Goal: Task Accomplishment & Management: Complete application form

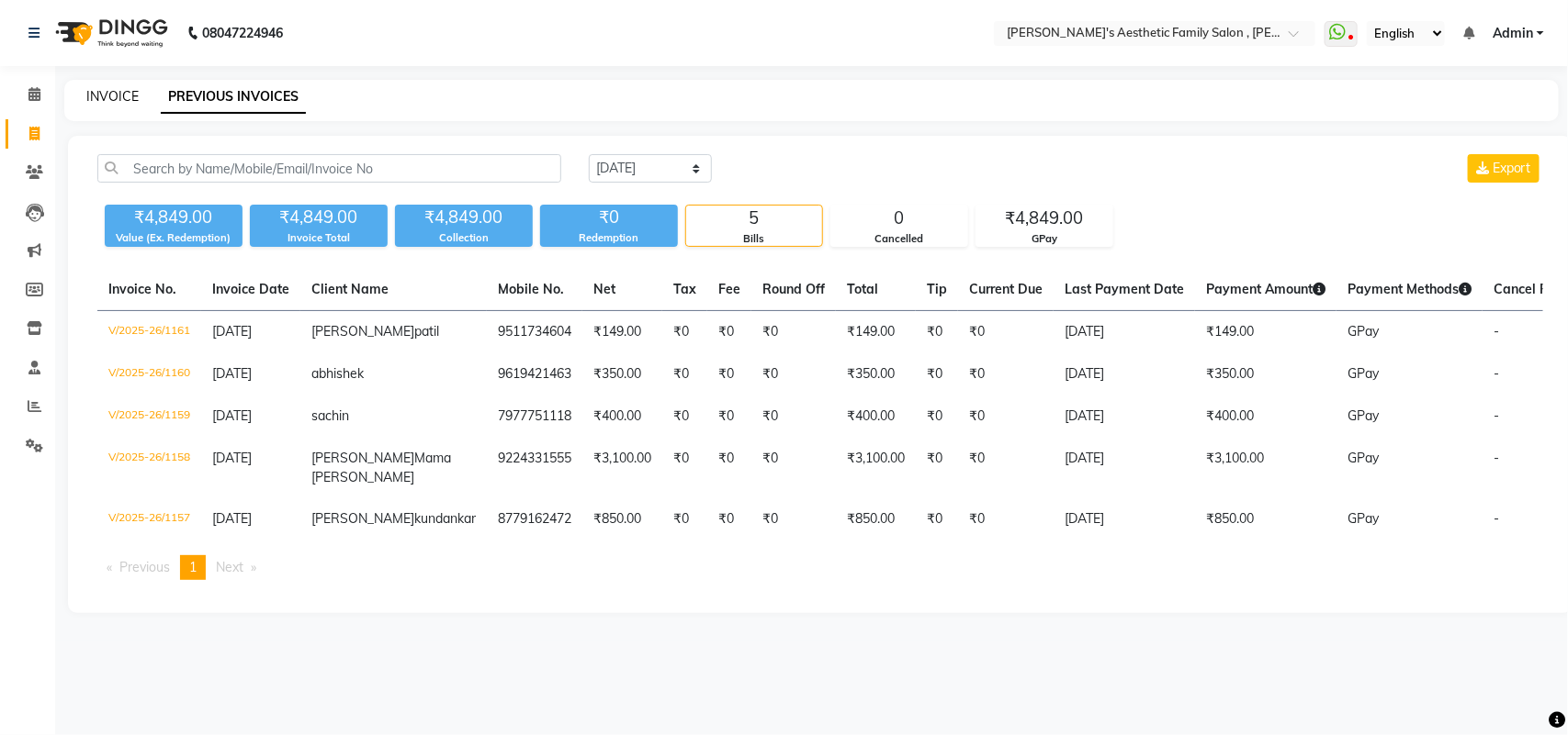
click at [119, 98] on link "INVOICE" at bounding box center [113, 95] width 52 height 16
select select "service"
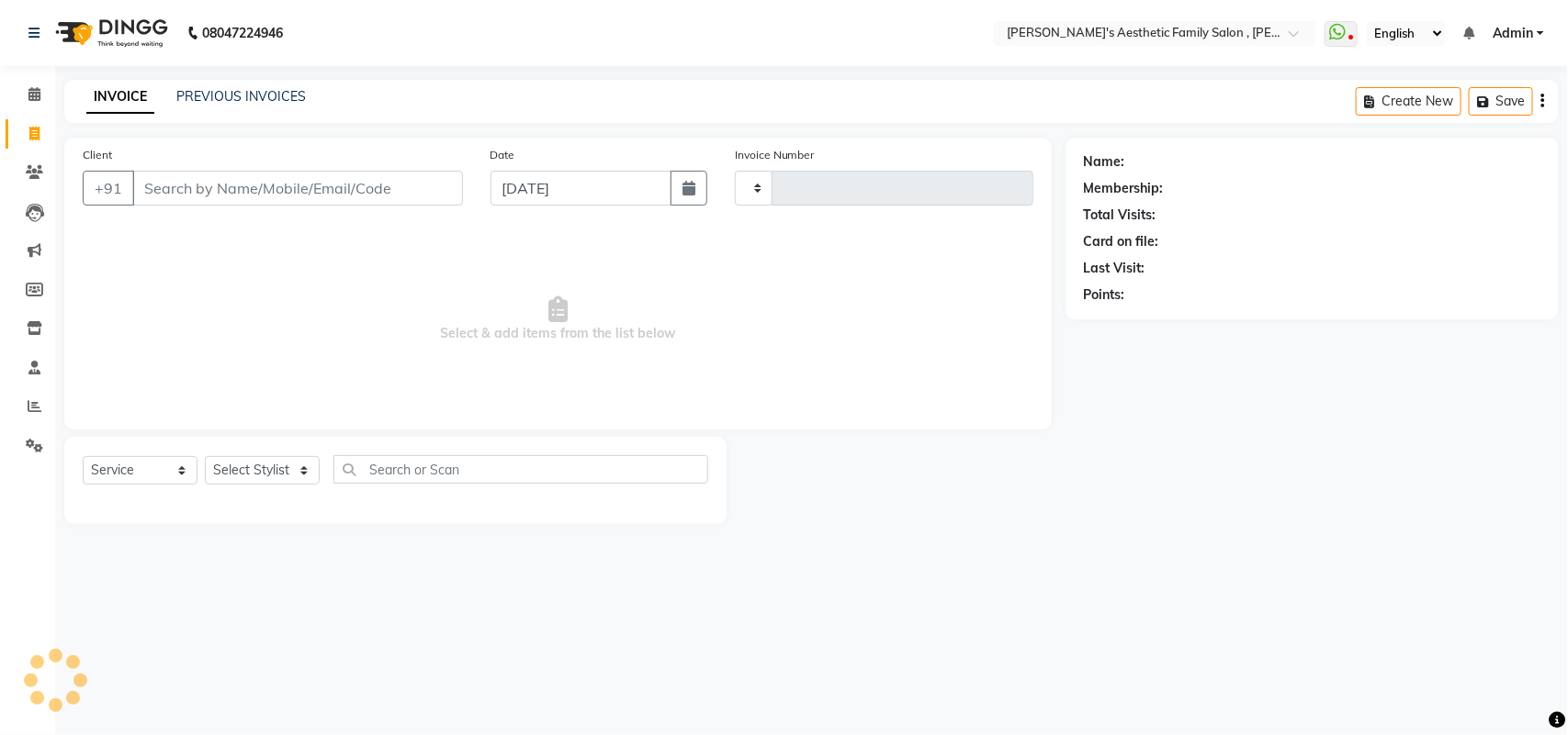
type input "1162"
select select "7246"
click at [172, 191] on input "Client" at bounding box center [298, 188] width 331 height 35
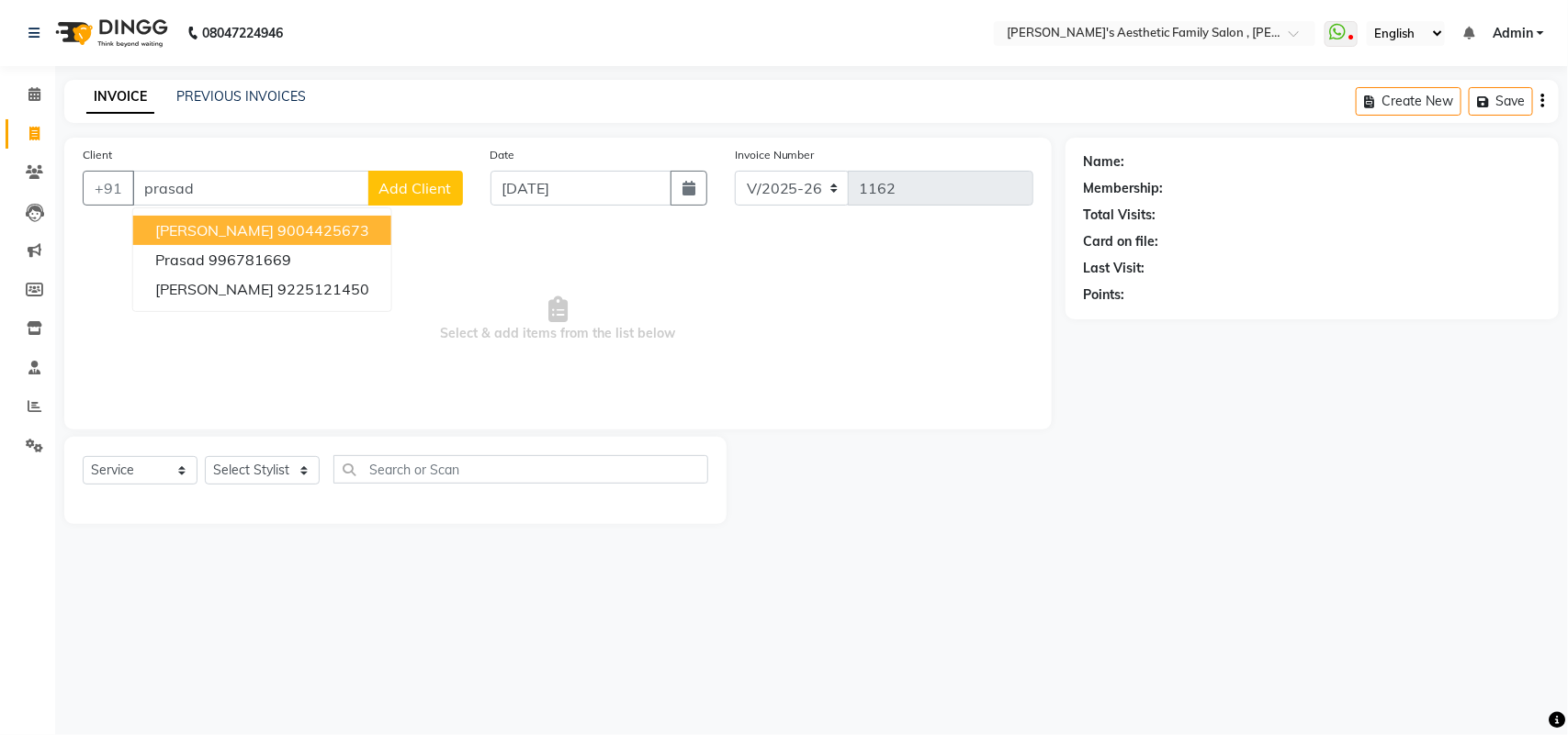
click at [235, 227] on span "[PERSON_NAME]" at bounding box center [215, 230] width 118 height 18
type input "9004425673"
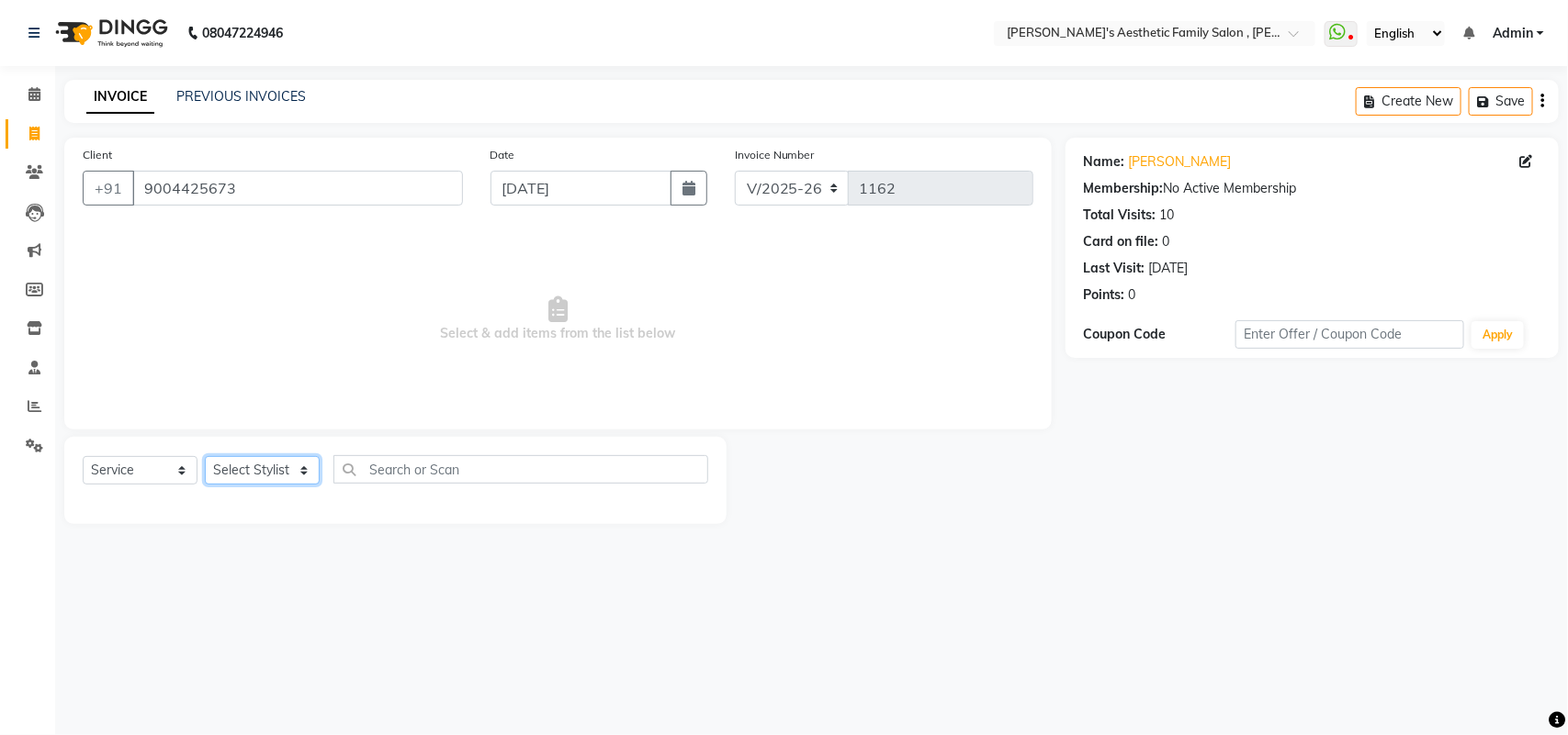
click at [255, 463] on select "Select Stylist aarti mam(owner) kaif sahakib [PERSON_NAME] [PERSON_NAME] [PERSO…" at bounding box center [262, 471] width 114 height 29
select select "62693"
click at [205, 457] on select "Select Stylist aarti mam(owner) kaif sahakib [PERSON_NAME] [PERSON_NAME] [PERSO…" at bounding box center [262, 471] width 114 height 29
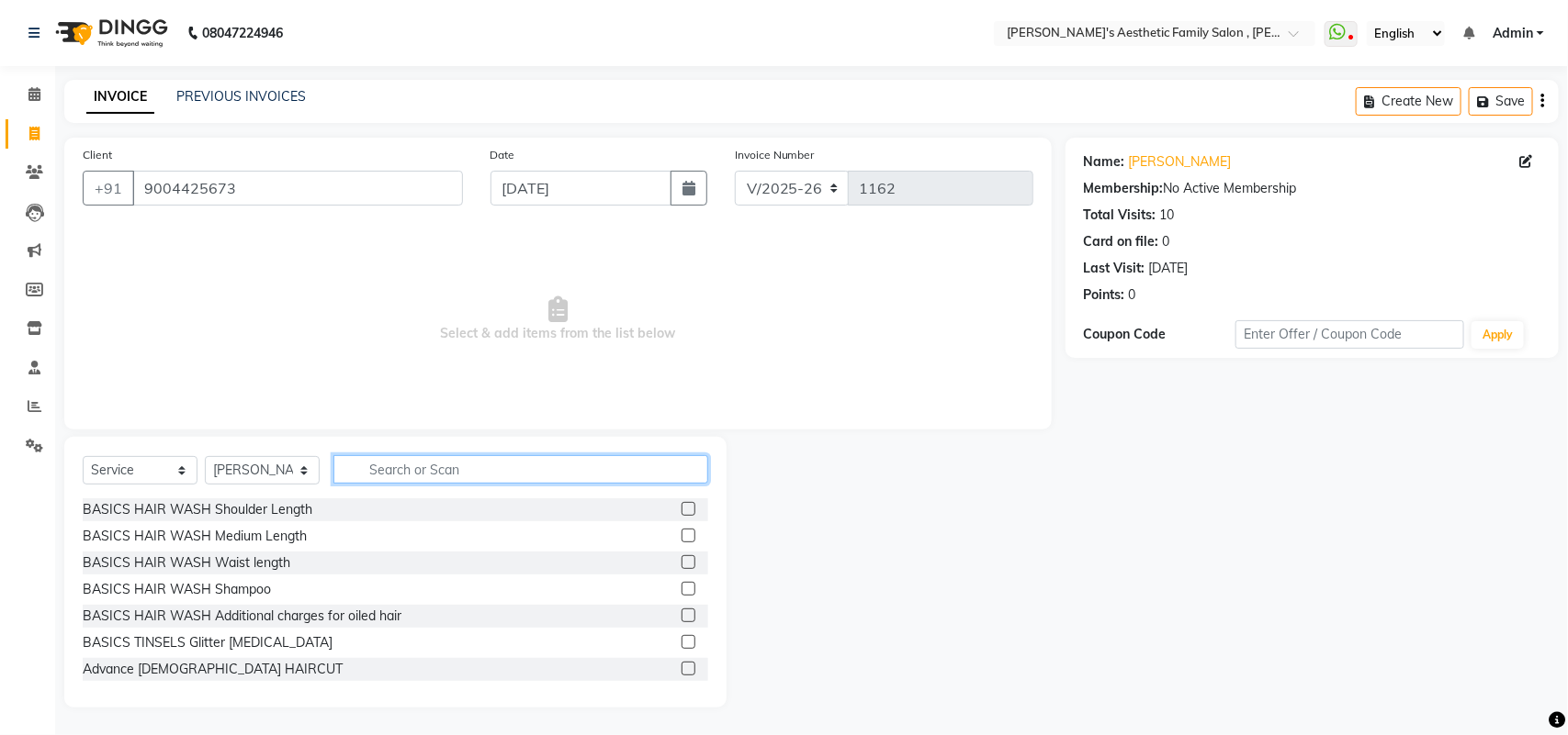
click at [386, 459] on input "text" at bounding box center [521, 470] width 375 height 29
type input "b"
click at [478, 473] on input "package" at bounding box center [508, 470] width 349 height 29
type input "p"
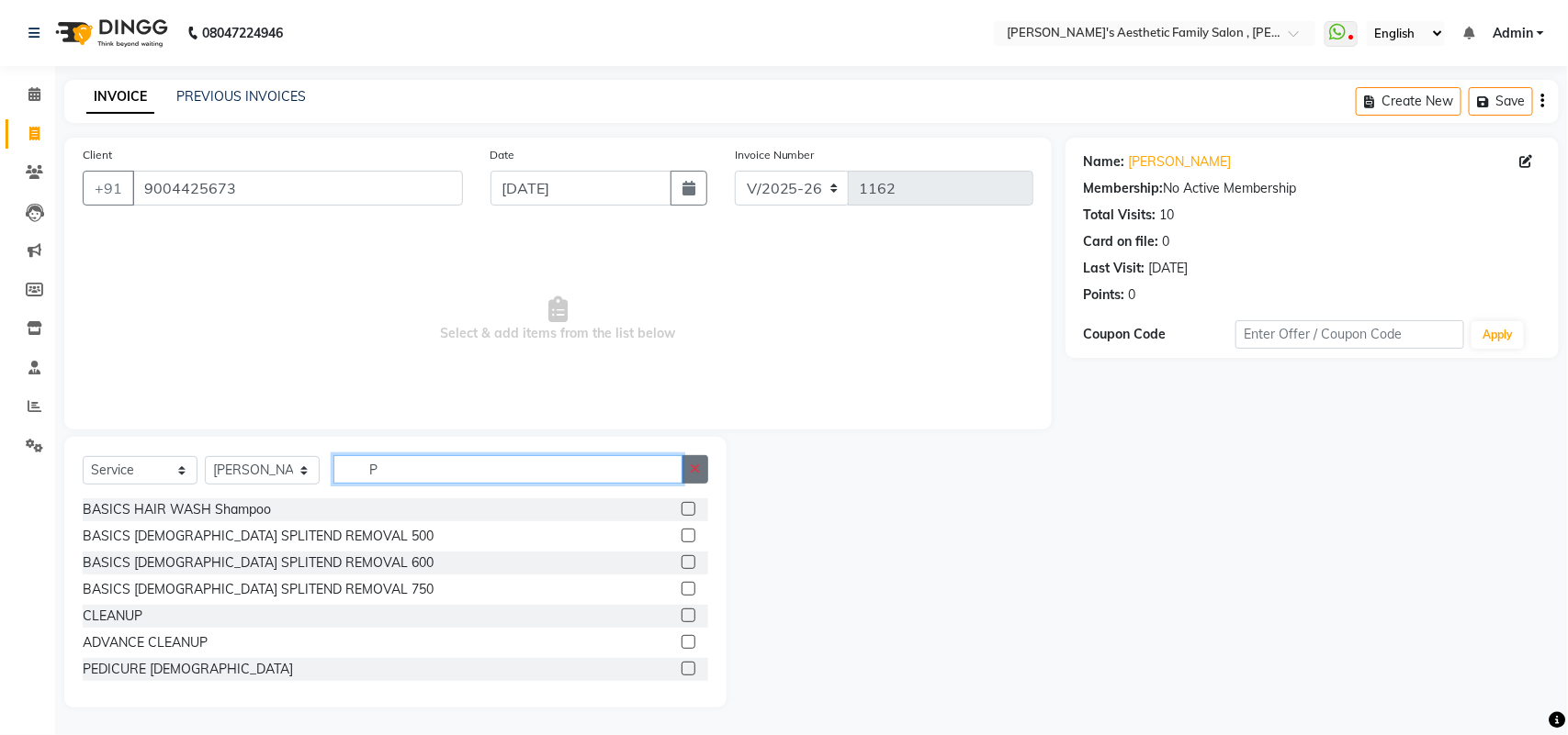
type input "P"
click at [699, 474] on icon "button" at bounding box center [694, 468] width 10 height 12
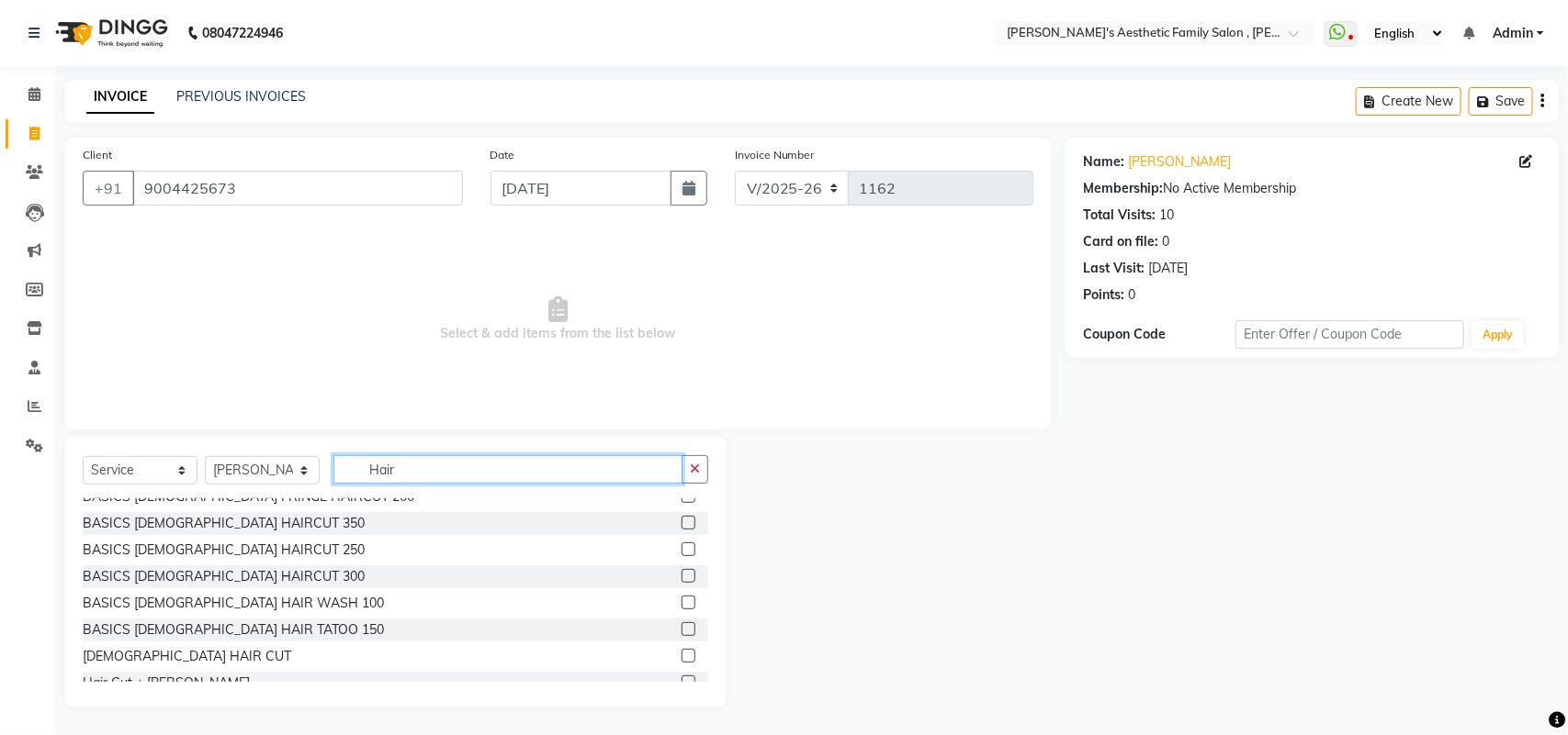
scroll to position [276, 0]
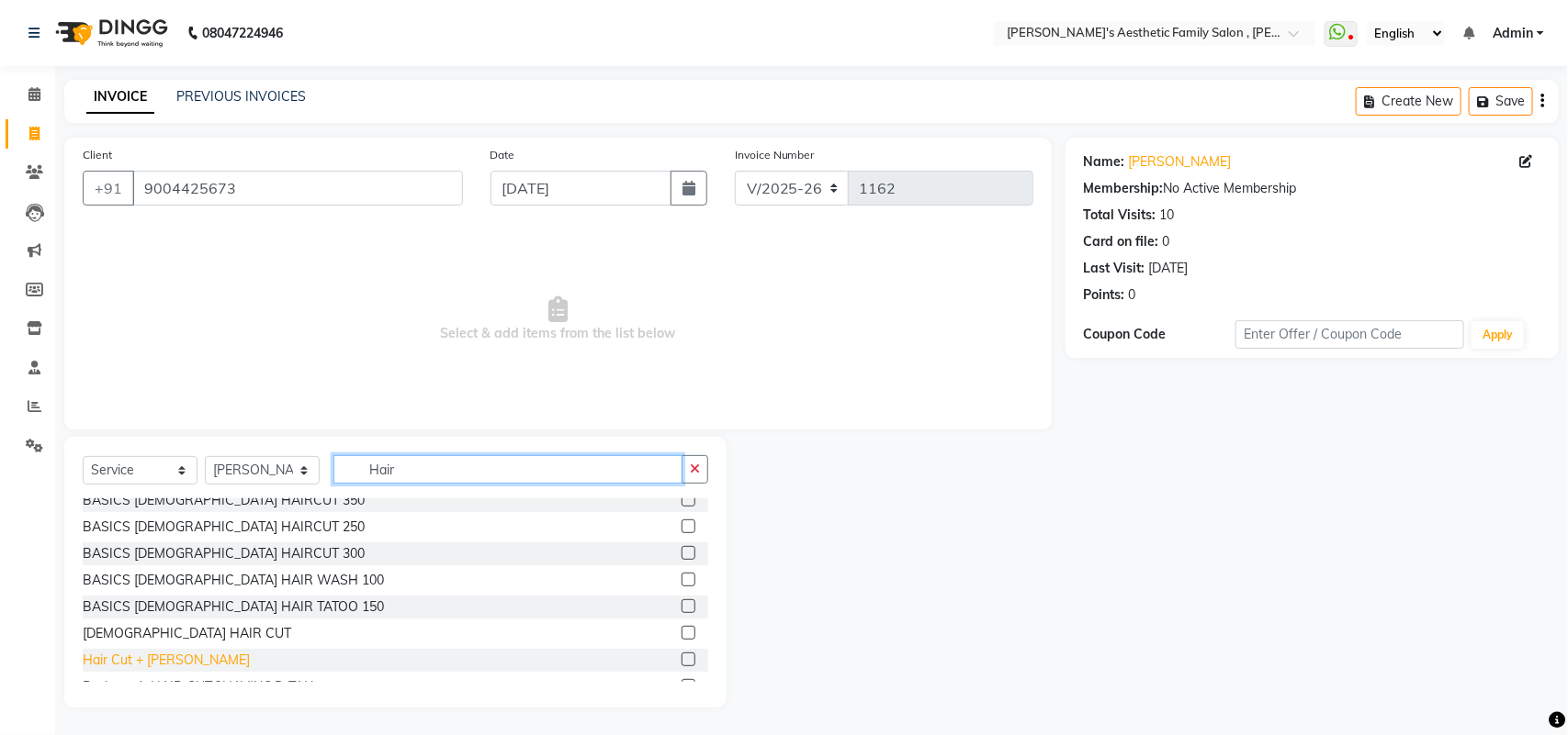
type input "Hair"
click at [131, 666] on div "Hair Cut + [PERSON_NAME]" at bounding box center [166, 661] width 167 height 19
checkbox input "false"
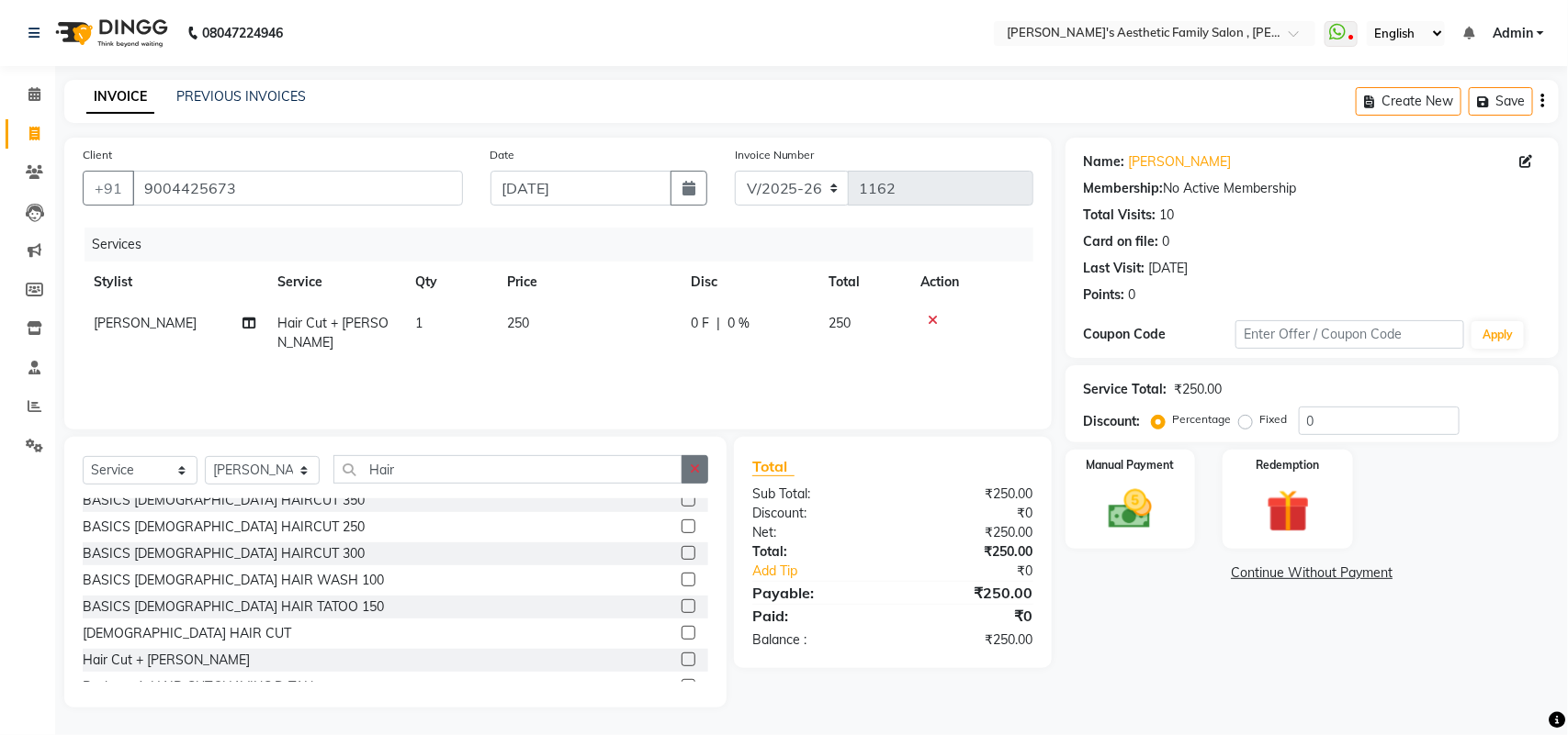
click at [699, 466] on icon "button" at bounding box center [694, 468] width 10 height 12
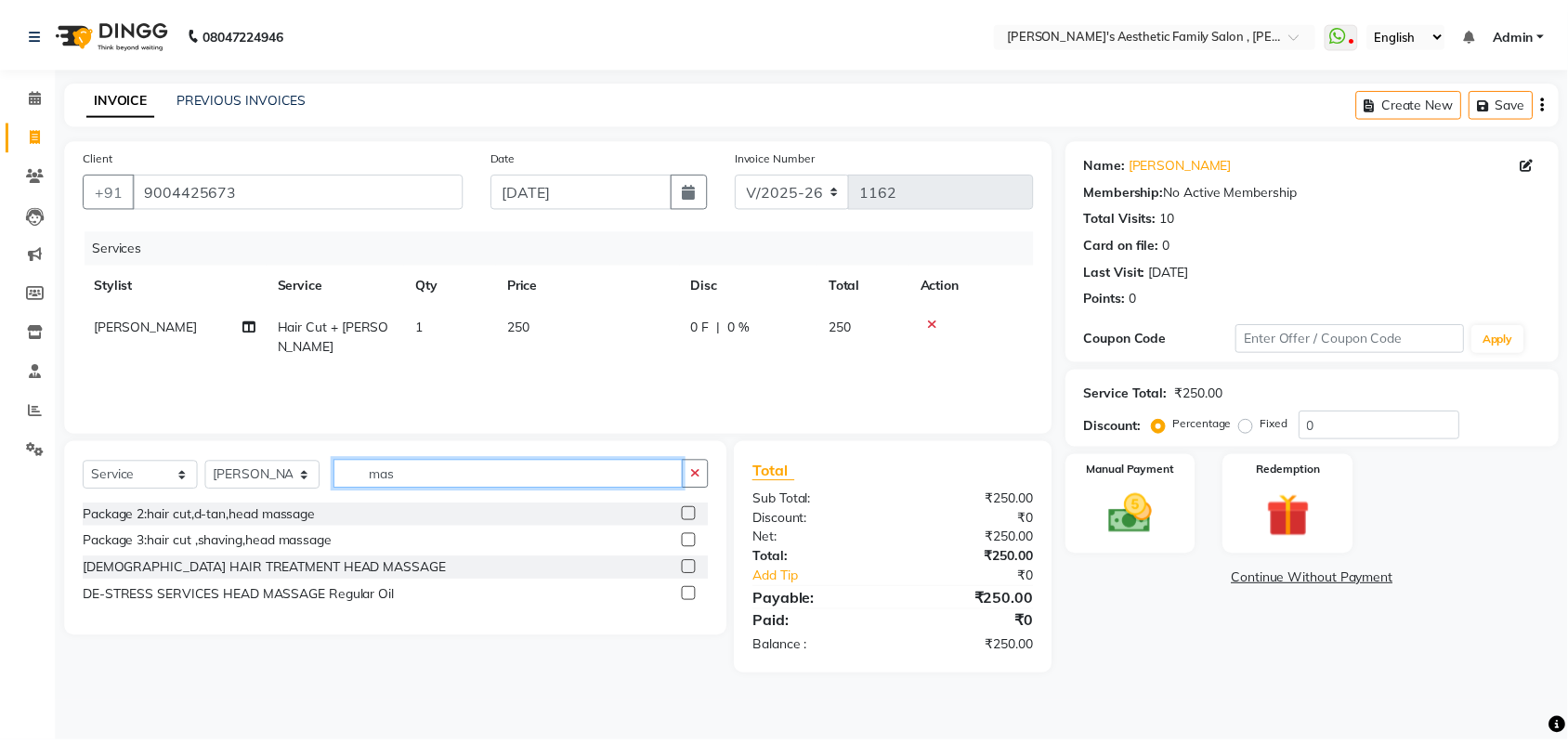
scroll to position [0, 0]
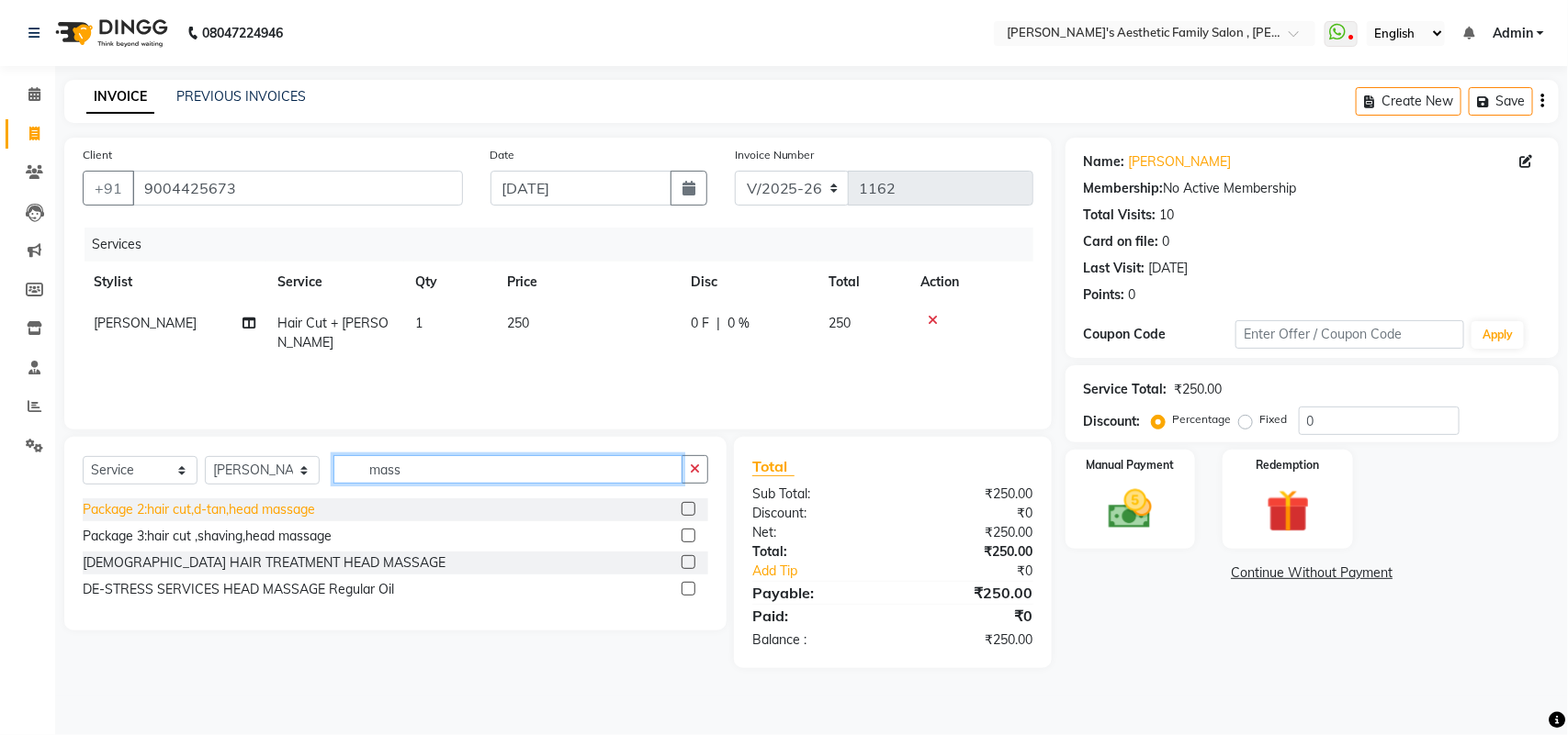
type input "mass"
click at [290, 506] on div "Package 2:hair cut,d-tan,head massage" at bounding box center [199, 510] width 233 height 19
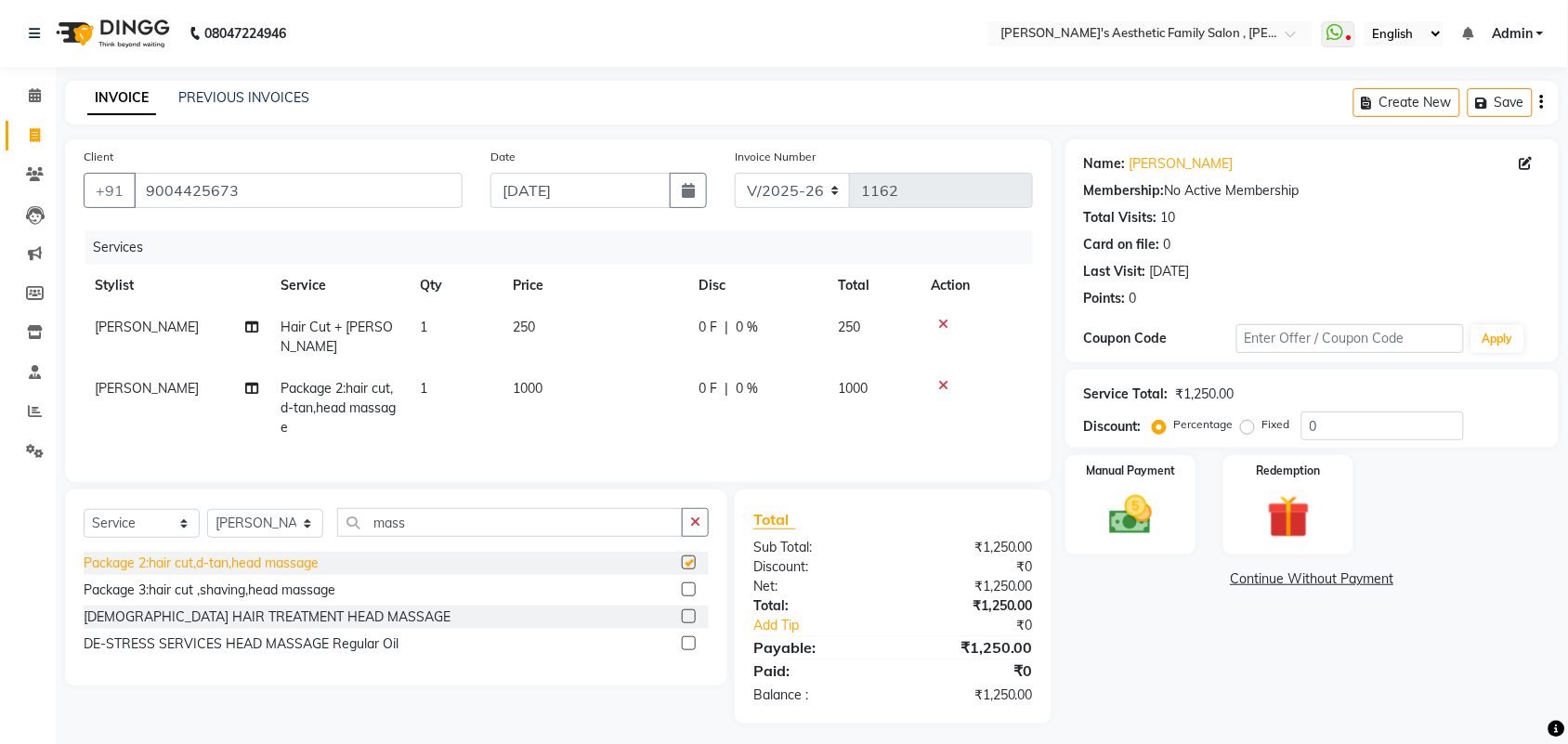
checkbox input "false"
click at [265, 589] on div "Package 3:hair cut ,shaving,head massage" at bounding box center [209, 591] width 252 height 19
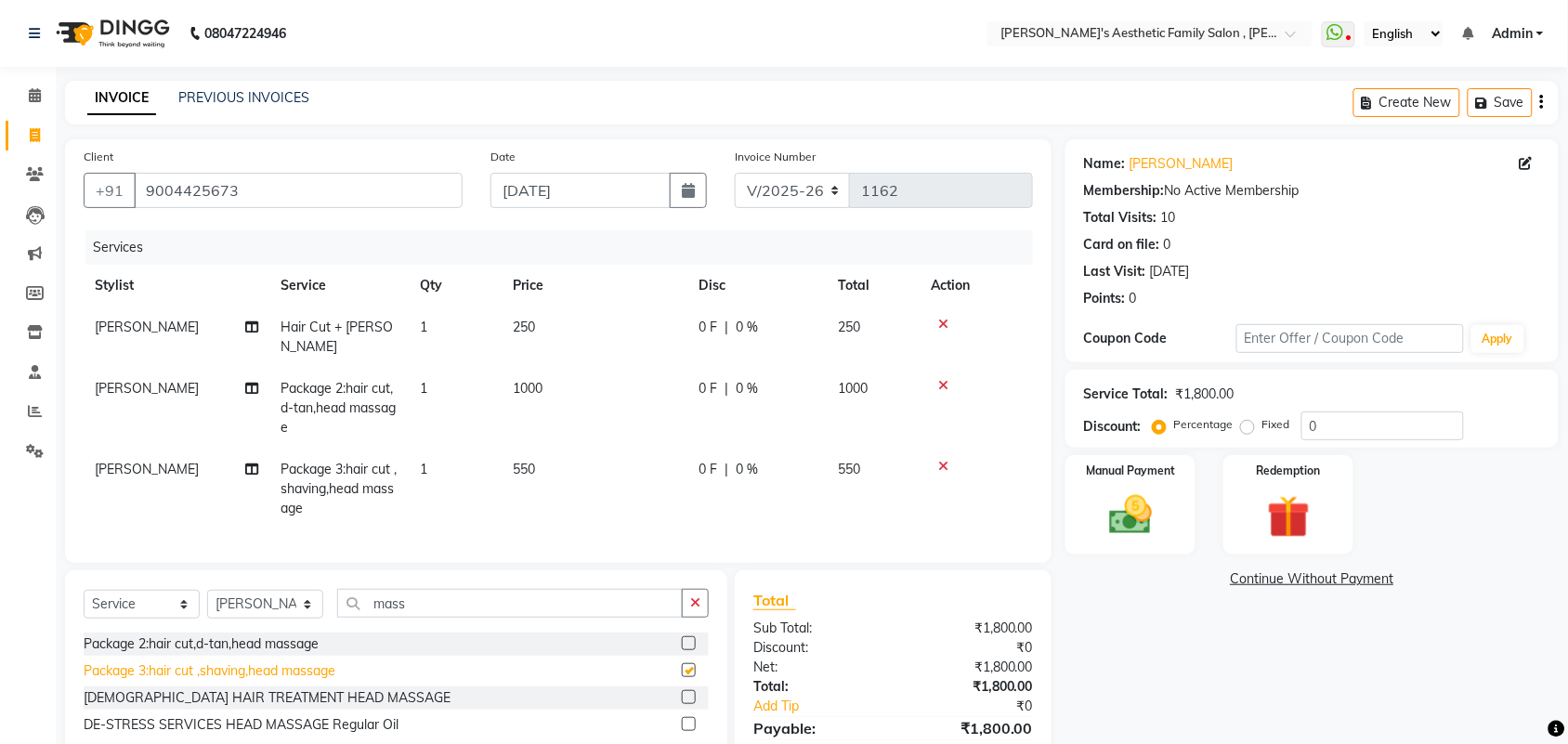
checkbox input "false"
click at [941, 460] on icon at bounding box center [944, 466] width 11 height 13
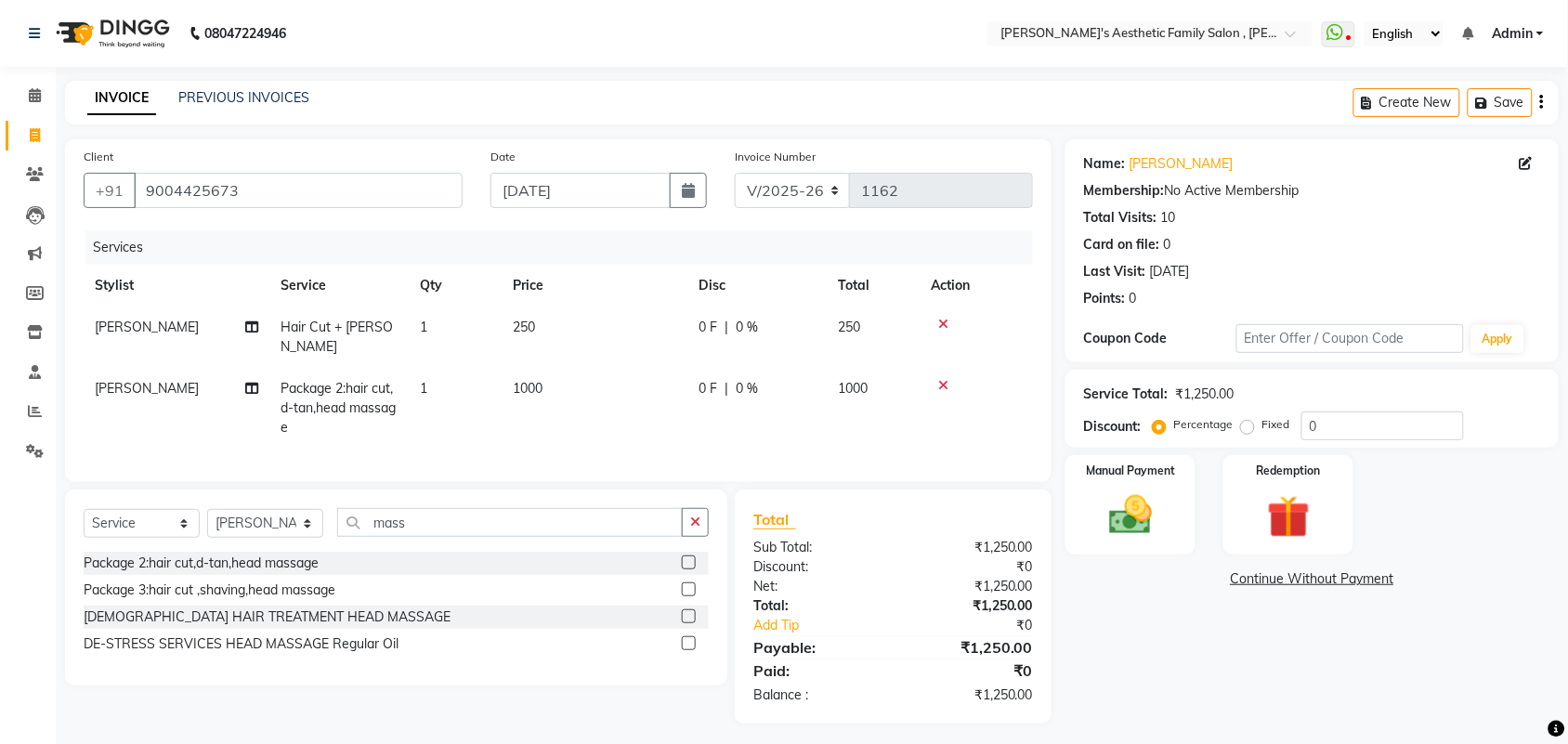
click at [941, 323] on icon at bounding box center [944, 323] width 11 height 13
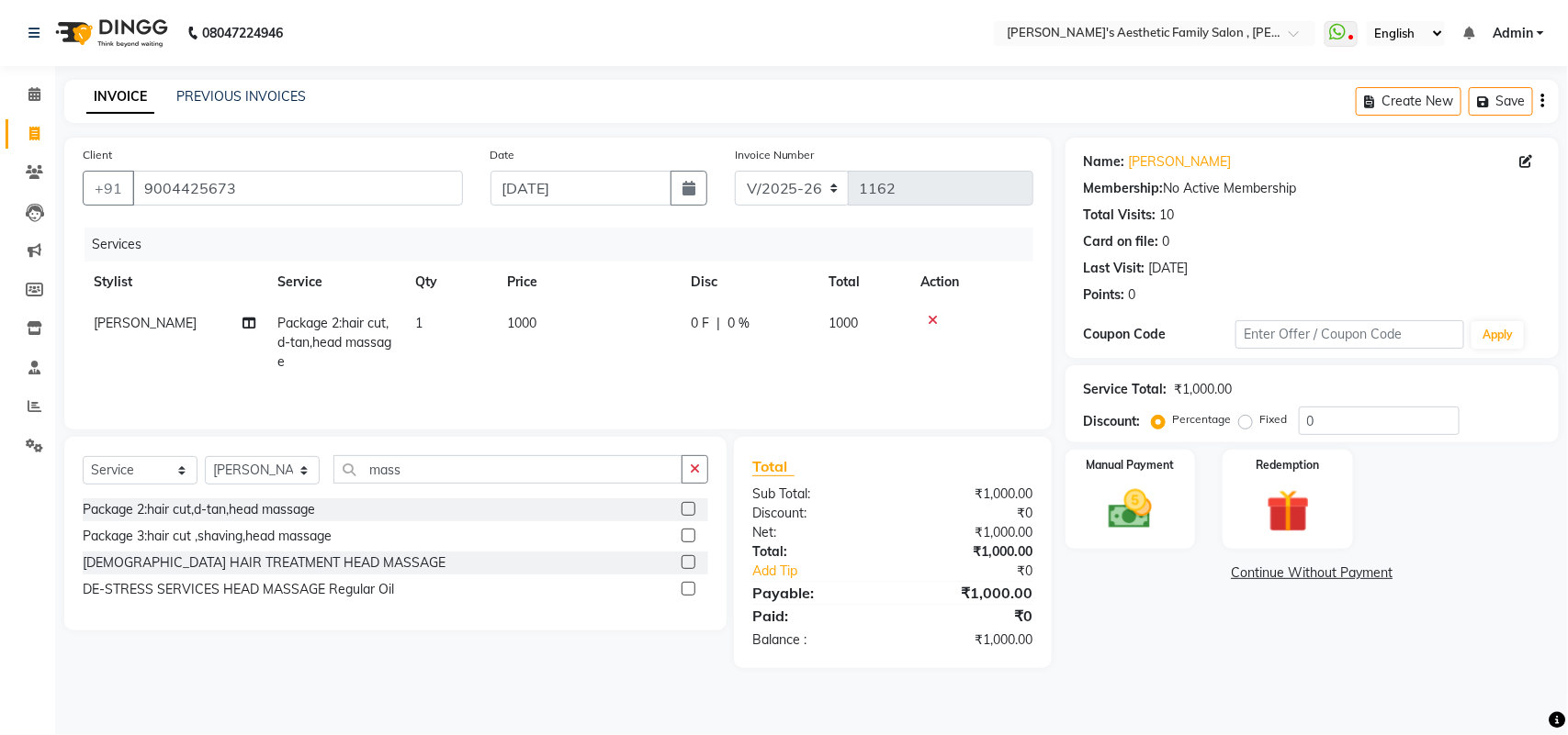
click at [695, 318] on span "0 F" at bounding box center [699, 323] width 18 height 19
select select "62693"
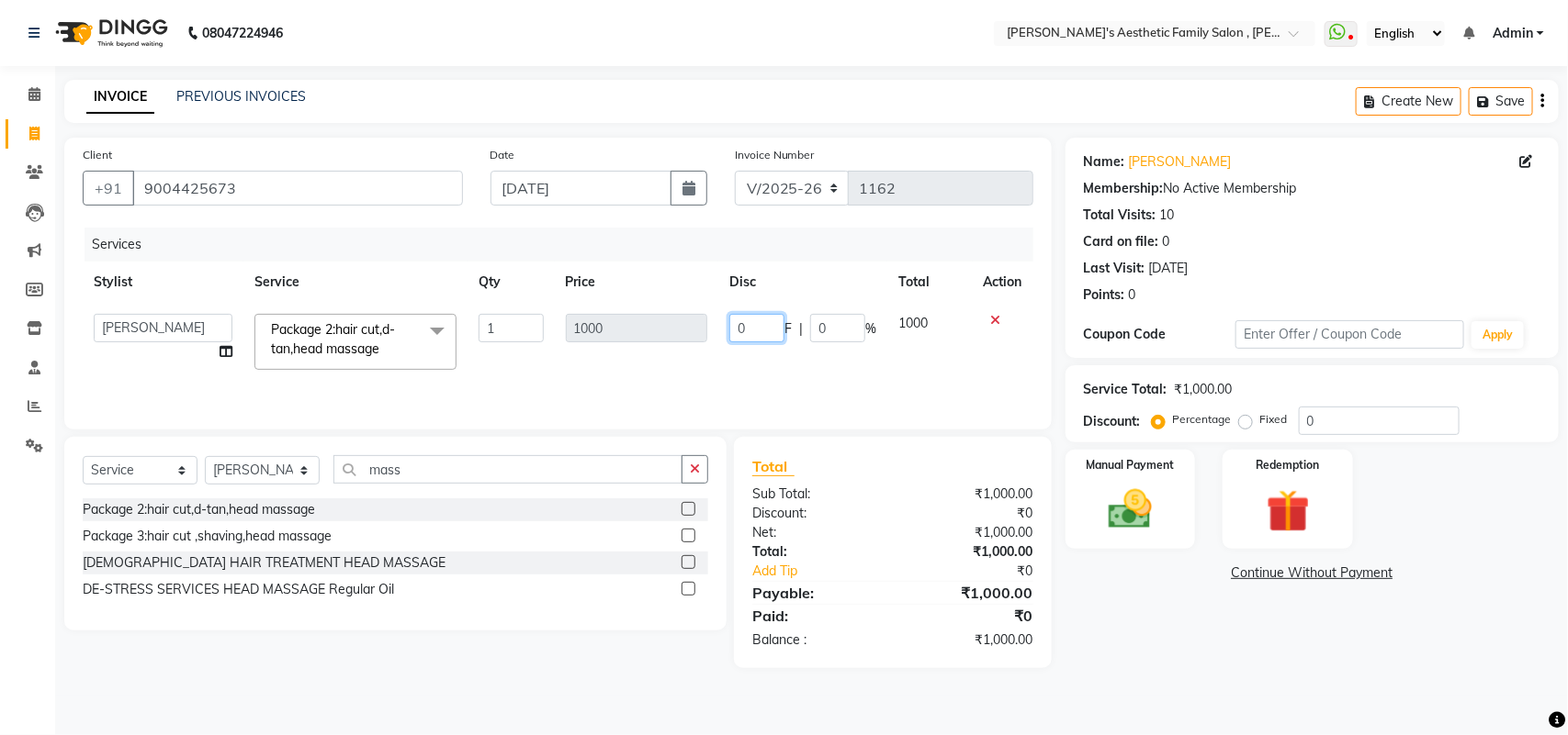
click at [753, 332] on input "0" at bounding box center [757, 328] width 55 height 29
type input "350"
click at [753, 359] on td "350 F | 0 %" at bounding box center [802, 342] width 169 height 78
select select "62693"
click at [1124, 500] on img at bounding box center [1130, 509] width 72 height 51
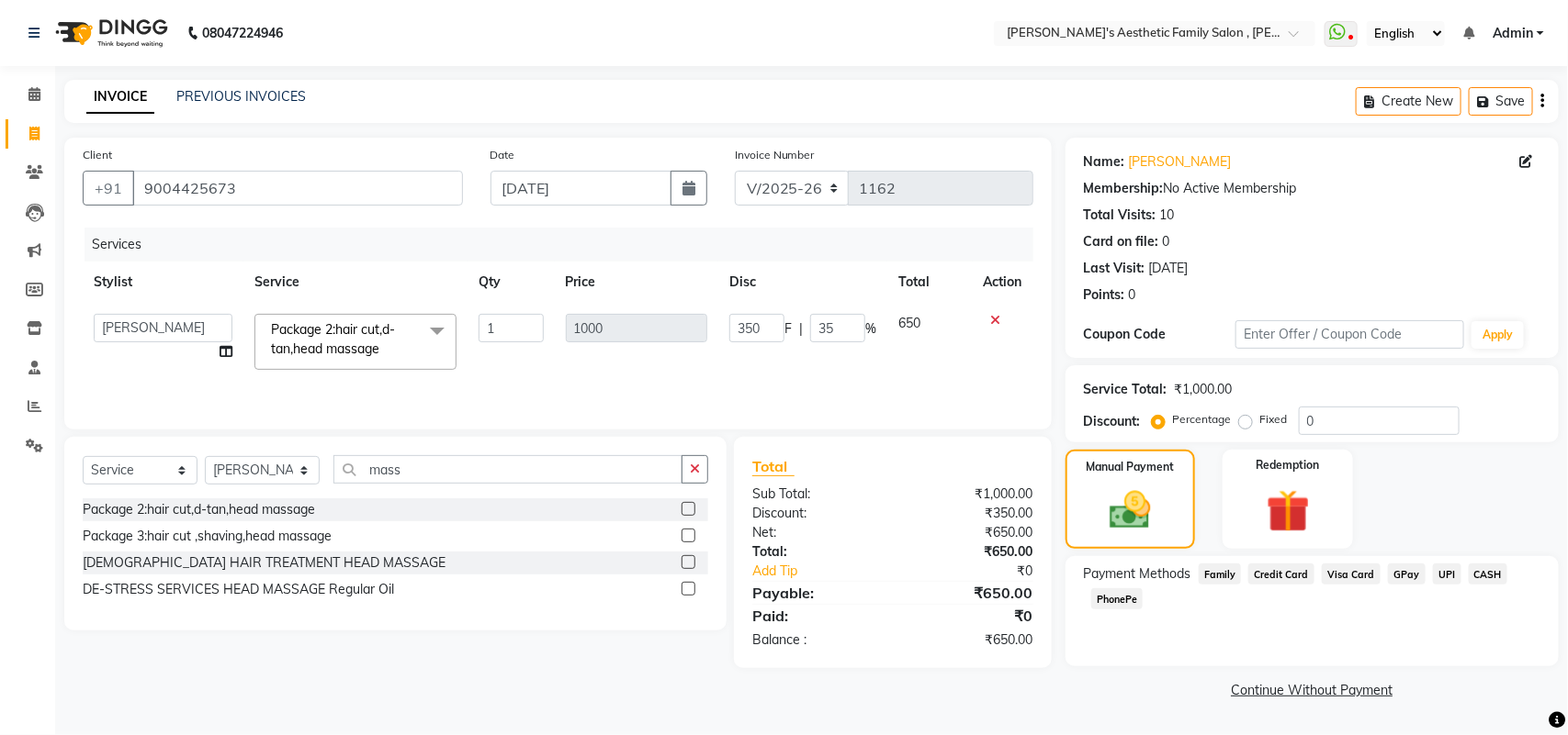
click at [1408, 574] on span "GPay" at bounding box center [1406, 574] width 37 height 21
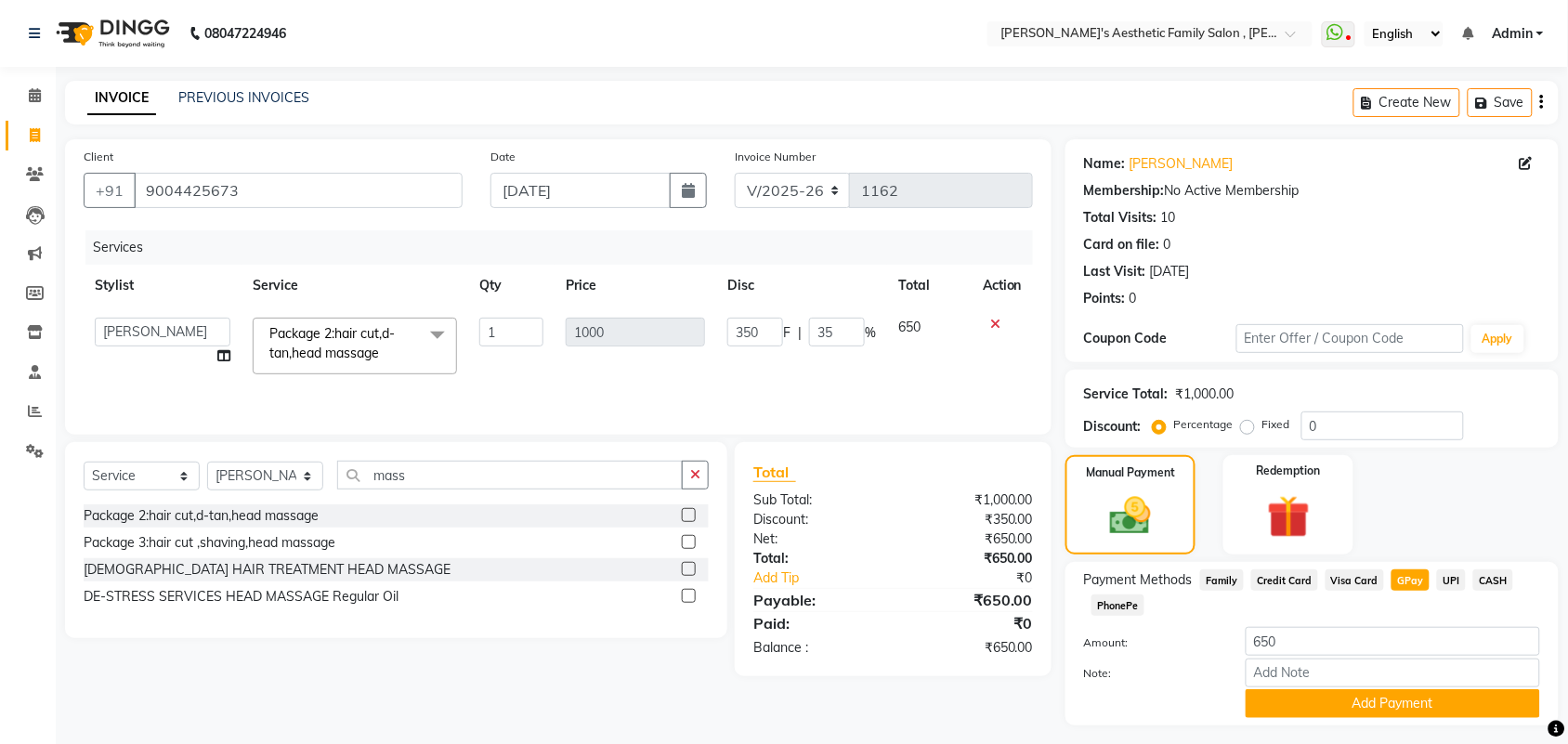
scroll to position [46, 0]
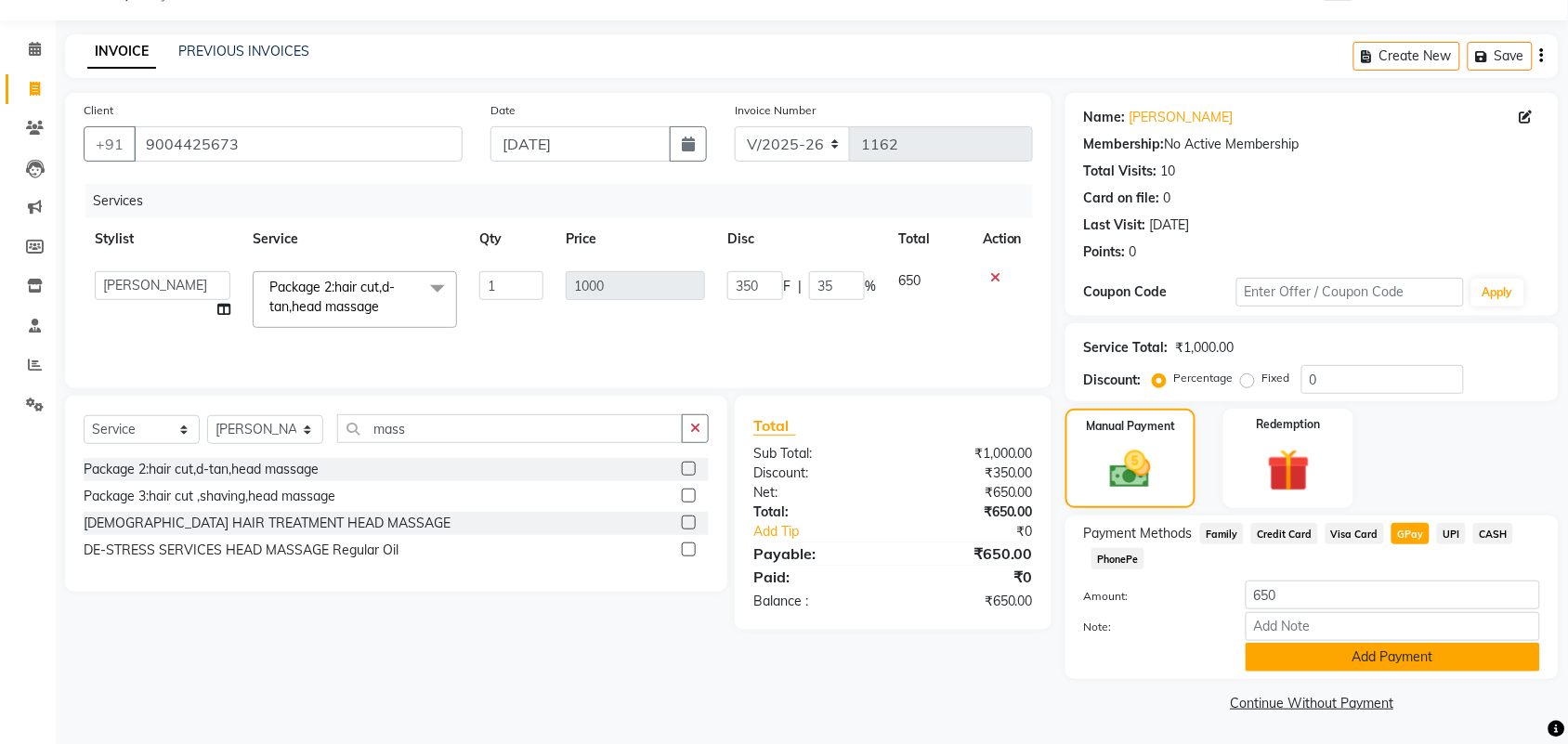
click at [1433, 662] on button "Add Payment" at bounding box center [1392, 657] width 294 height 29
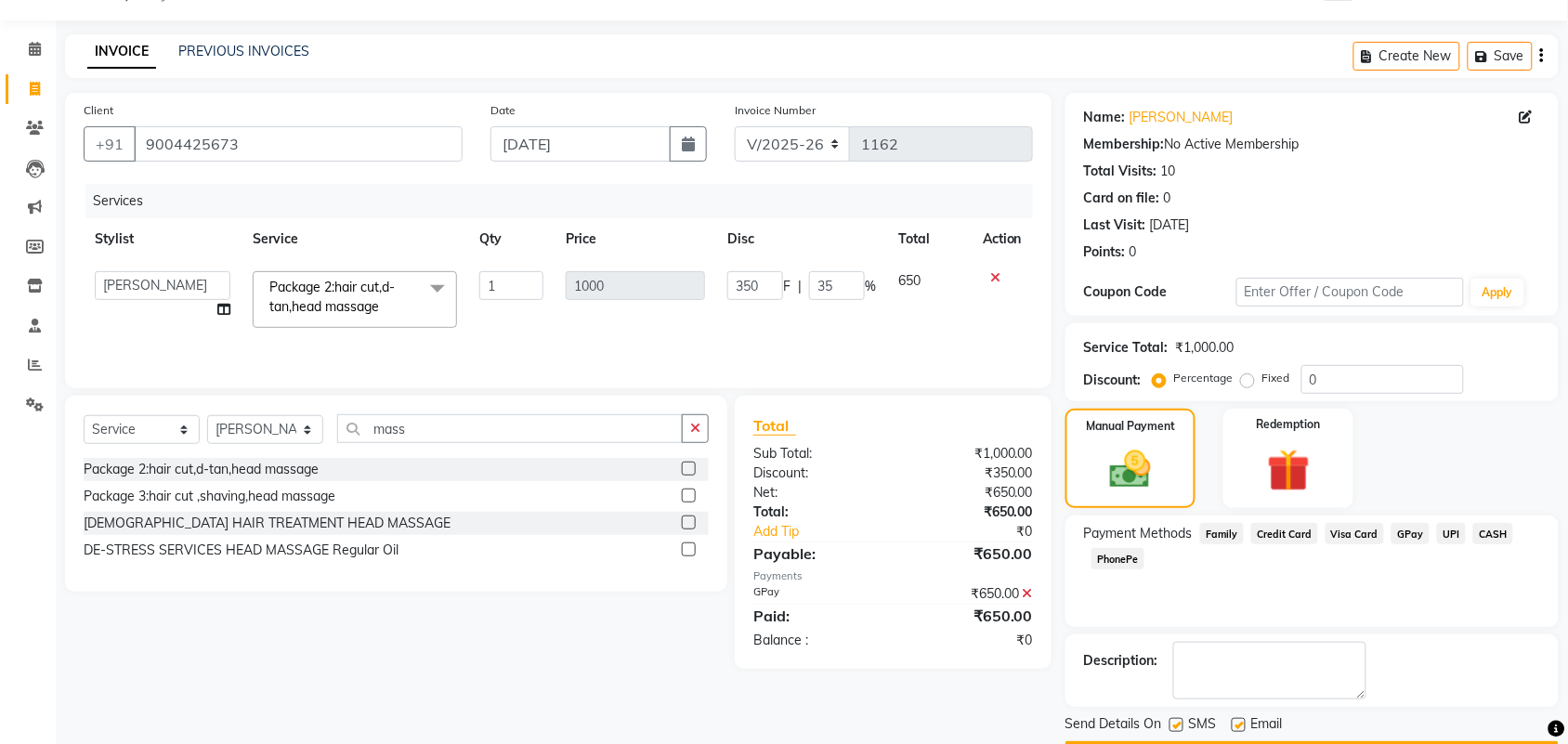
scroll to position [100, 0]
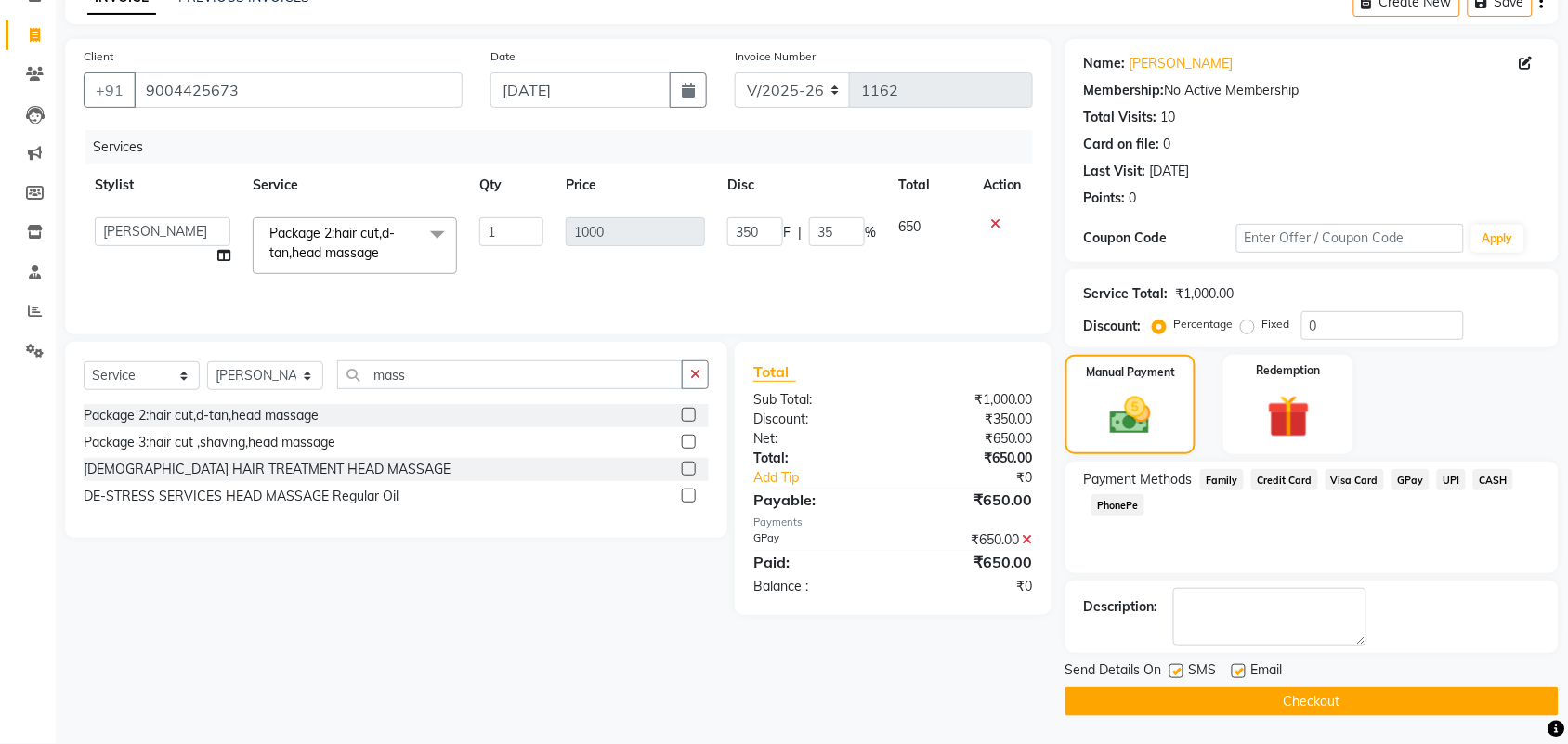
click at [1237, 703] on button "Checkout" at bounding box center [1312, 703] width 493 height 29
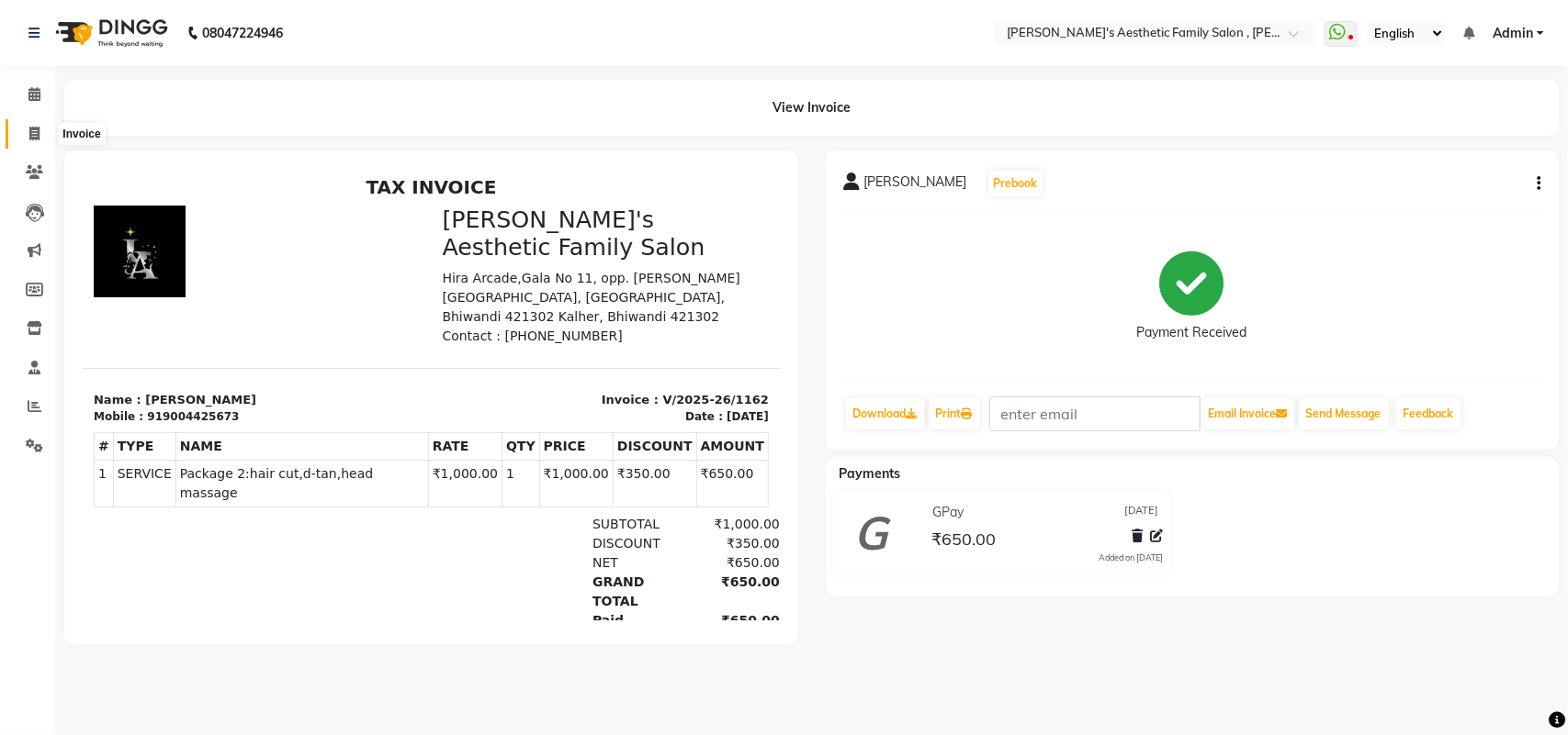
click at [34, 135] on icon at bounding box center [34, 133] width 10 height 13
select select "7246"
select select "service"
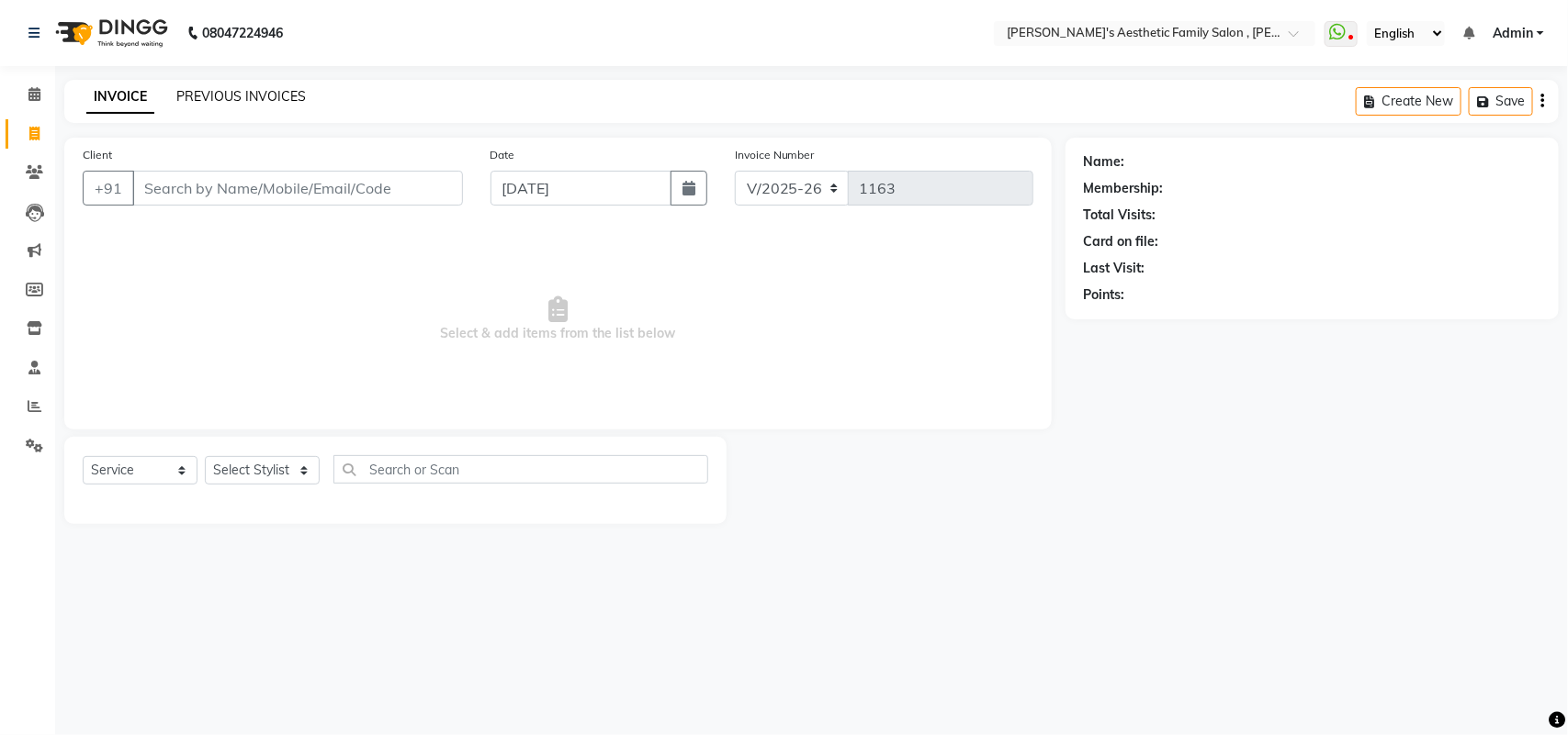
click at [217, 96] on link "PREVIOUS INVOICES" at bounding box center [241, 95] width 130 height 16
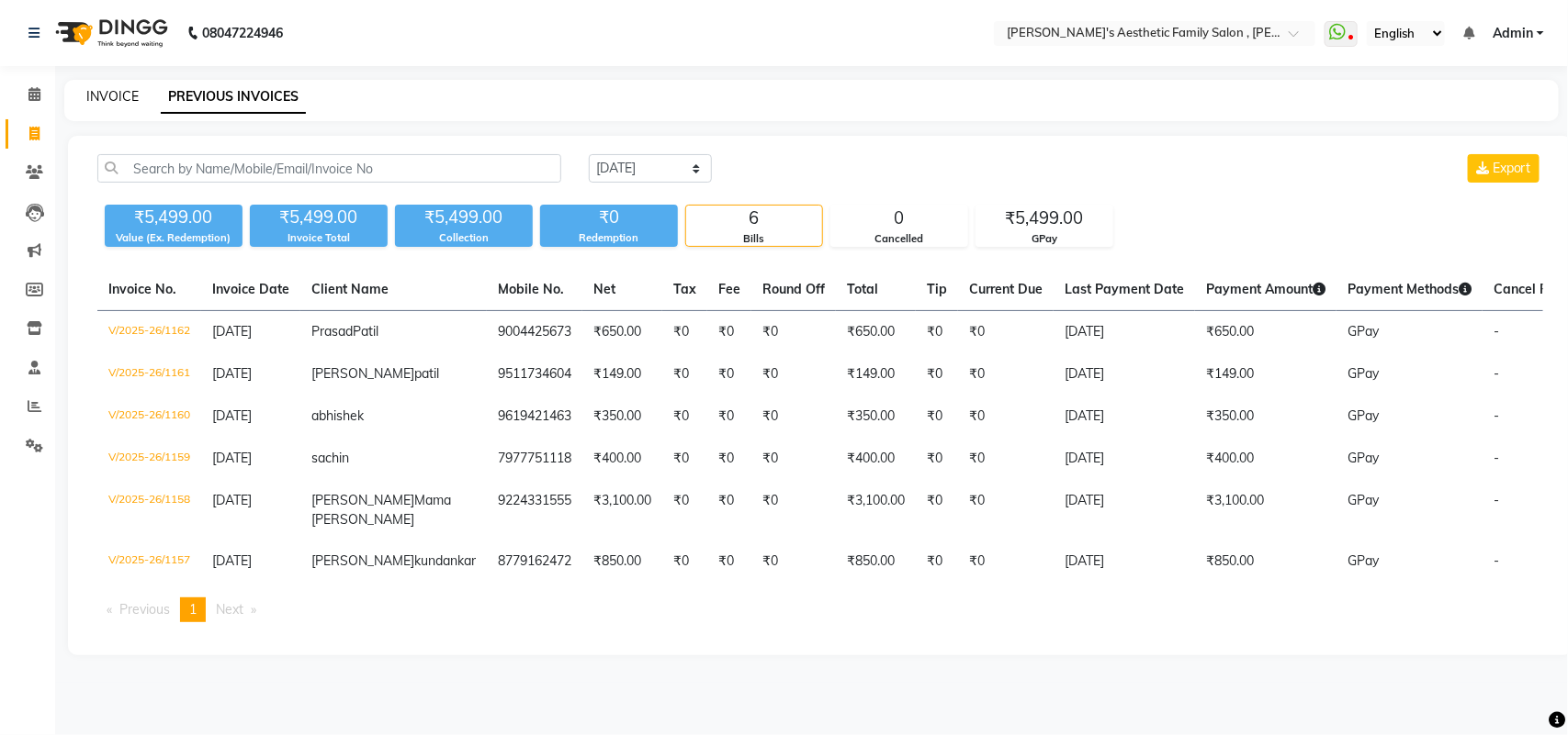
click at [99, 97] on link "INVOICE" at bounding box center [113, 95] width 52 height 16
select select "service"
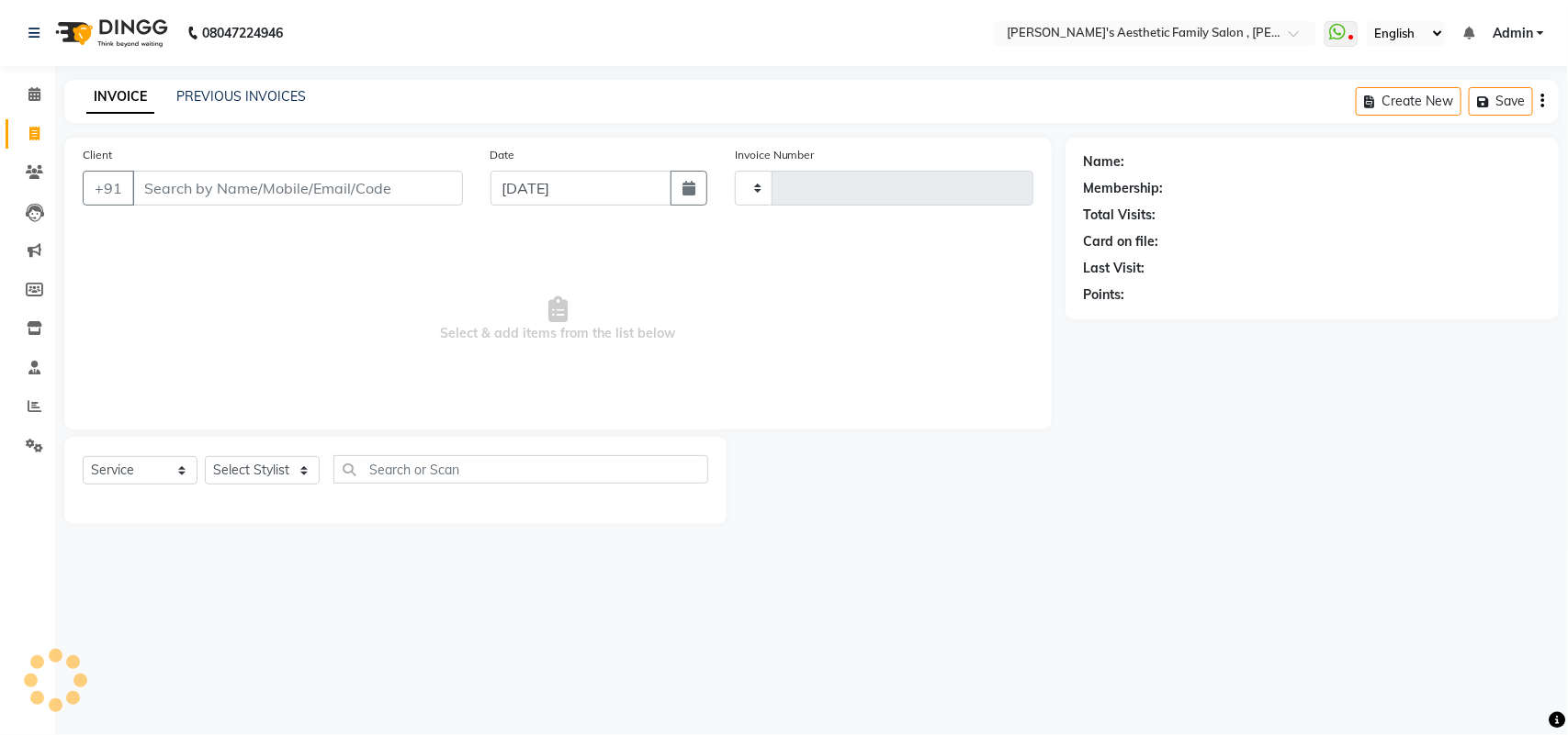
type input "1163"
select select "7246"
type input "9373103763"
click at [397, 194] on span "Add Client" at bounding box center [416, 188] width 72 height 18
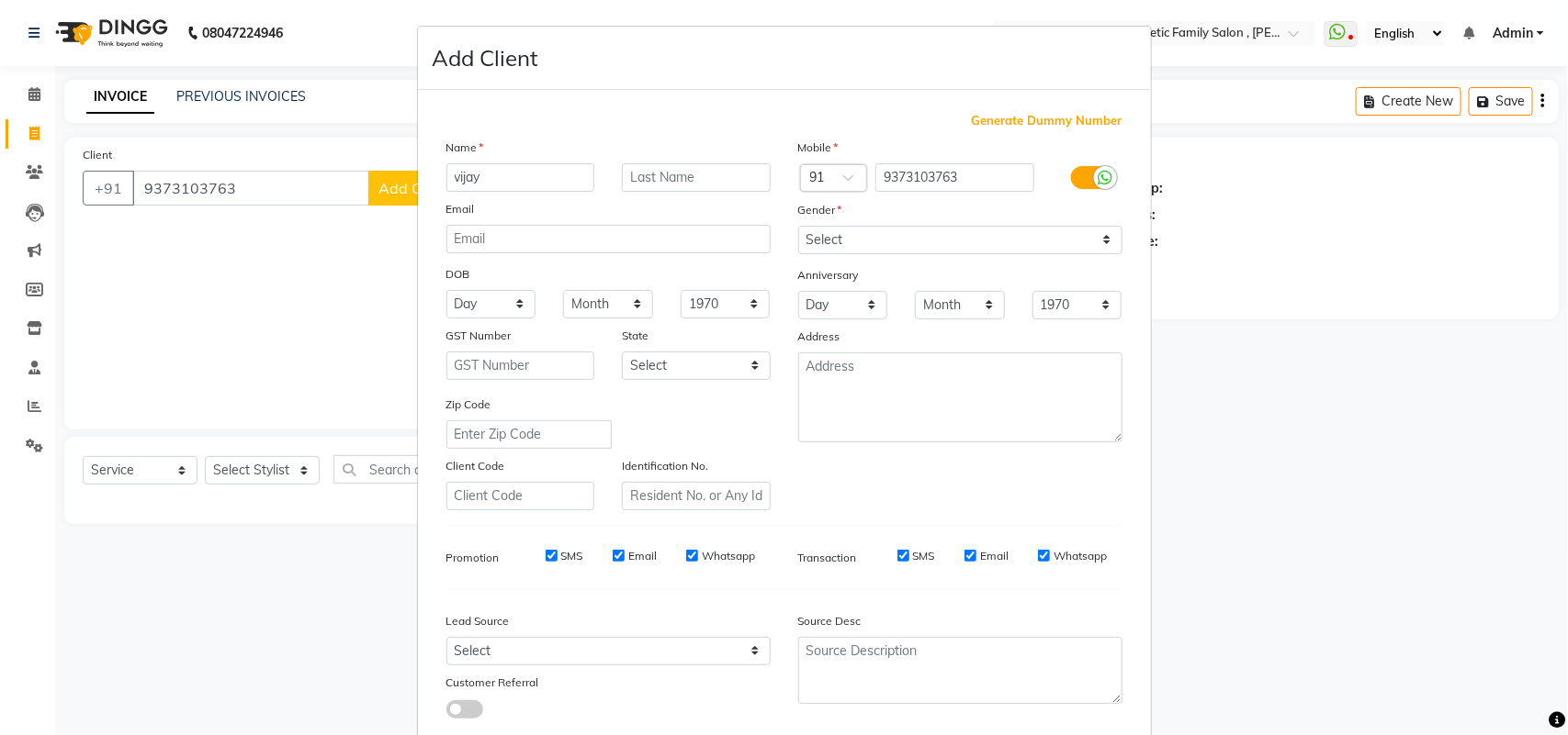
type input "vijay"
click at [1080, 230] on select "Select [DEMOGRAPHIC_DATA] [DEMOGRAPHIC_DATA] Other Prefer Not To Say" at bounding box center [960, 240] width 324 height 29
select select "[DEMOGRAPHIC_DATA]"
click at [798, 226] on select "Select [DEMOGRAPHIC_DATA] [DEMOGRAPHIC_DATA] Other Prefer Not To Say" at bounding box center [960, 240] width 324 height 29
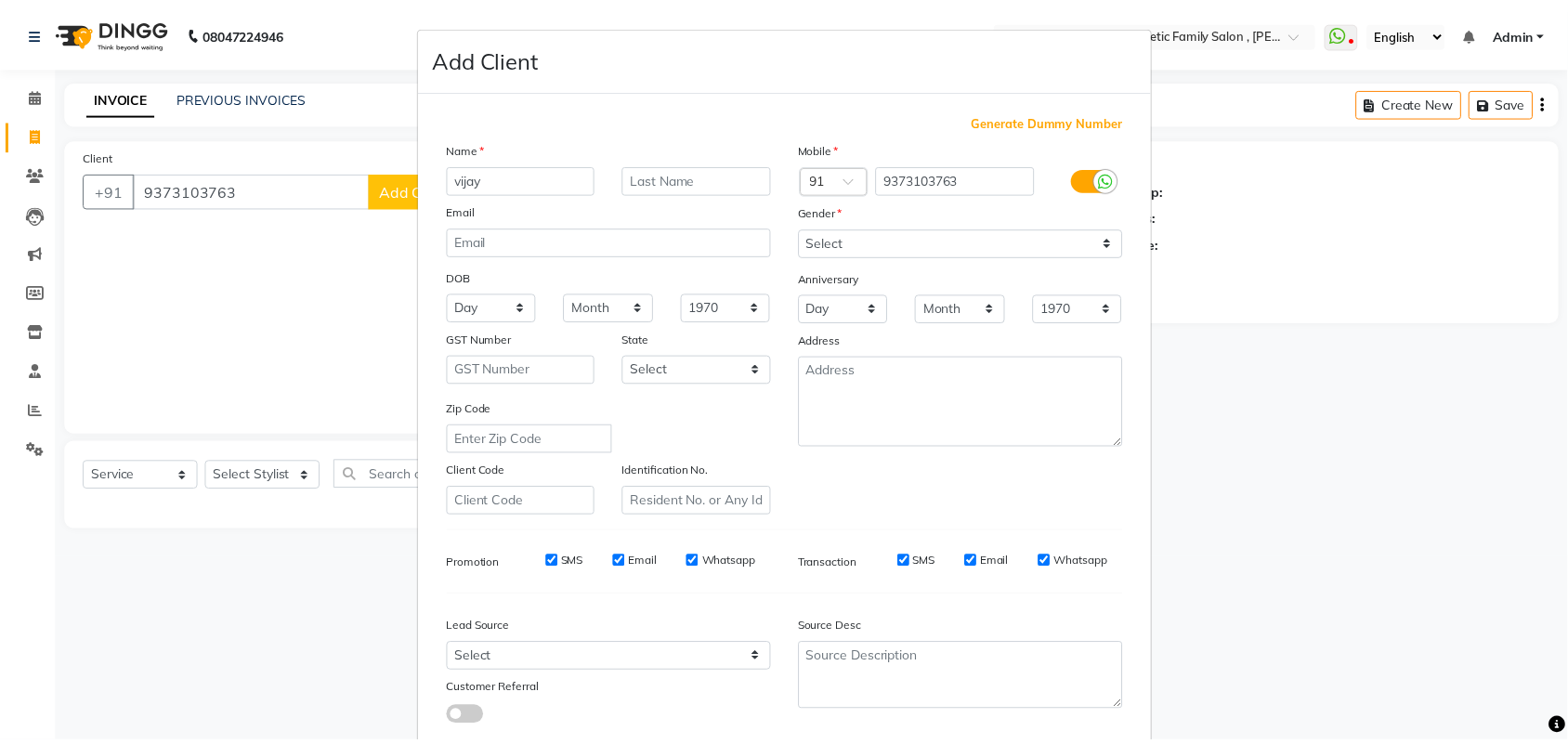
scroll to position [107, 0]
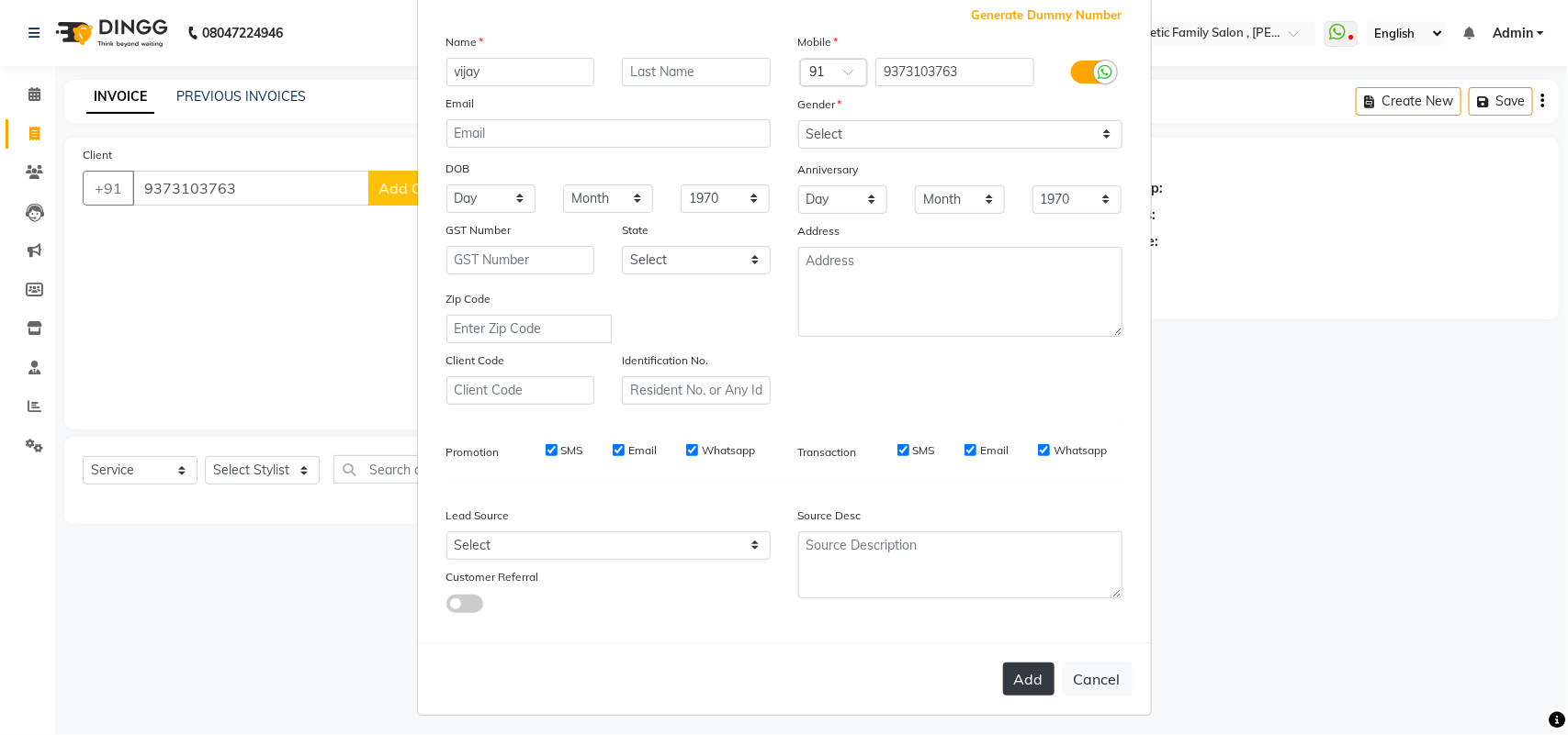
click at [1003, 666] on button "Add" at bounding box center [1029, 679] width 52 height 33
select select
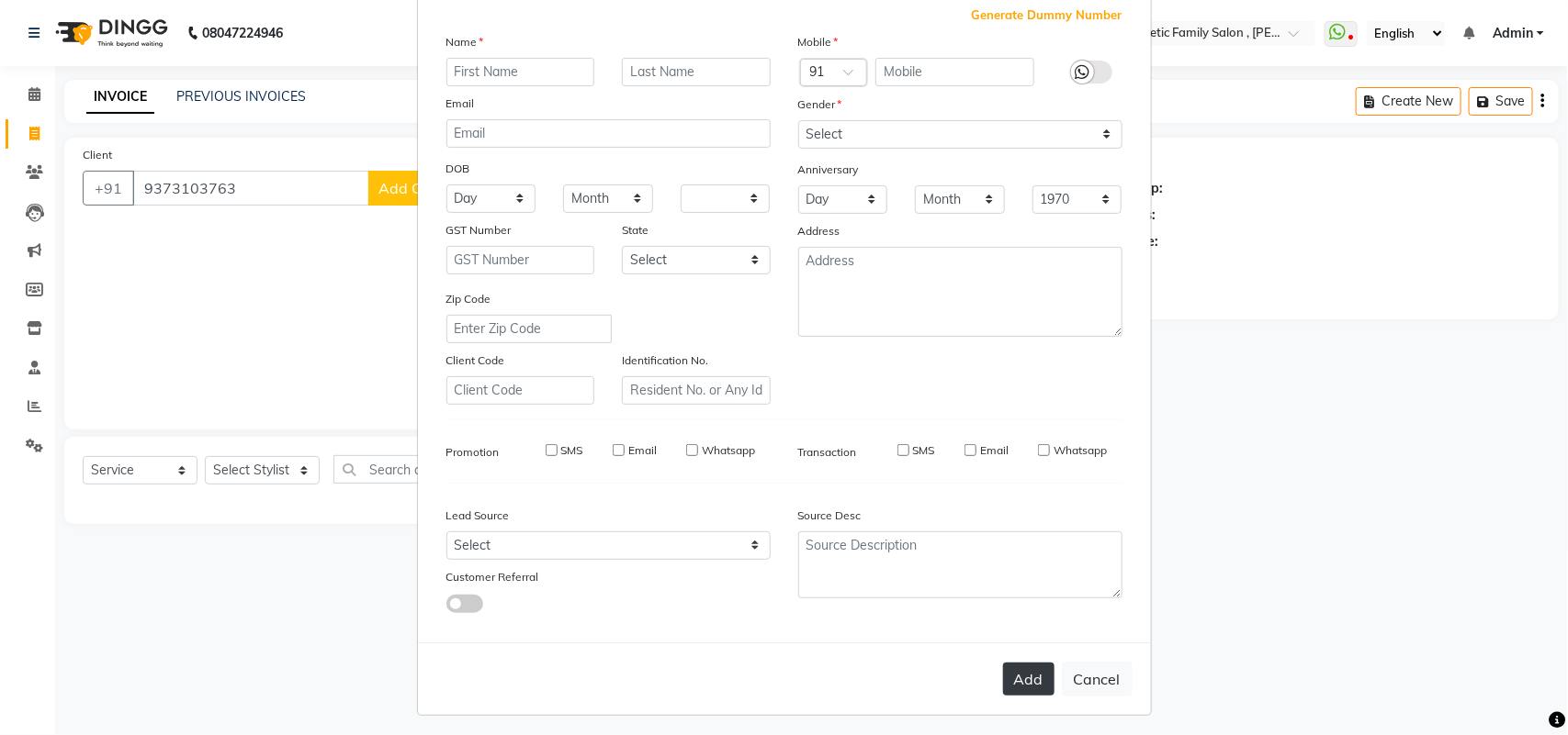
select select
checkbox input "false"
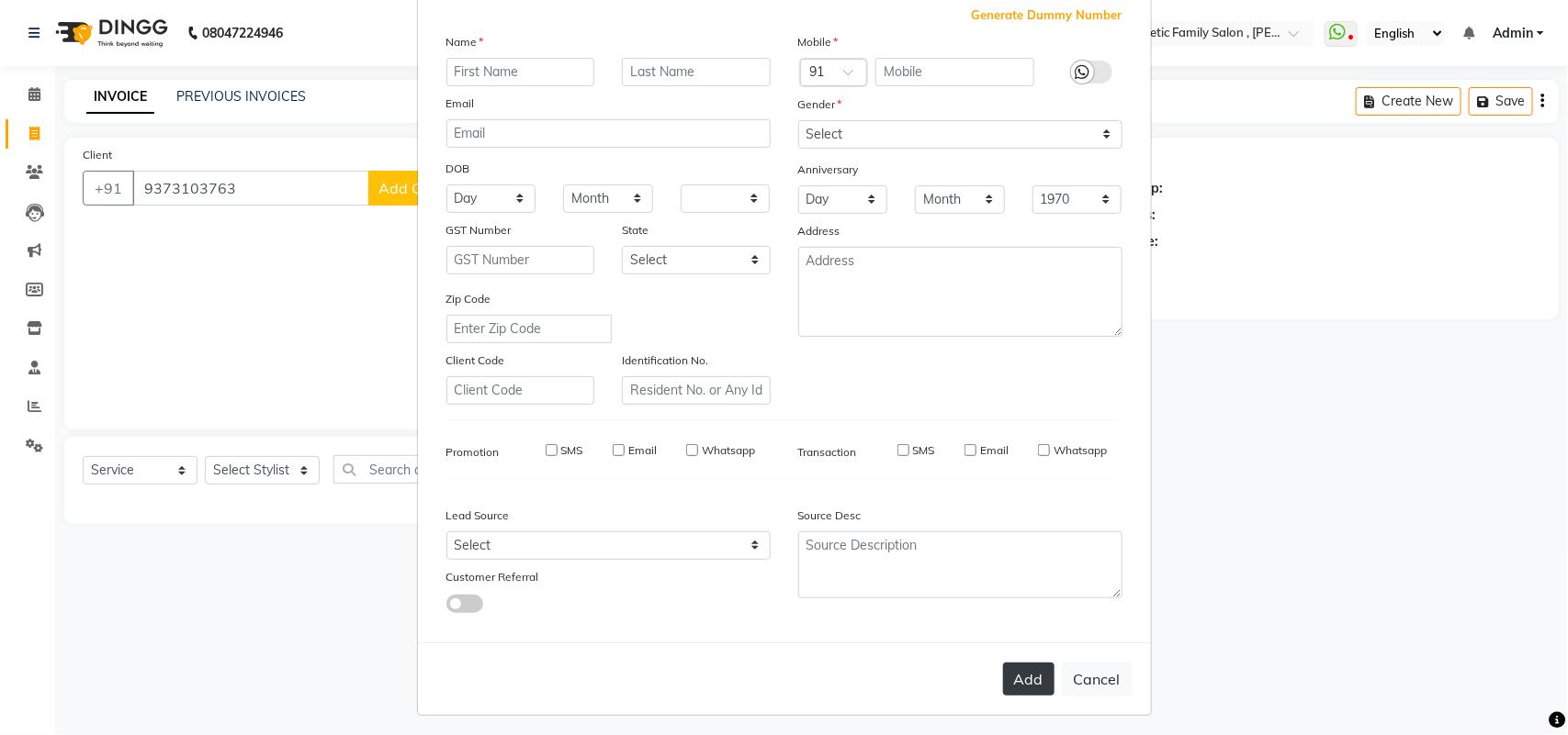
checkbox input "false"
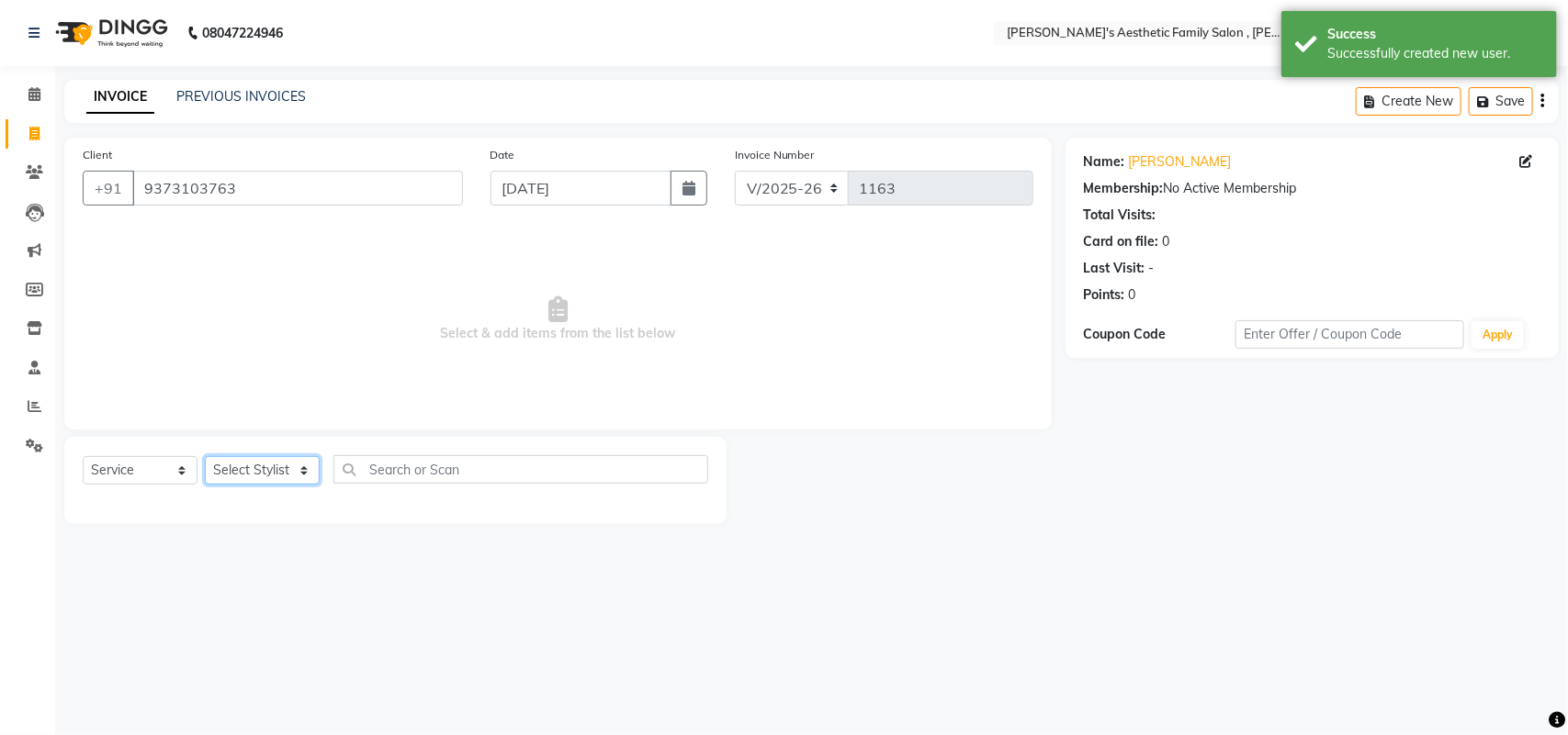
click at [309, 480] on select "Select Stylist aarti mam(owner) kaif sahakib [PERSON_NAME] [PERSON_NAME] [PERSO…" at bounding box center [262, 471] width 114 height 29
select select "76849"
click at [205, 457] on select "Select Stylist aarti mam(owner) kaif sahakib [PERSON_NAME] [PERSON_NAME] [PERSO…" at bounding box center [262, 471] width 114 height 29
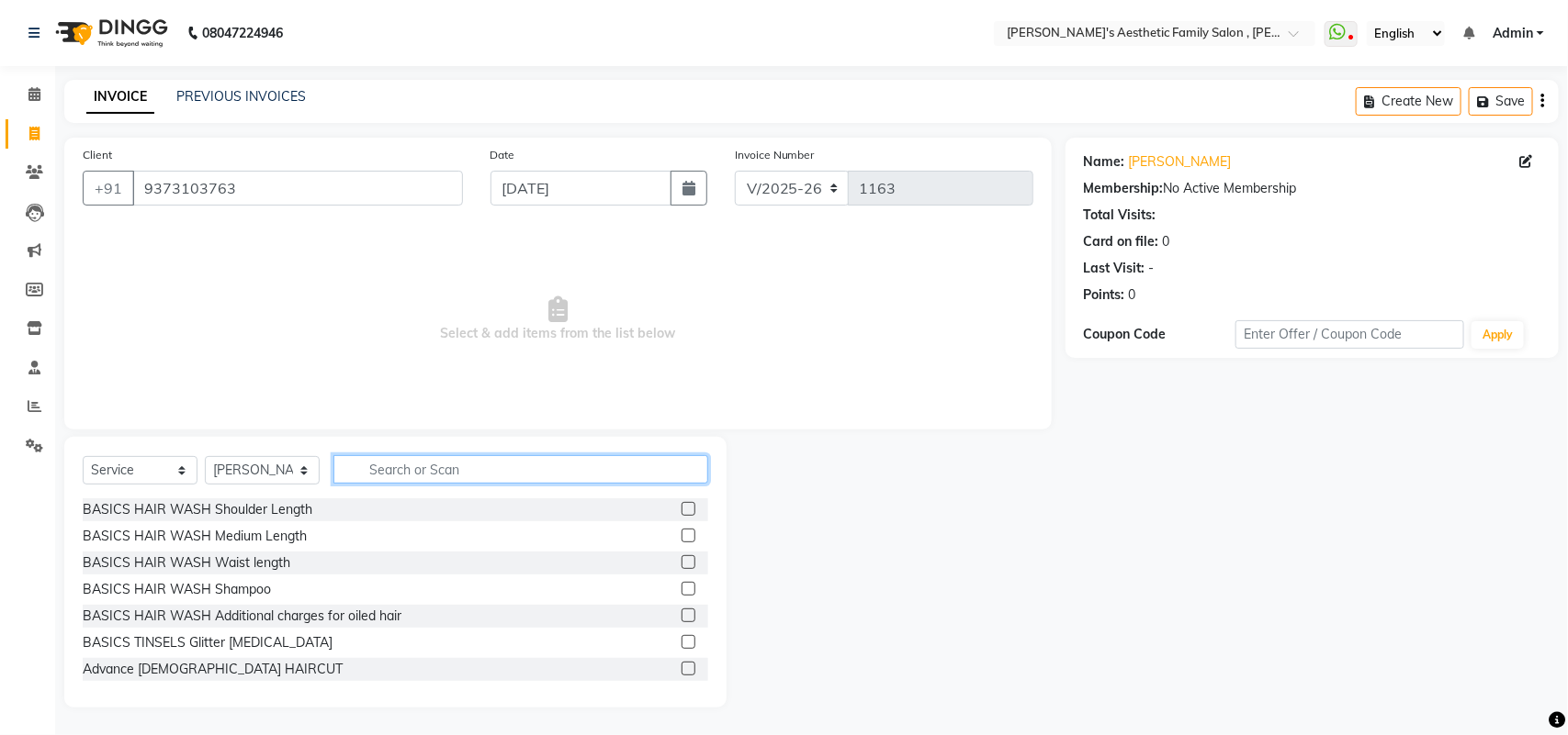
click at [390, 468] on input "text" at bounding box center [521, 470] width 375 height 29
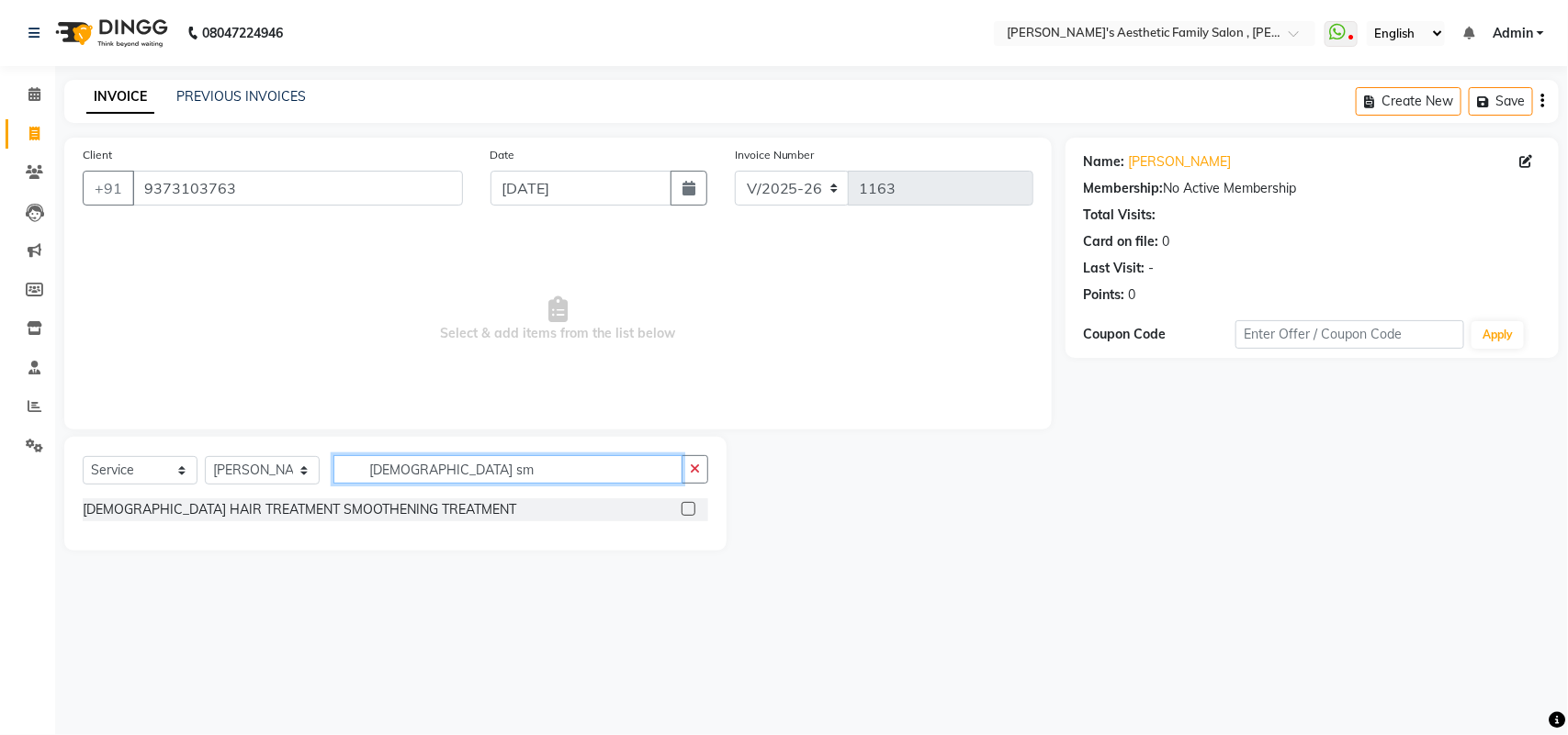
type input "[DEMOGRAPHIC_DATA] sm"
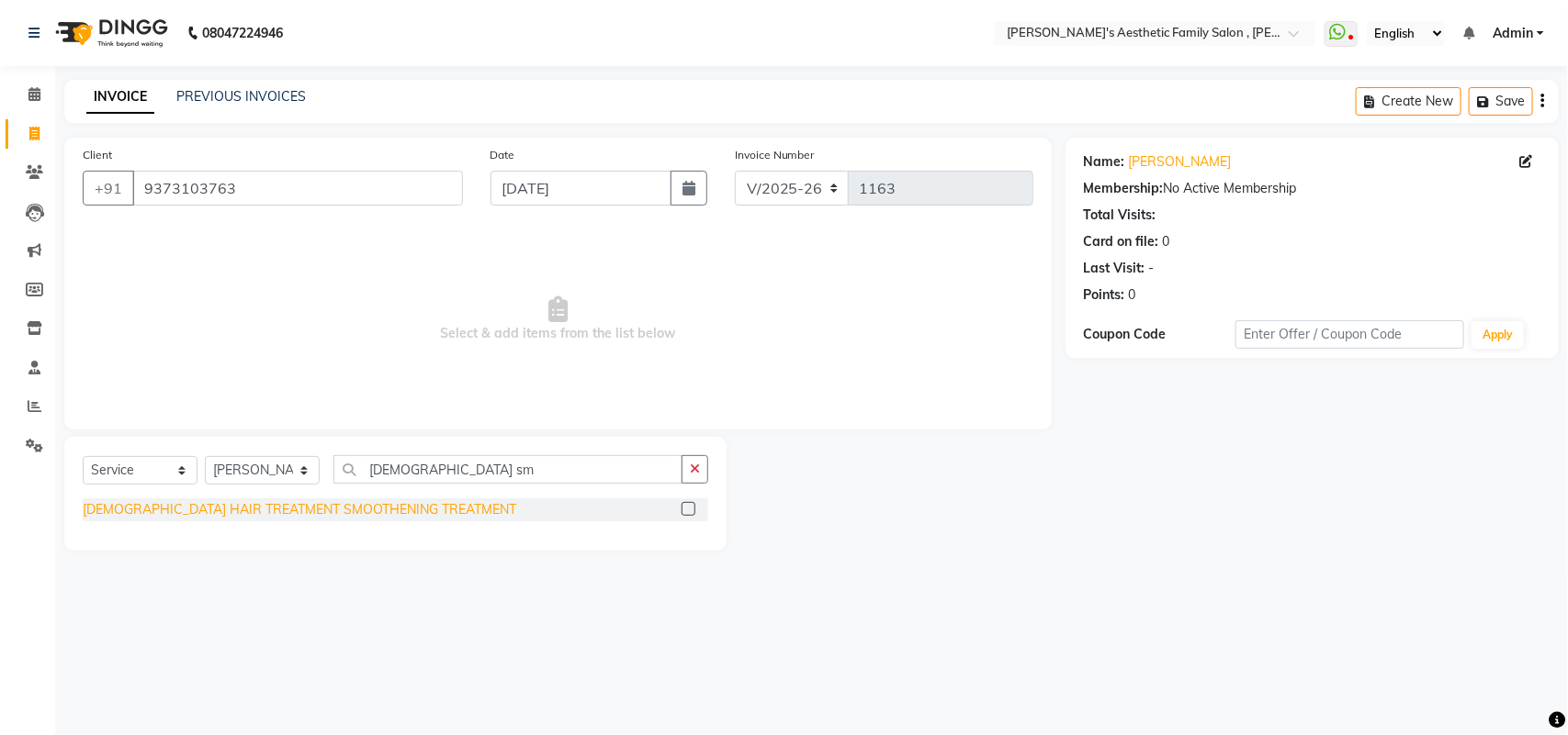
drag, startPoint x: 360, startPoint y: 498, endPoint x: 360, endPoint y: 511, distance: 13.0
click at [360, 511] on div "[DEMOGRAPHIC_DATA] HAIR TREATMENT SMOOTHENING TREATMENT" at bounding box center [396, 510] width 626 height 23
click at [360, 511] on div "[DEMOGRAPHIC_DATA] HAIR TREATMENT SMOOTHENING TREATMENT" at bounding box center [299, 510] width 434 height 19
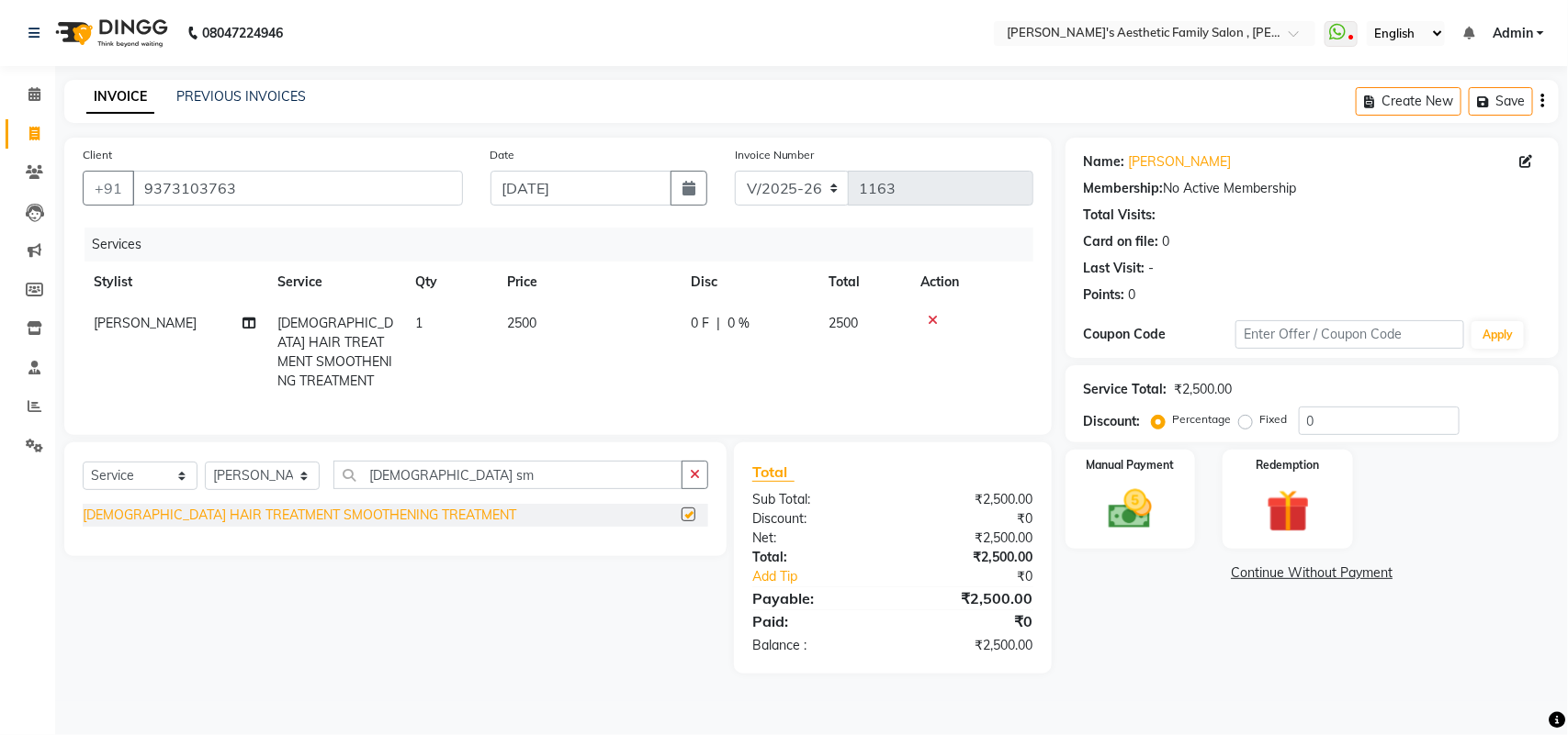
checkbox input "false"
click at [698, 323] on span "0 F" at bounding box center [699, 323] width 18 height 19
select select "76849"
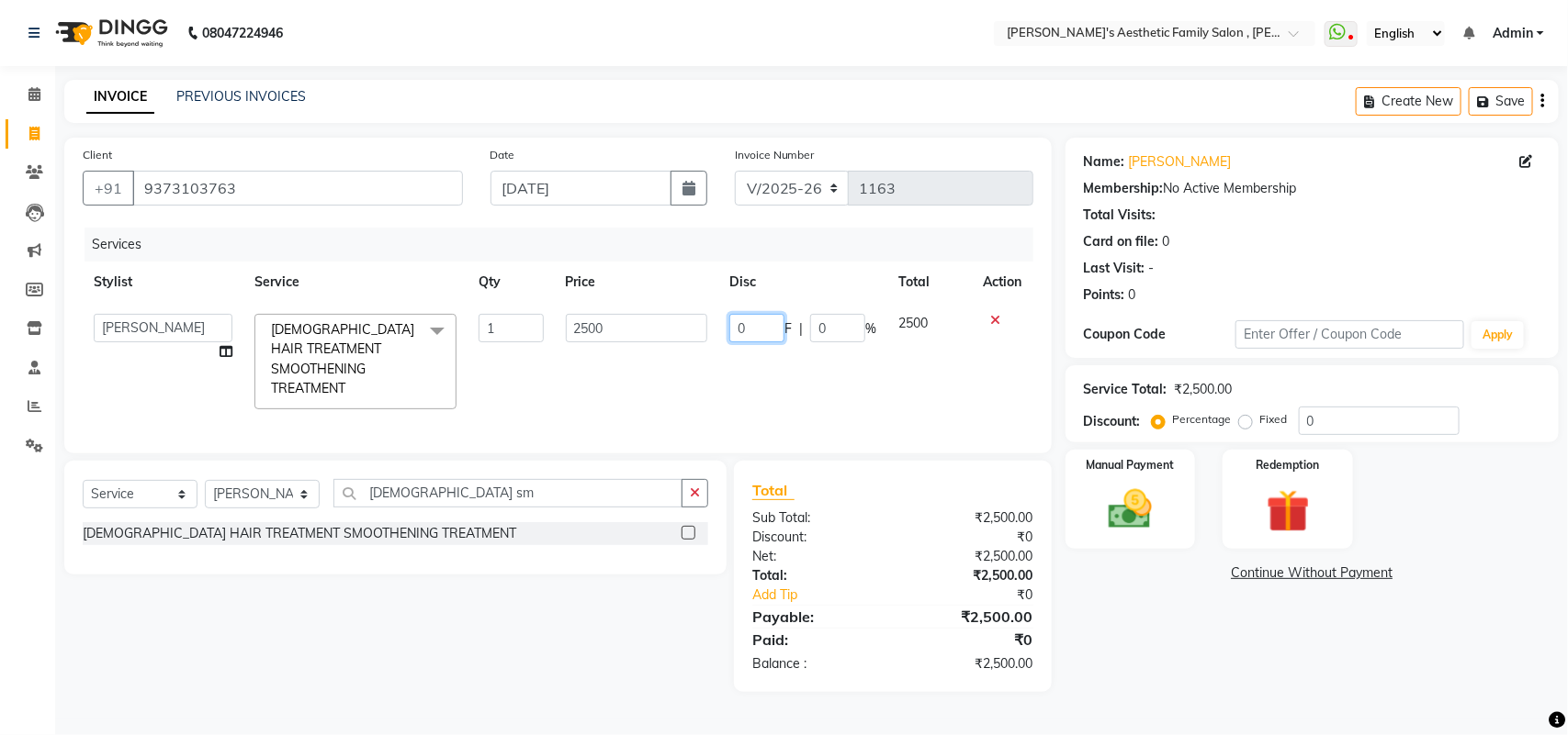
click at [749, 333] on input "0" at bounding box center [757, 328] width 55 height 29
type input "1000"
click at [744, 383] on div "Services Stylist Service Qty Price Disc Total Action aarti mam(owner) kaif saha…" at bounding box center [558, 332] width 951 height 208
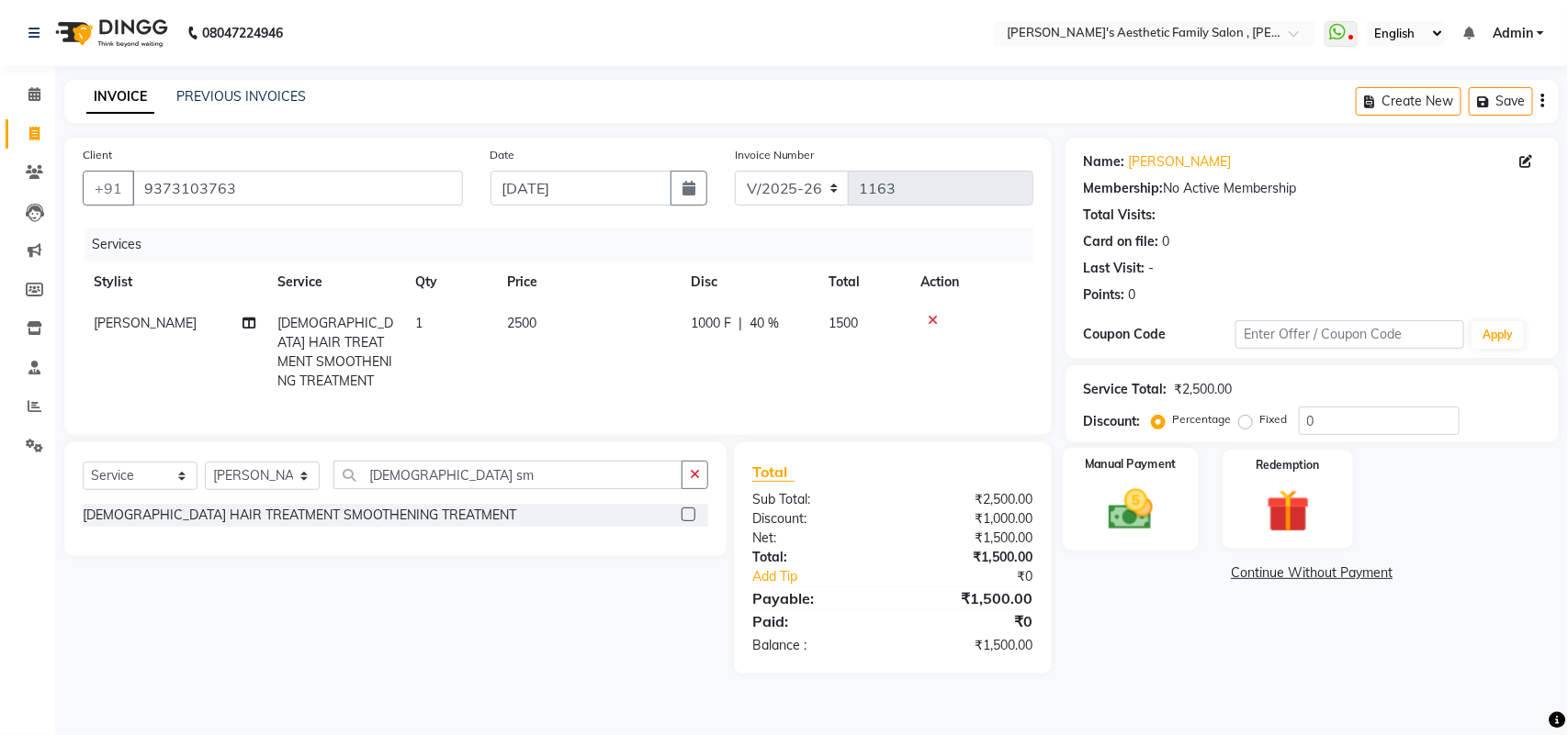
click at [1101, 514] on img at bounding box center [1130, 509] width 72 height 51
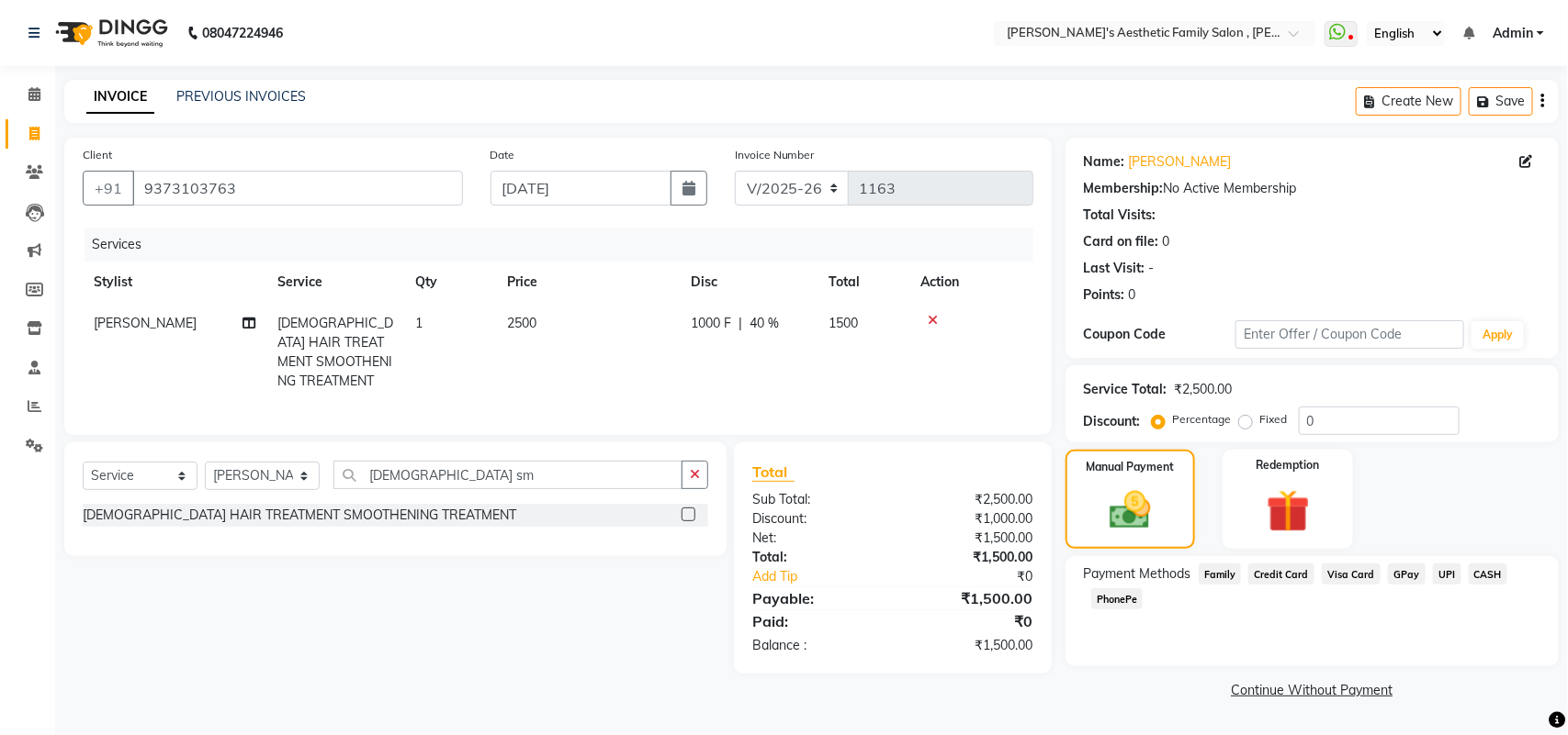
click at [1563, 689] on div "Name: [PERSON_NAME] Membership: No Active Membership Total Visits: Card on file…" at bounding box center [1319, 420] width 507 height 566
click at [1401, 571] on span "GPay" at bounding box center [1406, 574] width 37 height 21
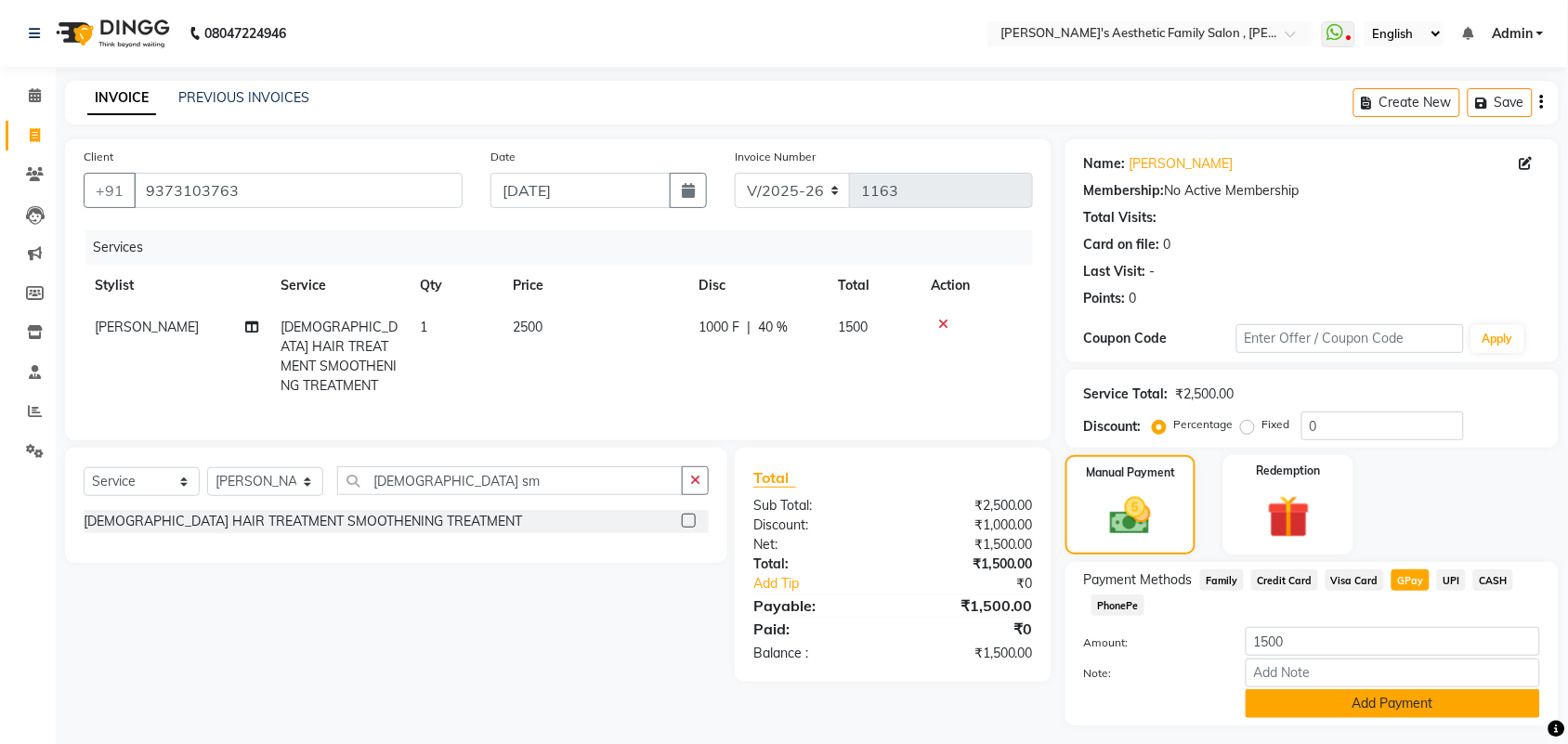
click at [1441, 690] on button "Add Payment" at bounding box center [1392, 704] width 294 height 29
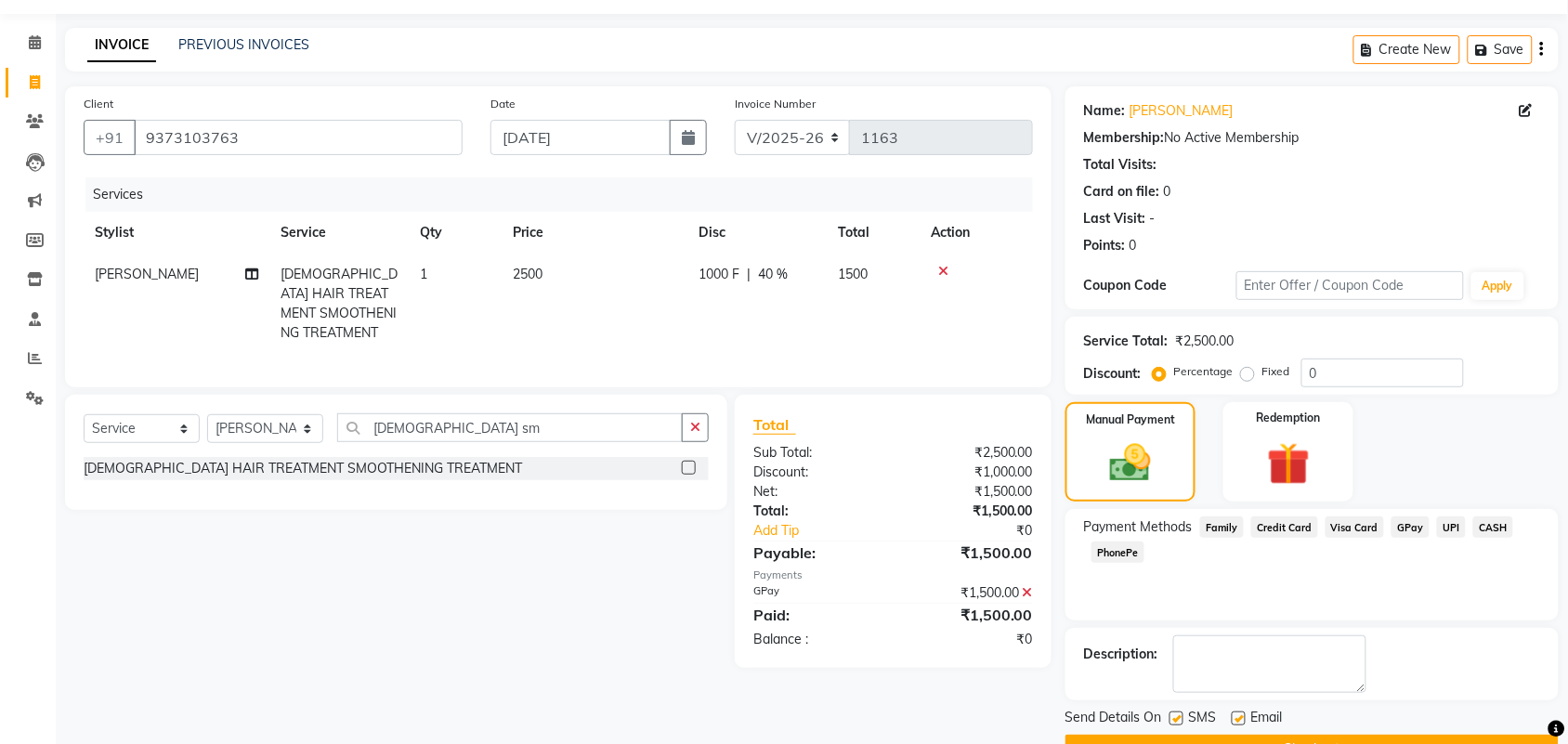
scroll to position [100, 0]
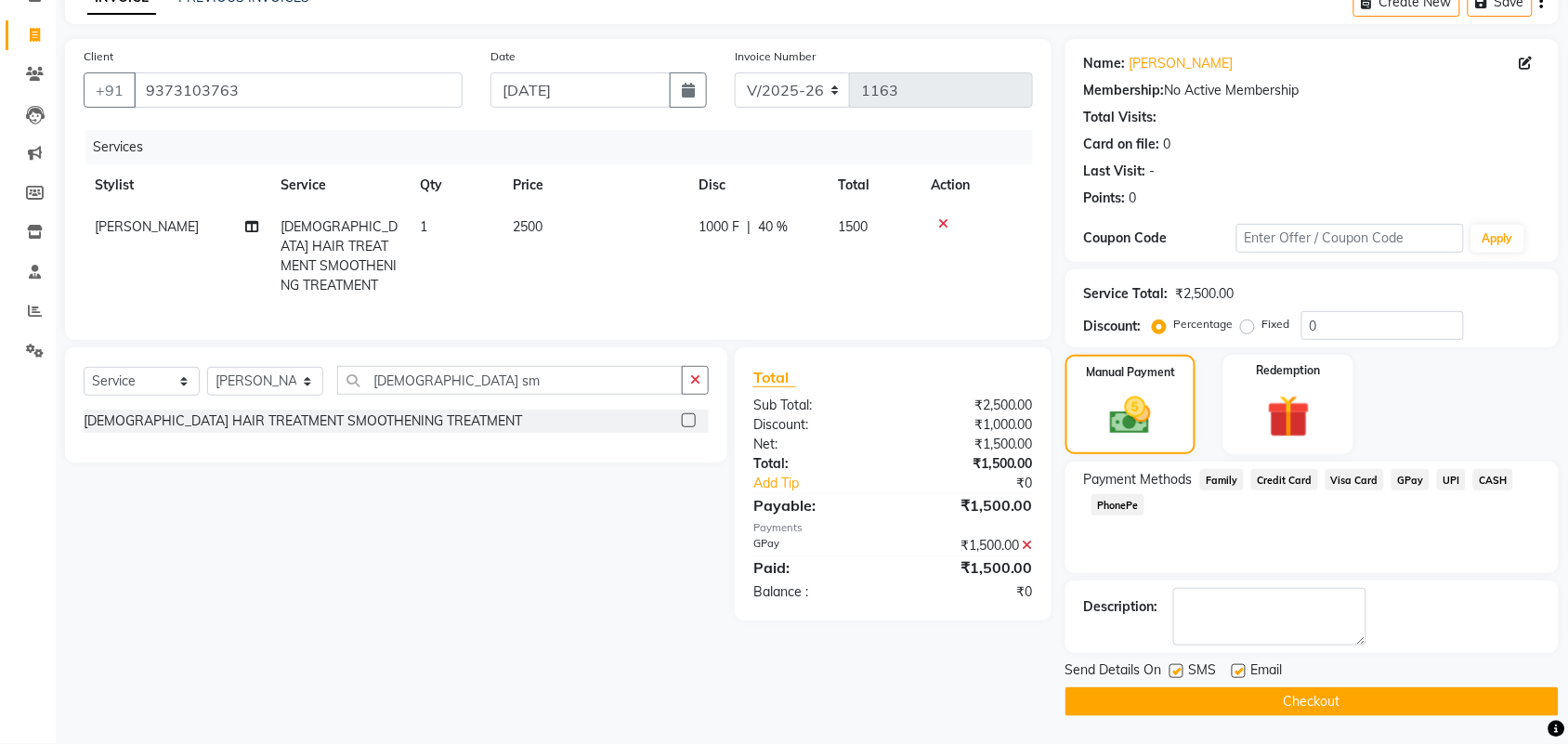
click at [1371, 703] on button "Checkout" at bounding box center [1312, 703] width 493 height 29
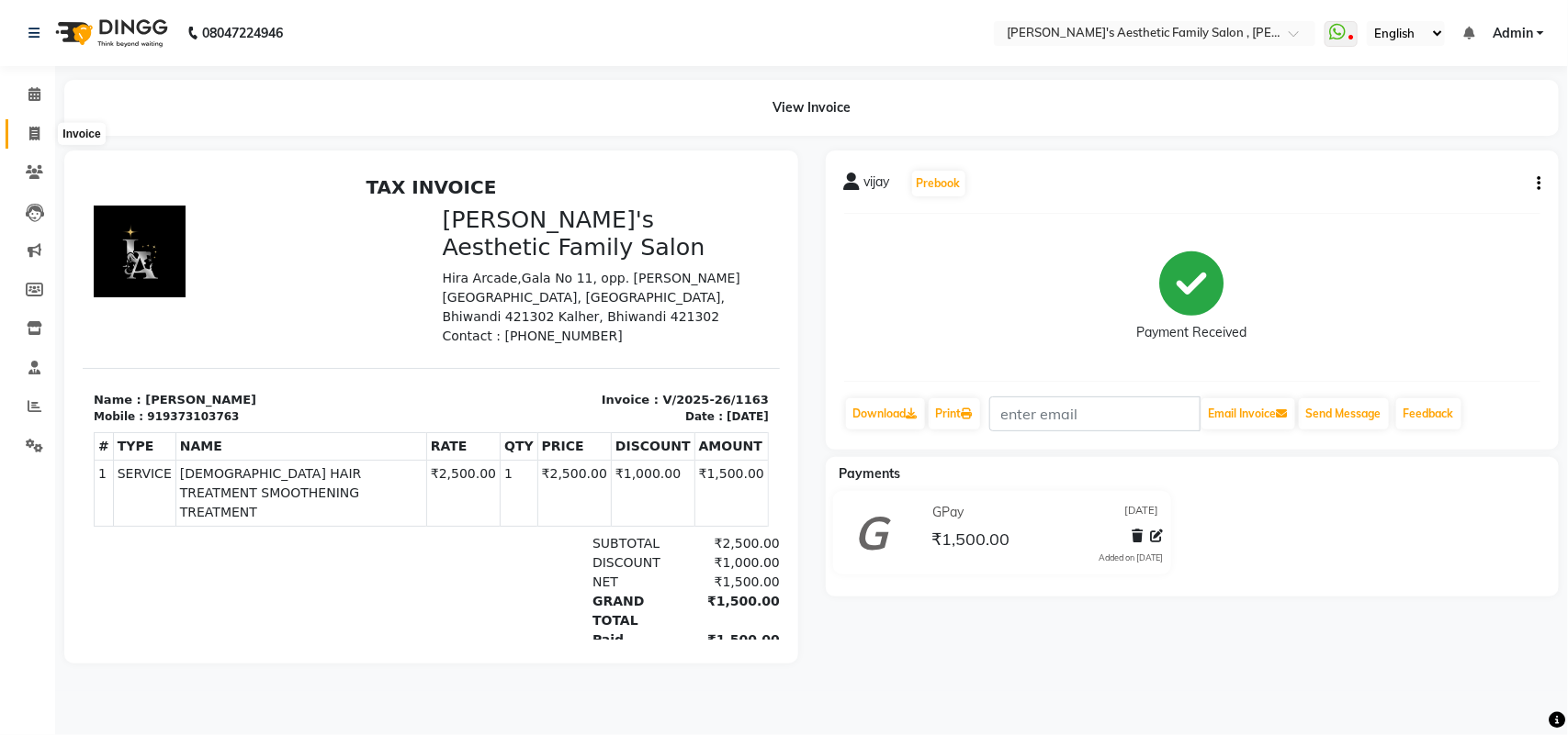
click at [31, 132] on icon at bounding box center [34, 133] width 10 height 13
select select "7246"
select select "service"
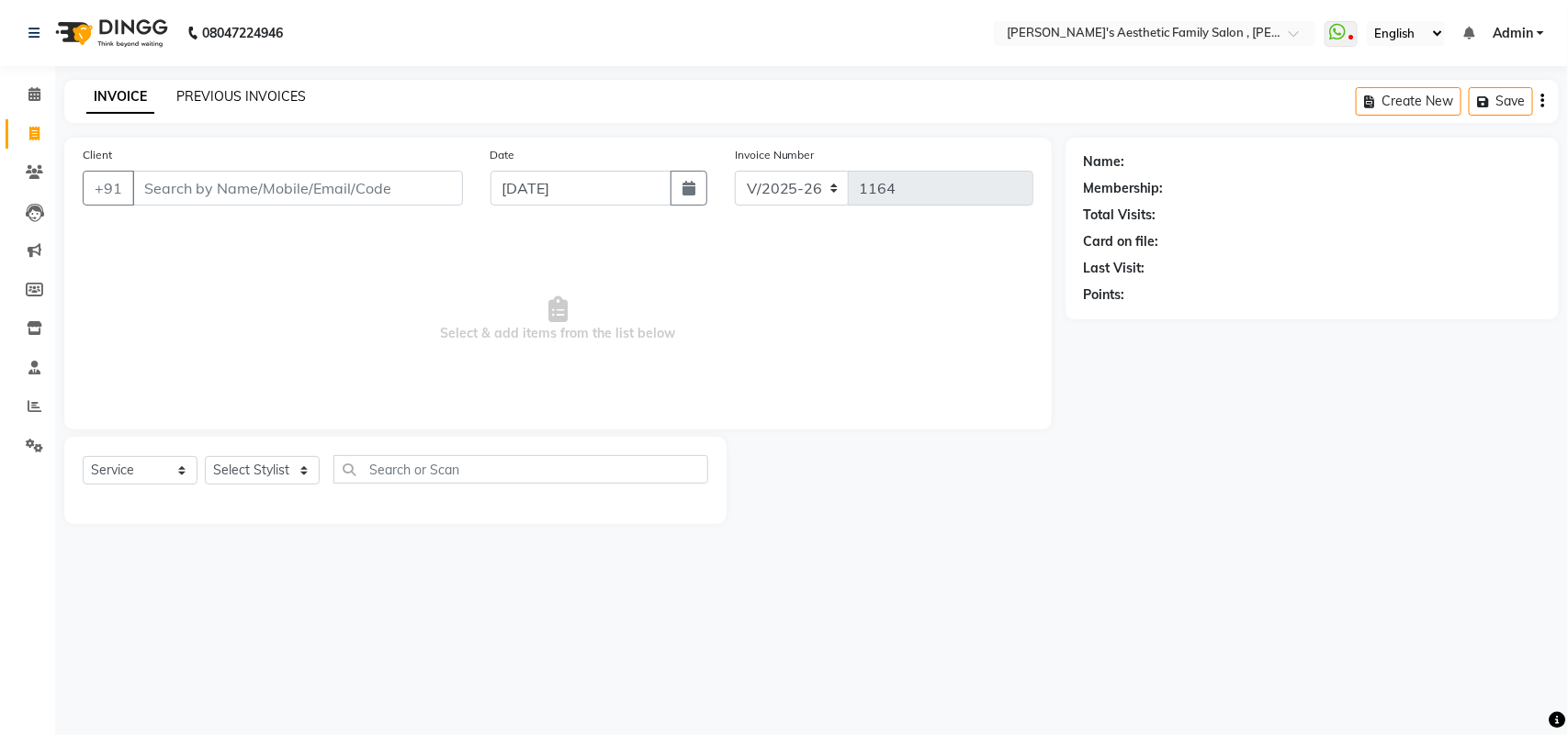
click at [200, 92] on link "PREVIOUS INVOICES" at bounding box center [241, 95] width 130 height 16
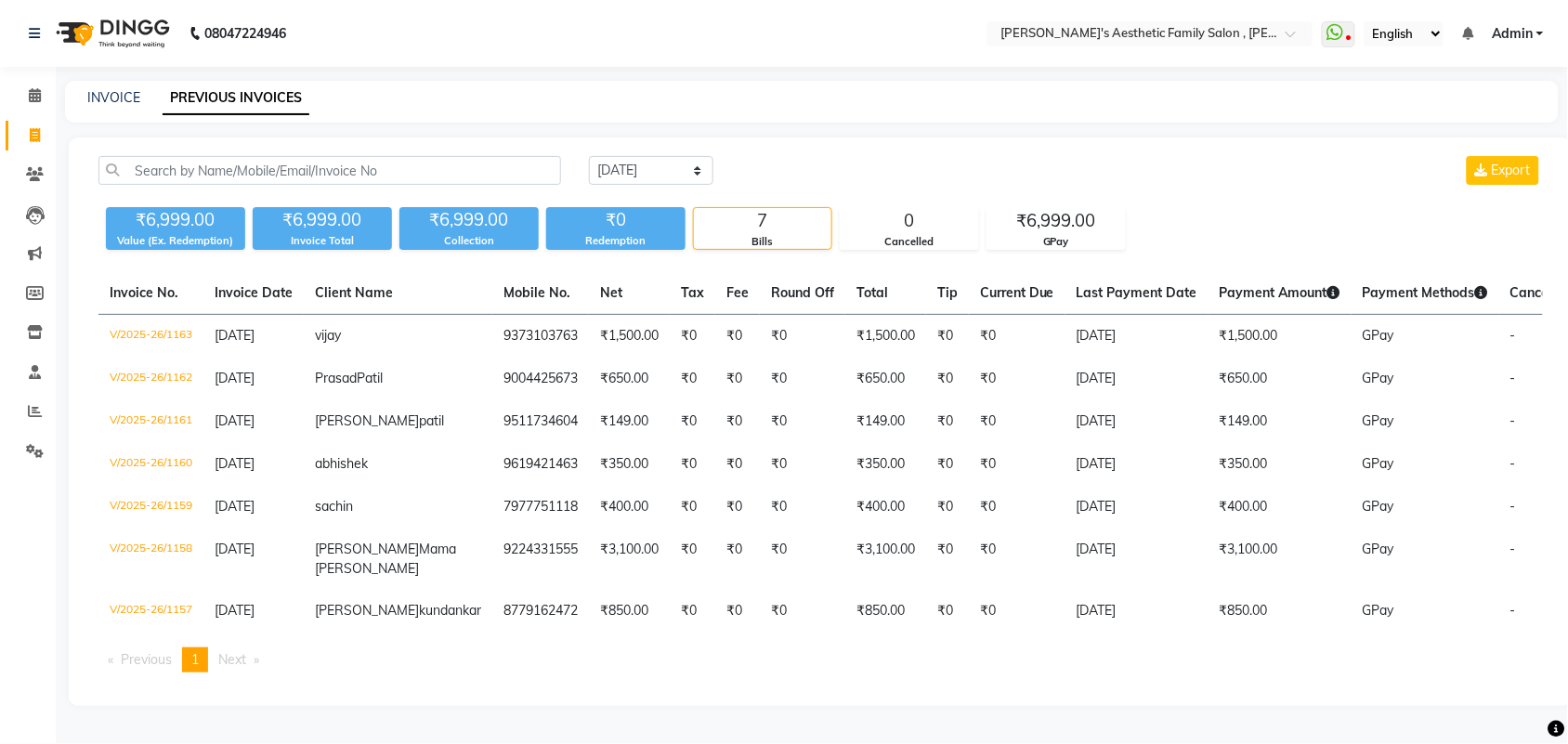
click at [203, 93] on link "PREVIOUS INVOICES" at bounding box center [236, 98] width 147 height 34
click at [107, 102] on link "INVOICE" at bounding box center [114, 96] width 53 height 16
select select "service"
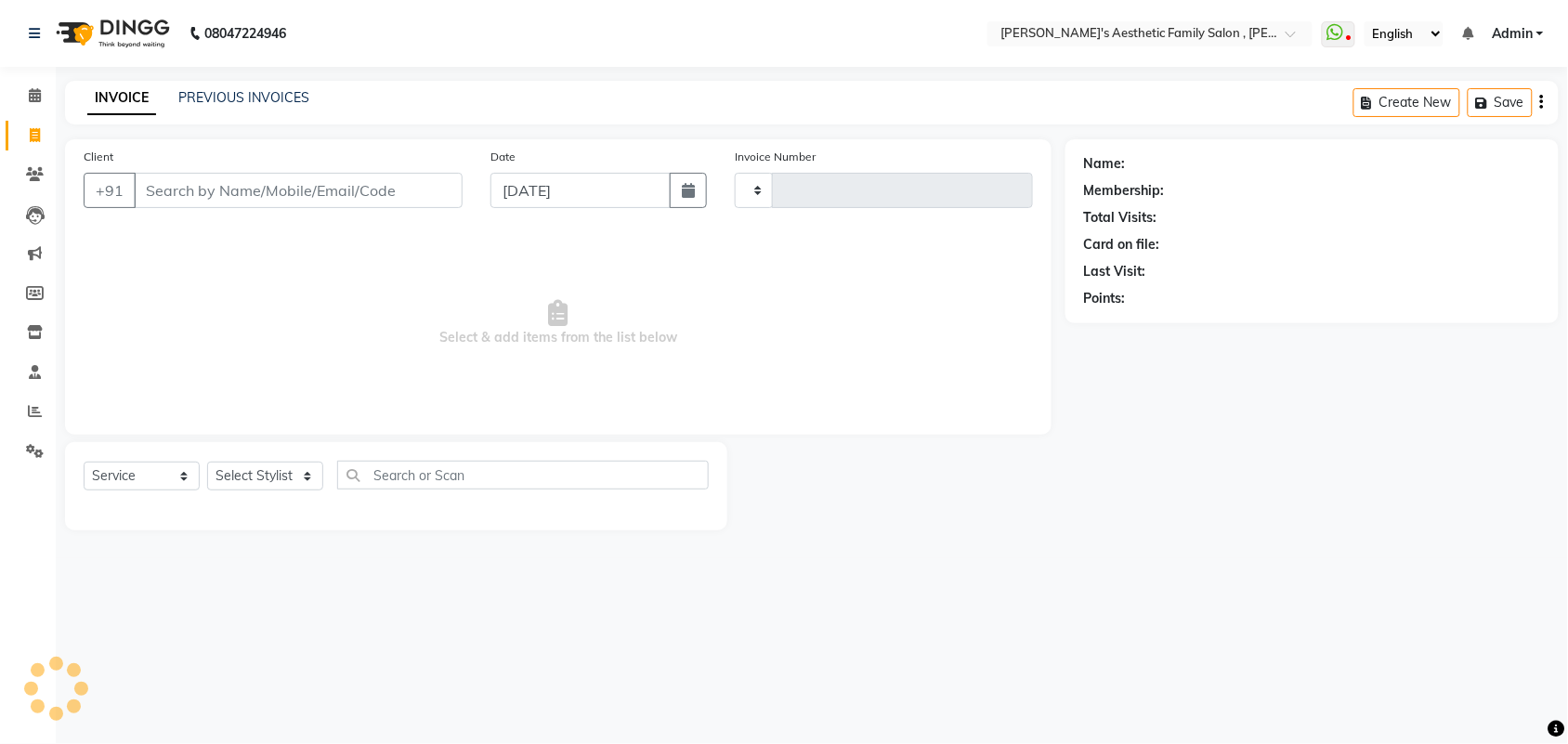
type input "1164"
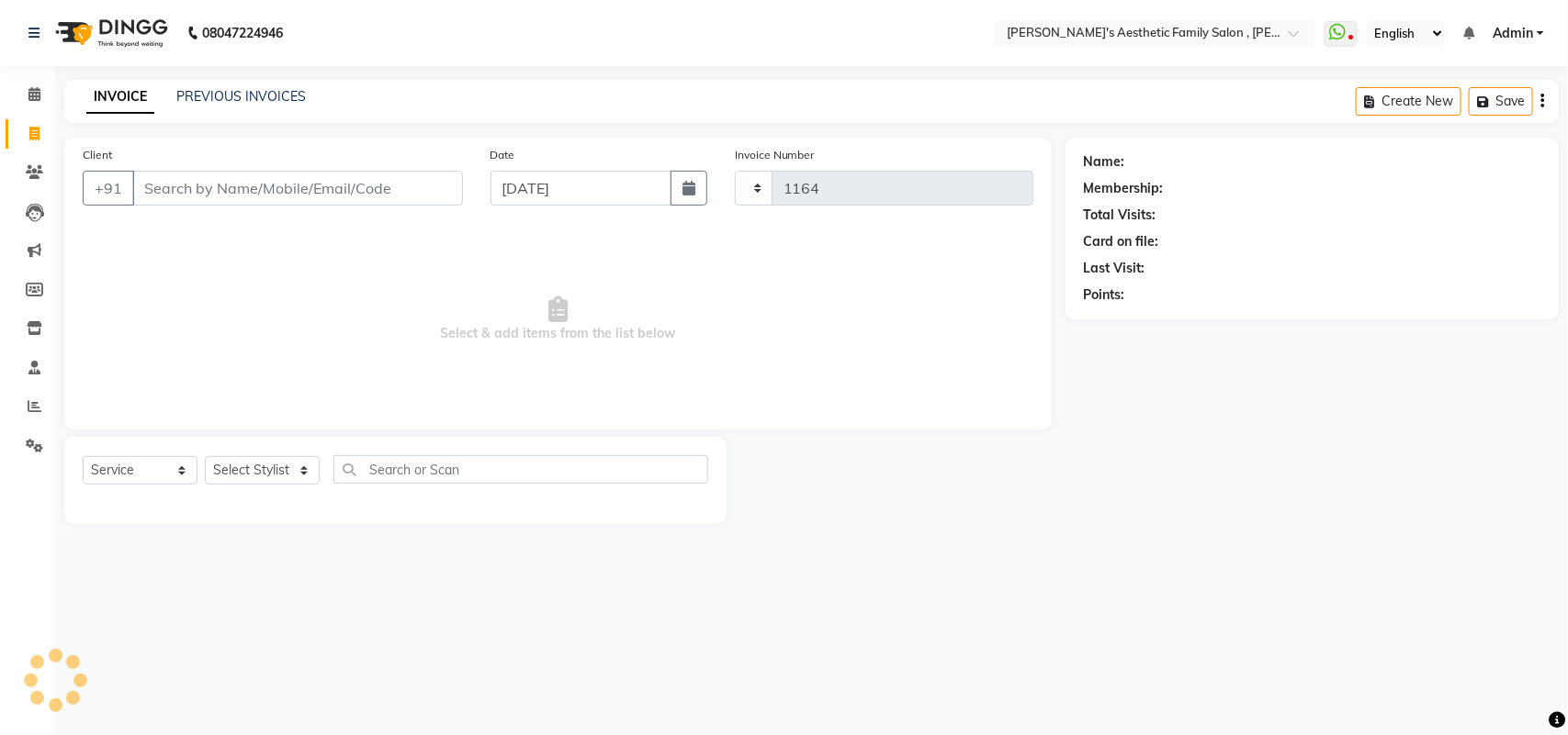
select select "7246"
click at [172, 191] on input "Client" at bounding box center [298, 188] width 331 height 35
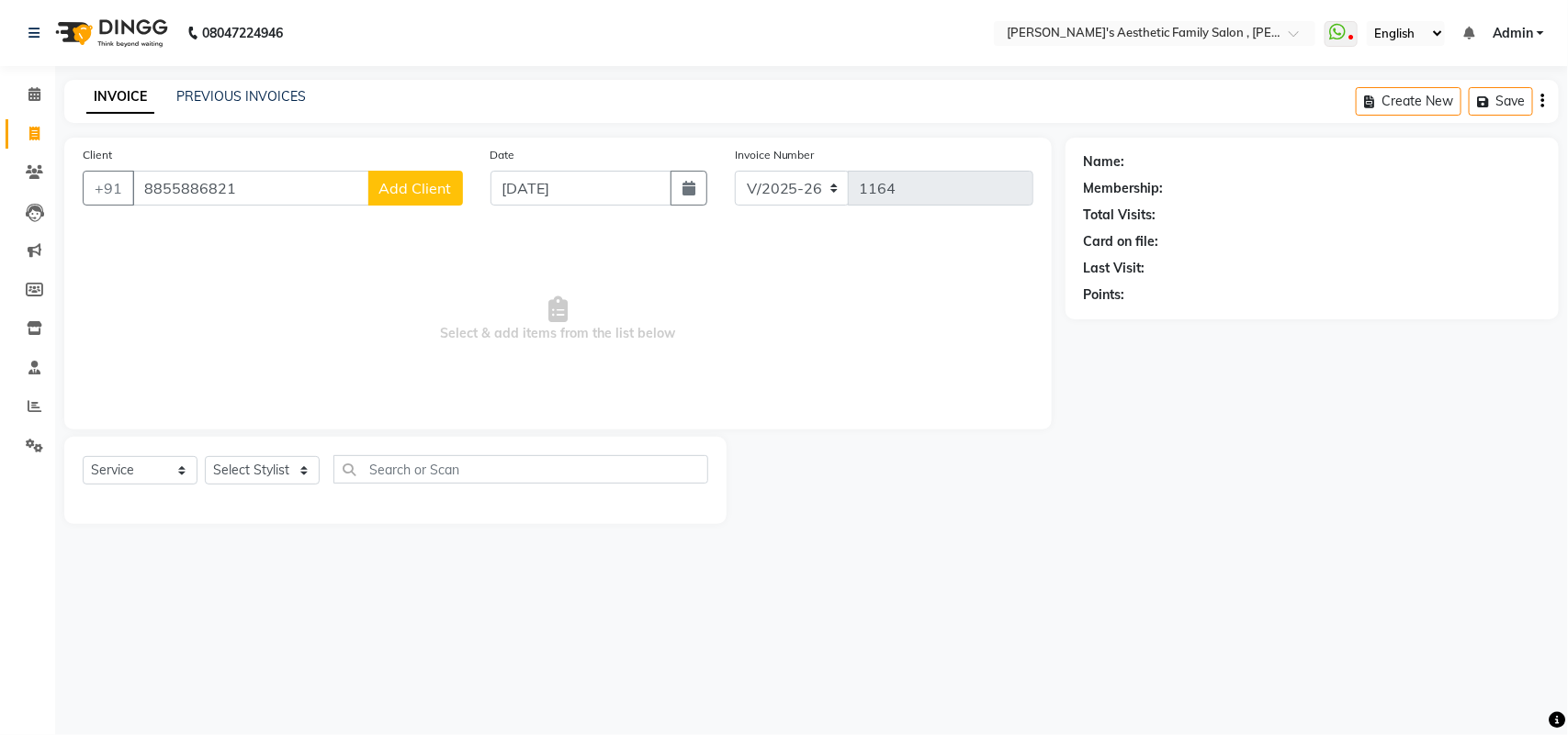
type input "8855886821"
click at [416, 193] on span "Add Client" at bounding box center [416, 188] width 72 height 18
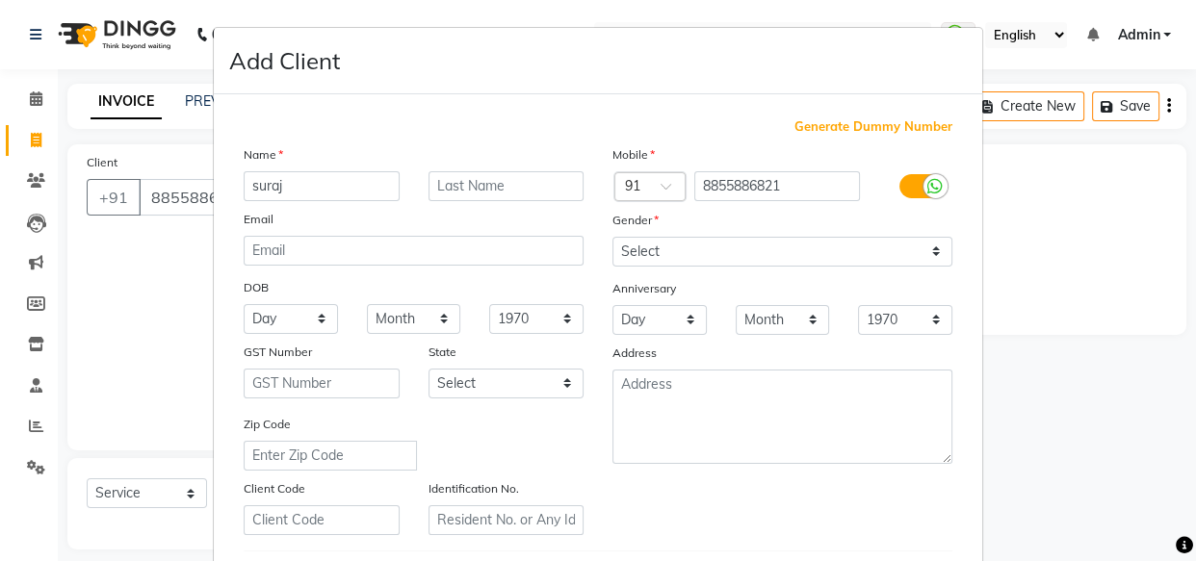
type input "suraj"
click at [441, 183] on input "text" at bounding box center [507, 186] width 156 height 30
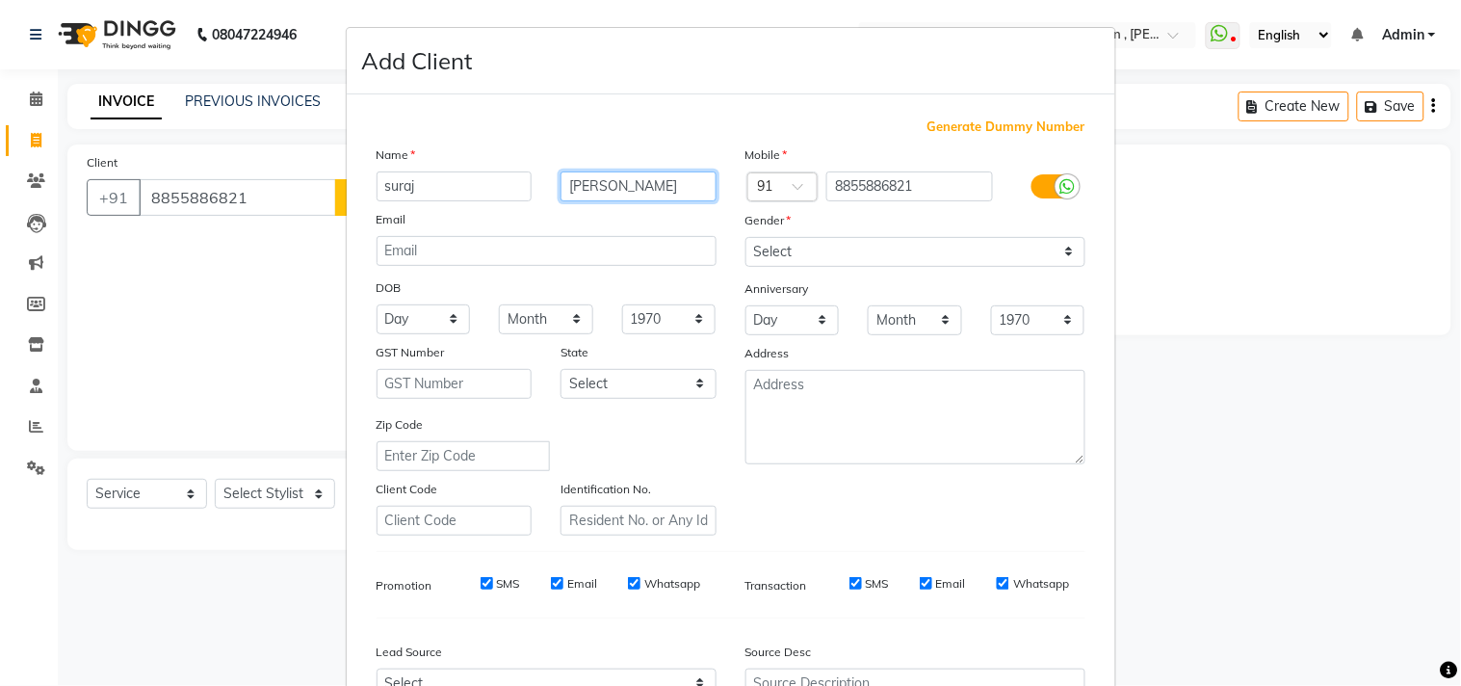
type input "[PERSON_NAME]"
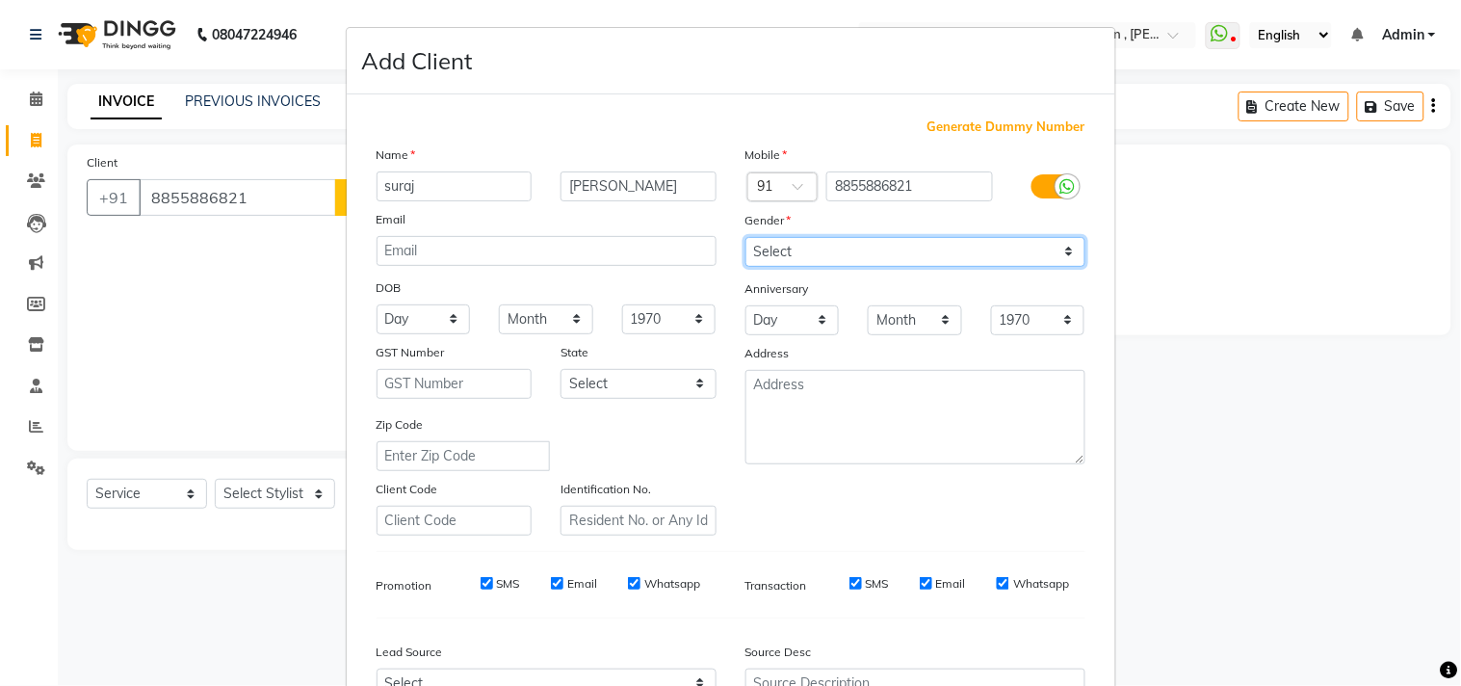
click at [1059, 254] on select "Select [DEMOGRAPHIC_DATA] [DEMOGRAPHIC_DATA] Other Prefer Not To Say" at bounding box center [915, 252] width 340 height 30
click at [745, 237] on select "Select [DEMOGRAPHIC_DATA] [DEMOGRAPHIC_DATA] Other Prefer Not To Say" at bounding box center [915, 252] width 340 height 30
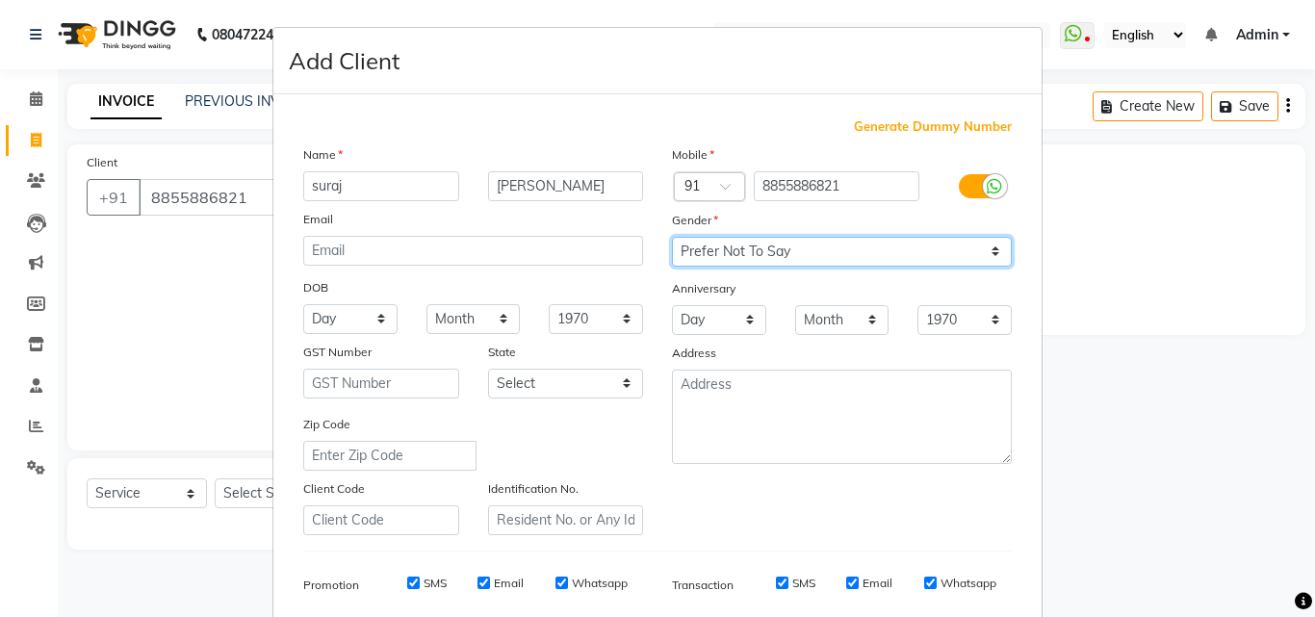
click at [985, 253] on select "Select [DEMOGRAPHIC_DATA] [DEMOGRAPHIC_DATA] Other Prefer Not To Say" at bounding box center [842, 252] width 340 height 30
select select "[DEMOGRAPHIC_DATA]"
click at [672, 237] on select "Select [DEMOGRAPHIC_DATA] [DEMOGRAPHIC_DATA] Other Prefer Not To Say" at bounding box center [842, 252] width 340 height 30
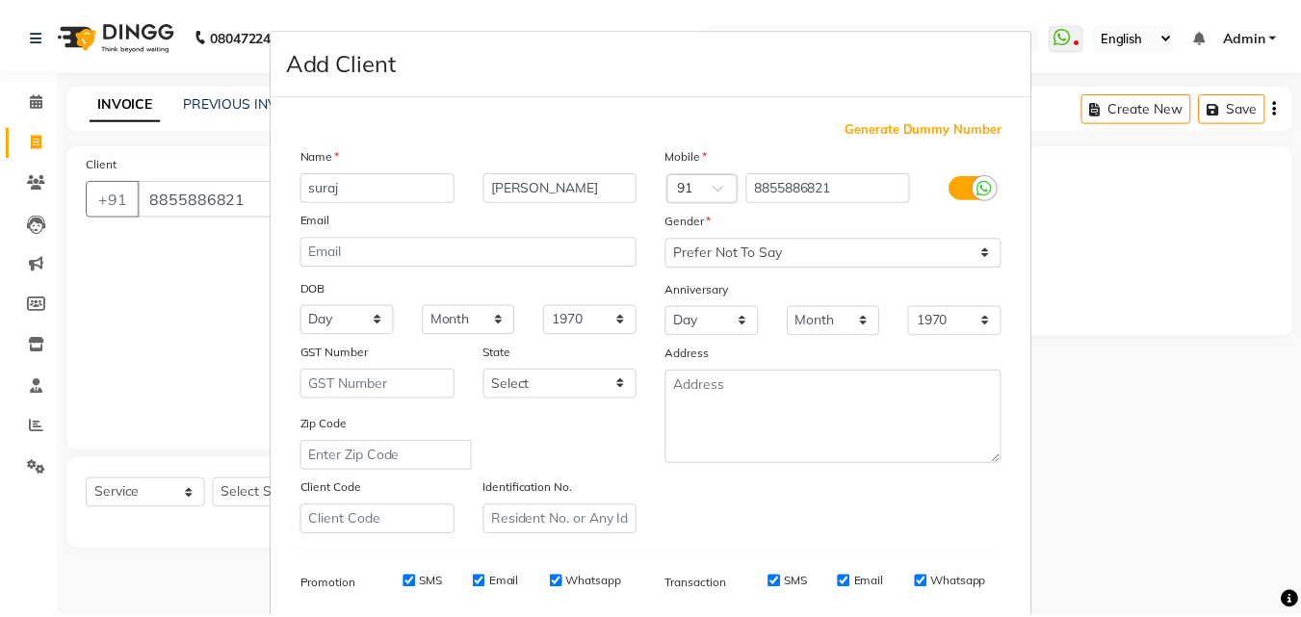
scroll to position [272, 0]
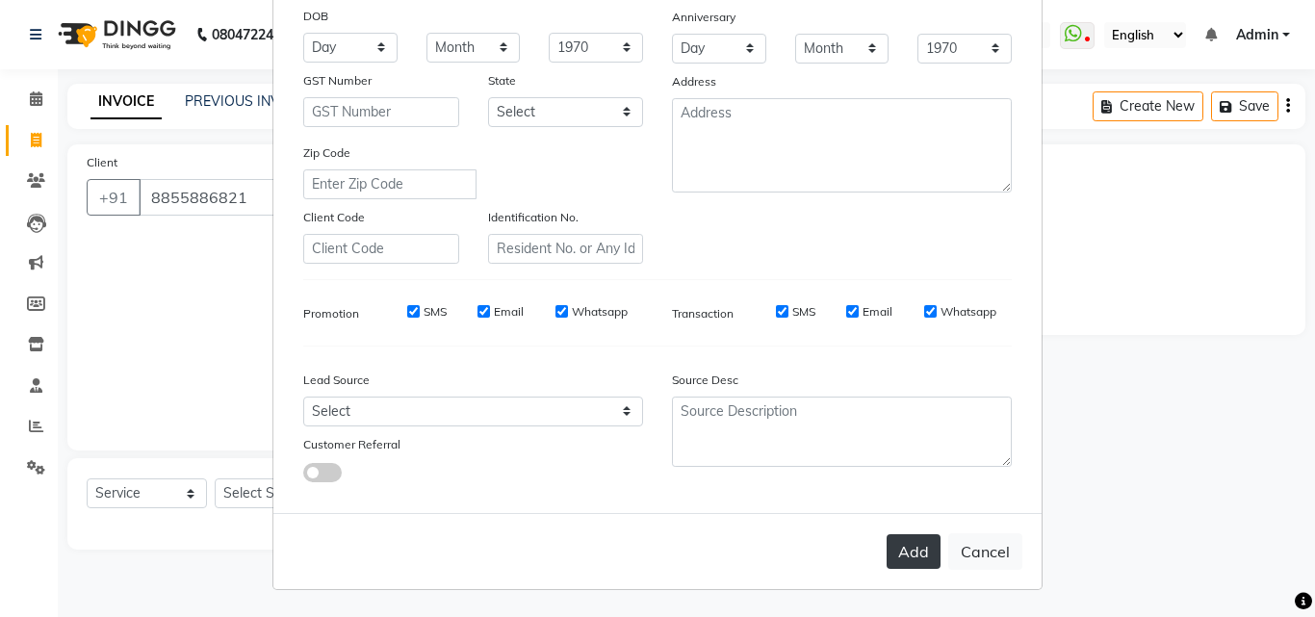
click at [913, 551] on button "Add" at bounding box center [914, 551] width 54 height 35
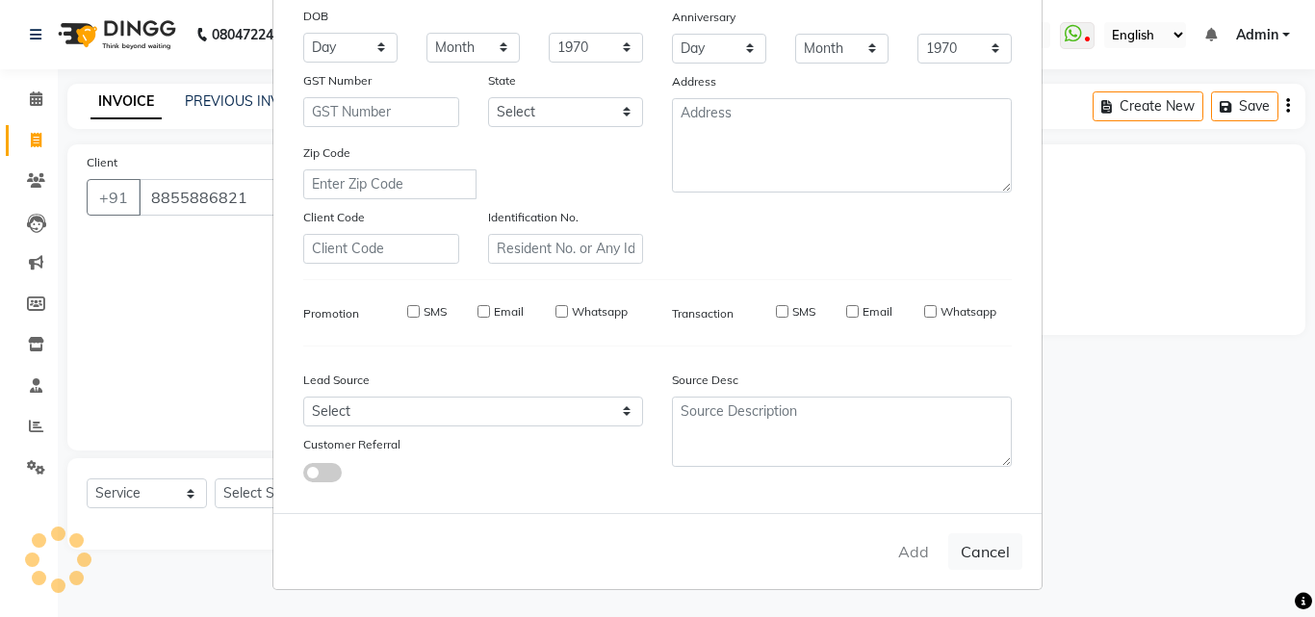
select select
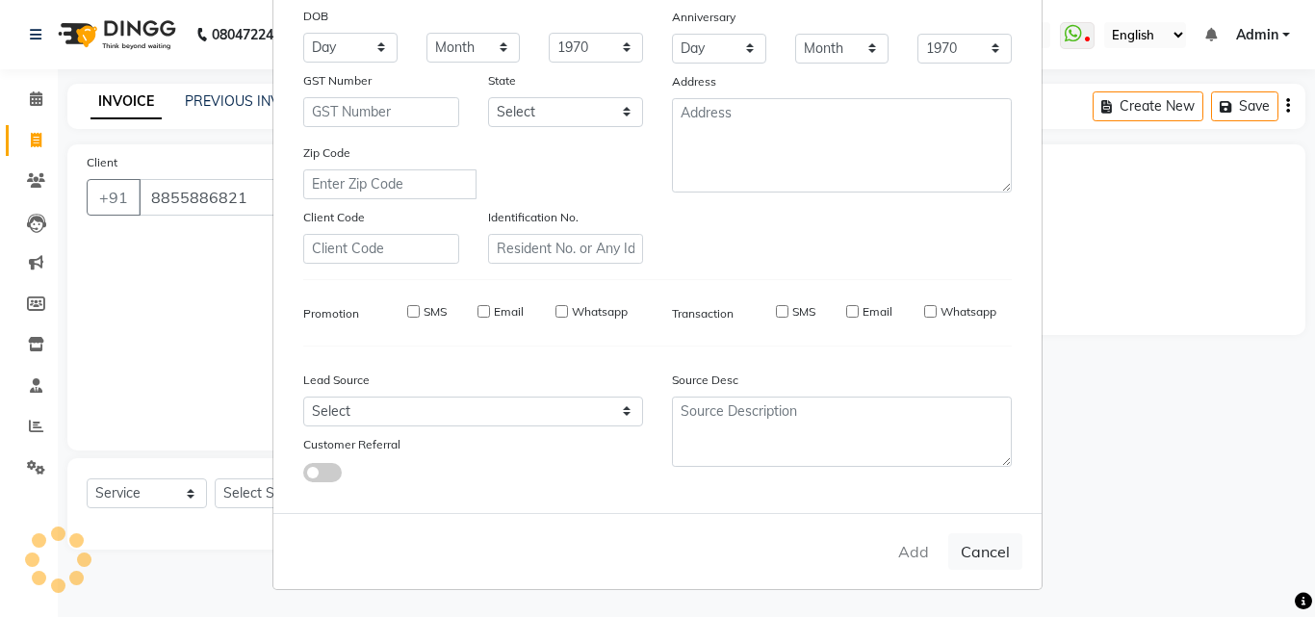
select select
checkbox input "false"
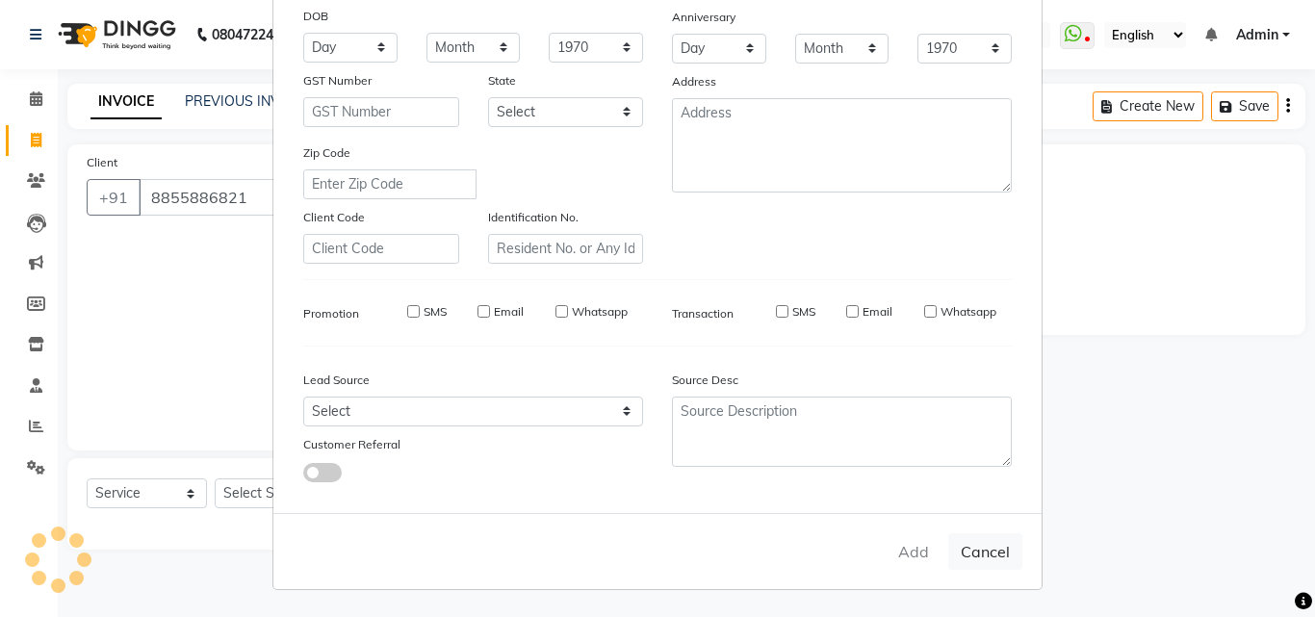
checkbox input "false"
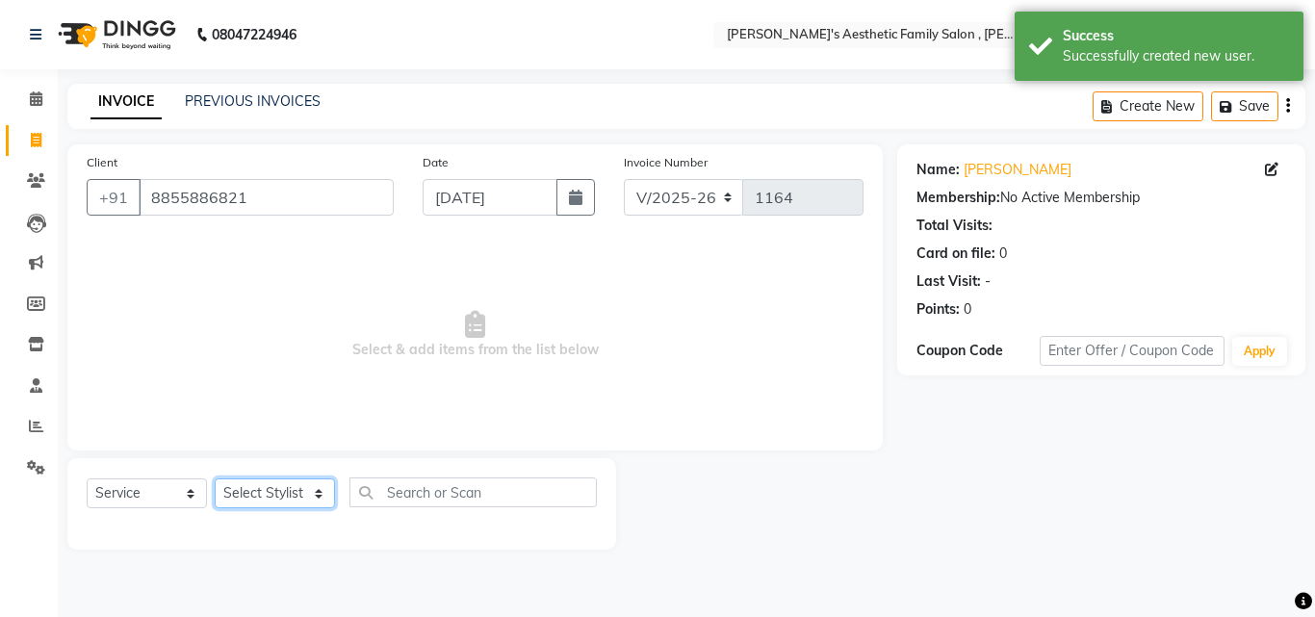
click at [285, 486] on select "Select Stylist aarti mam(owner) kaif sahakib [PERSON_NAME] [PERSON_NAME] [PERSO…" at bounding box center [275, 494] width 120 height 30
select select "62693"
click at [215, 479] on select "Select Stylist aarti mam(owner) kaif sahakib [PERSON_NAME] [PERSON_NAME] [PERSO…" at bounding box center [275, 494] width 120 height 30
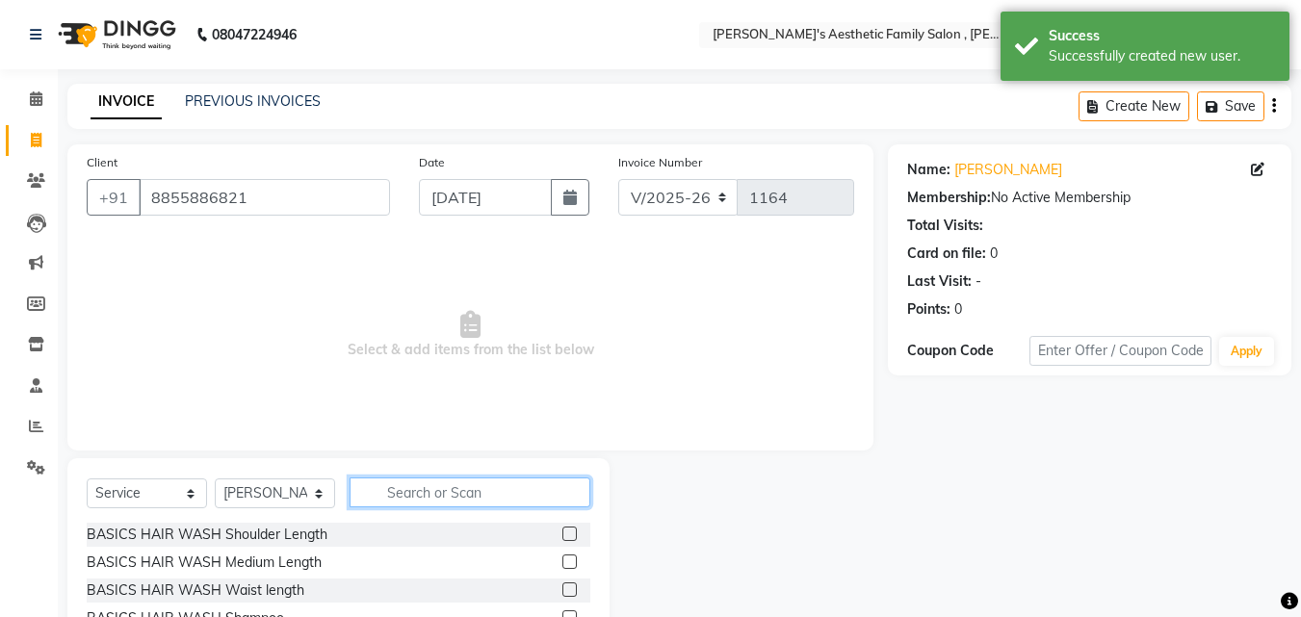
click at [407, 489] on input "text" at bounding box center [470, 493] width 241 height 30
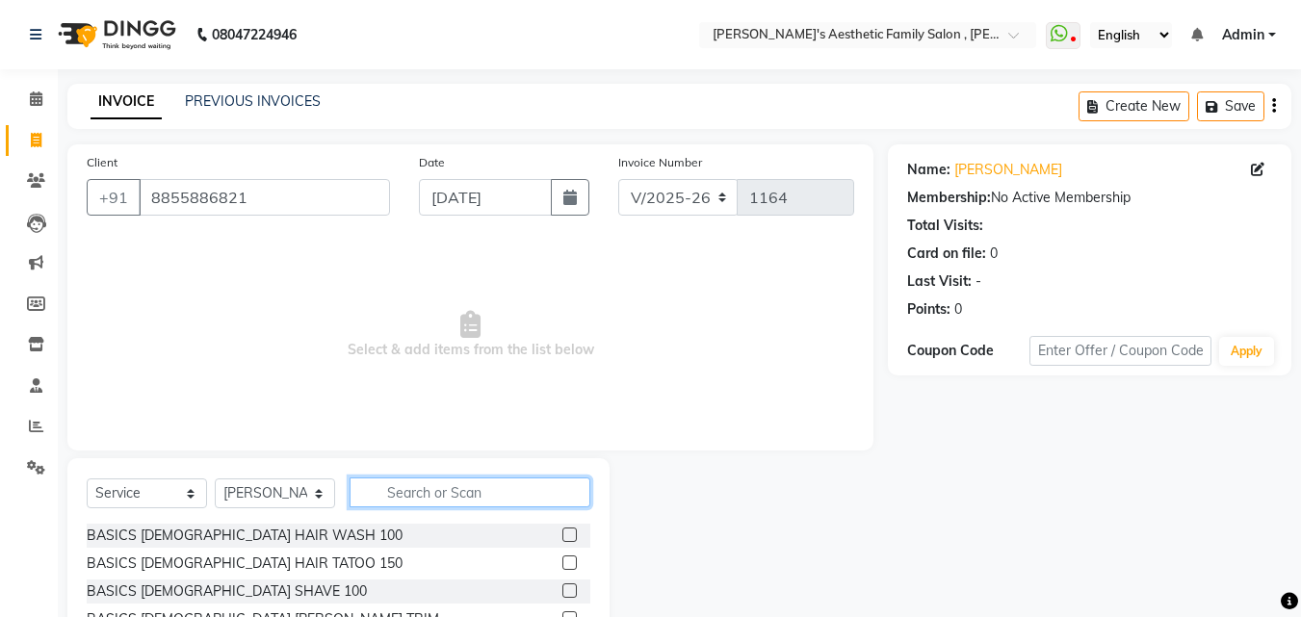
scroll to position [506, 0]
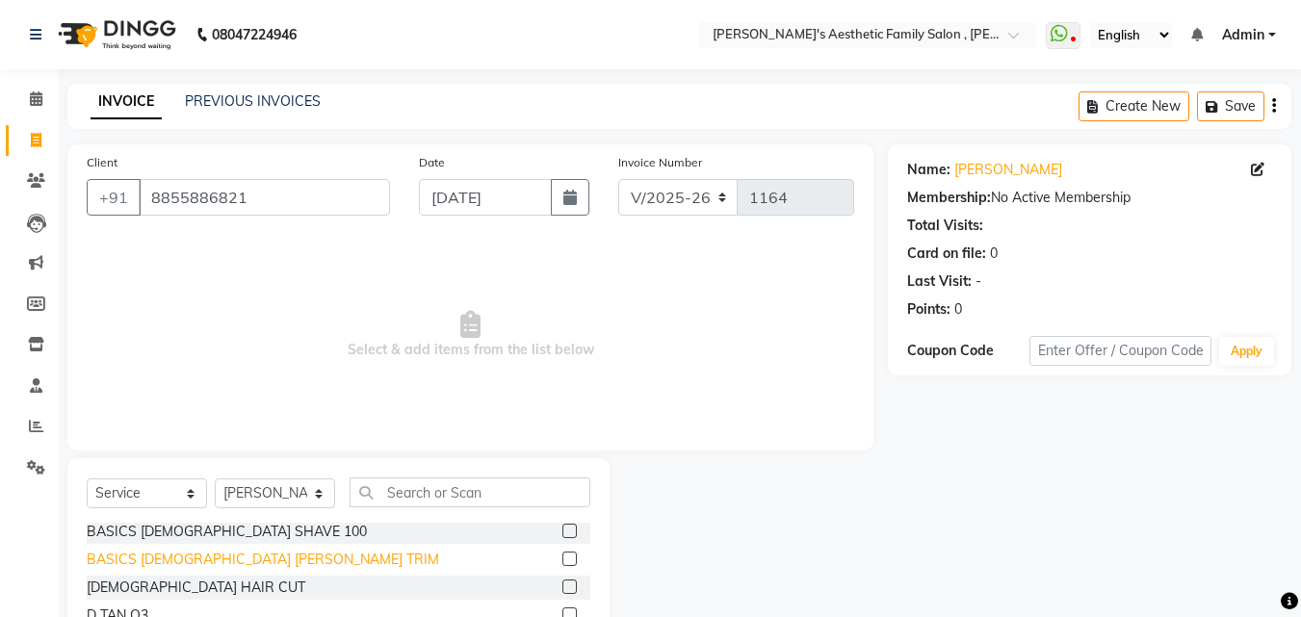
click at [213, 557] on div "BASICS [DEMOGRAPHIC_DATA] [PERSON_NAME] TRIM" at bounding box center [263, 560] width 352 height 20
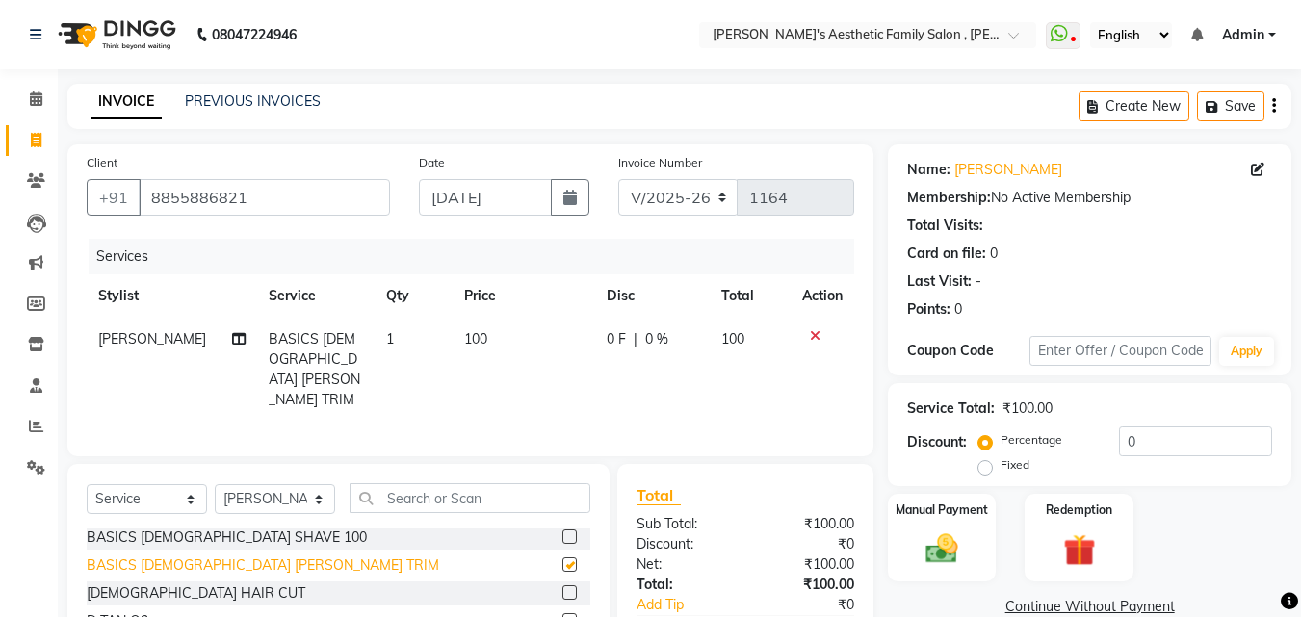
checkbox input "false"
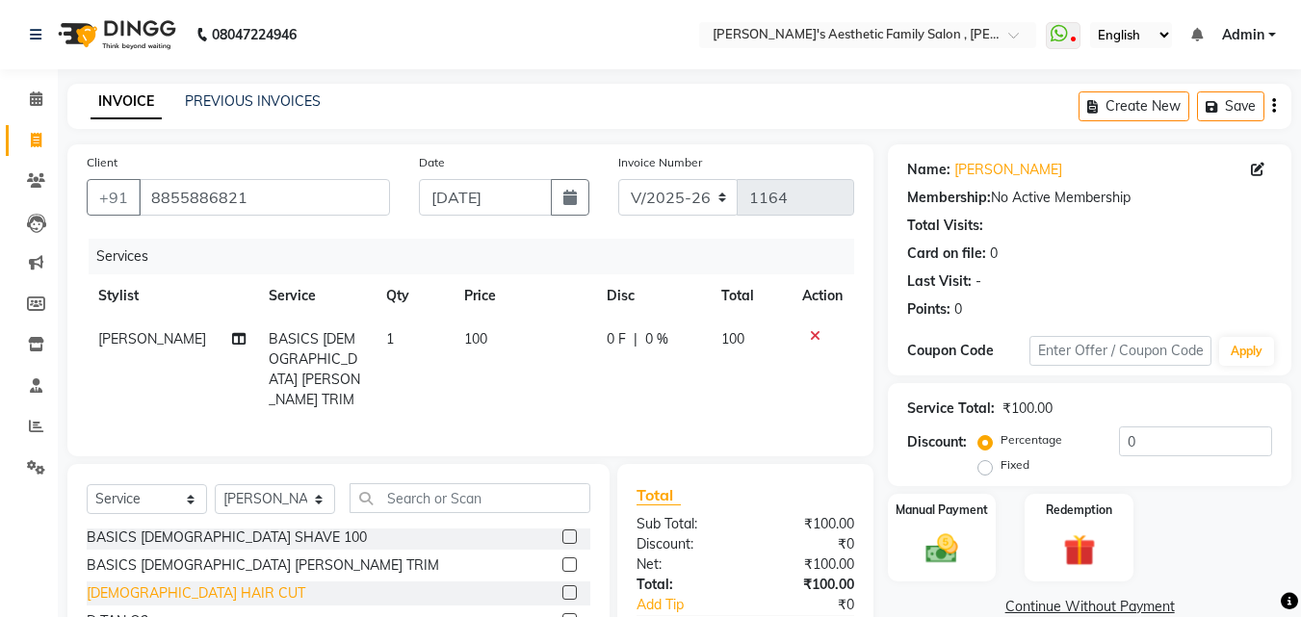
click at [169, 587] on div "[DEMOGRAPHIC_DATA] HAIR CUT" at bounding box center [196, 594] width 219 height 20
checkbox input "false"
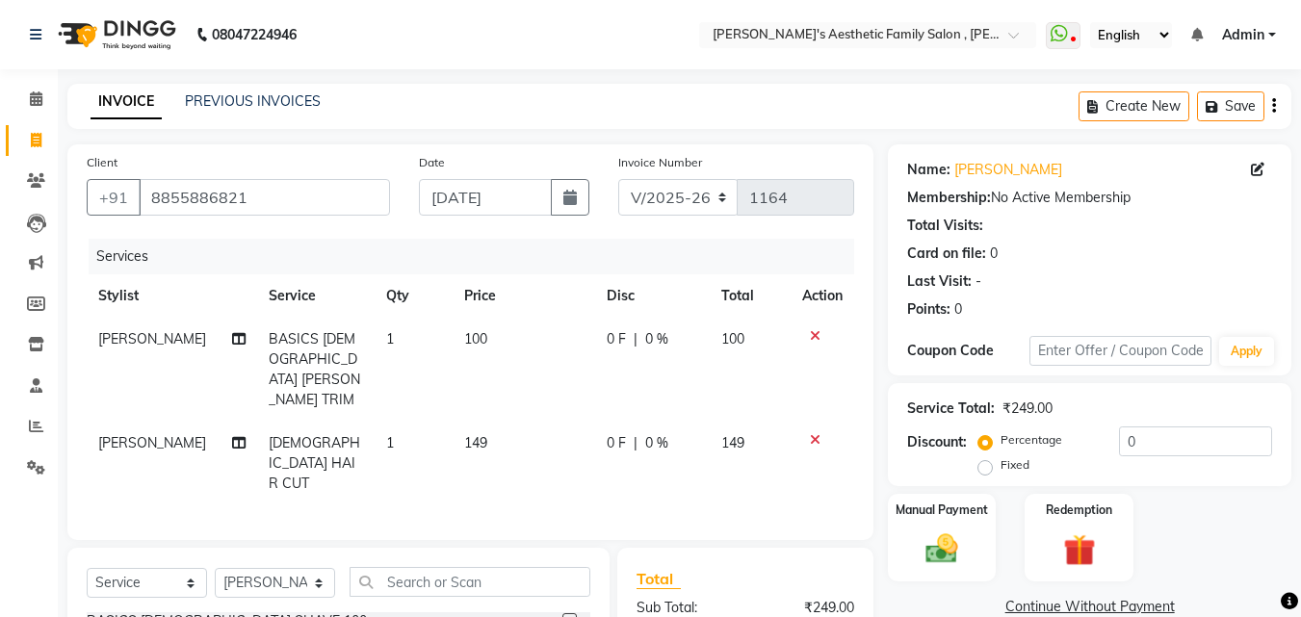
scroll to position [197, 0]
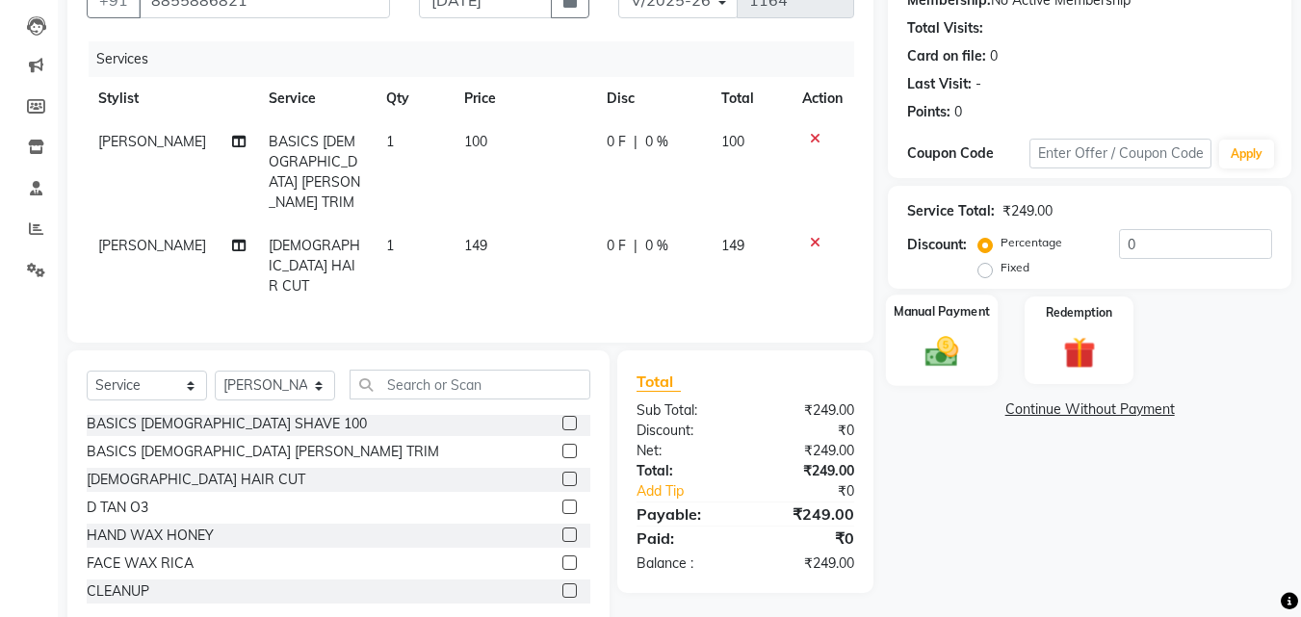
click at [961, 353] on img at bounding box center [942, 351] width 54 height 39
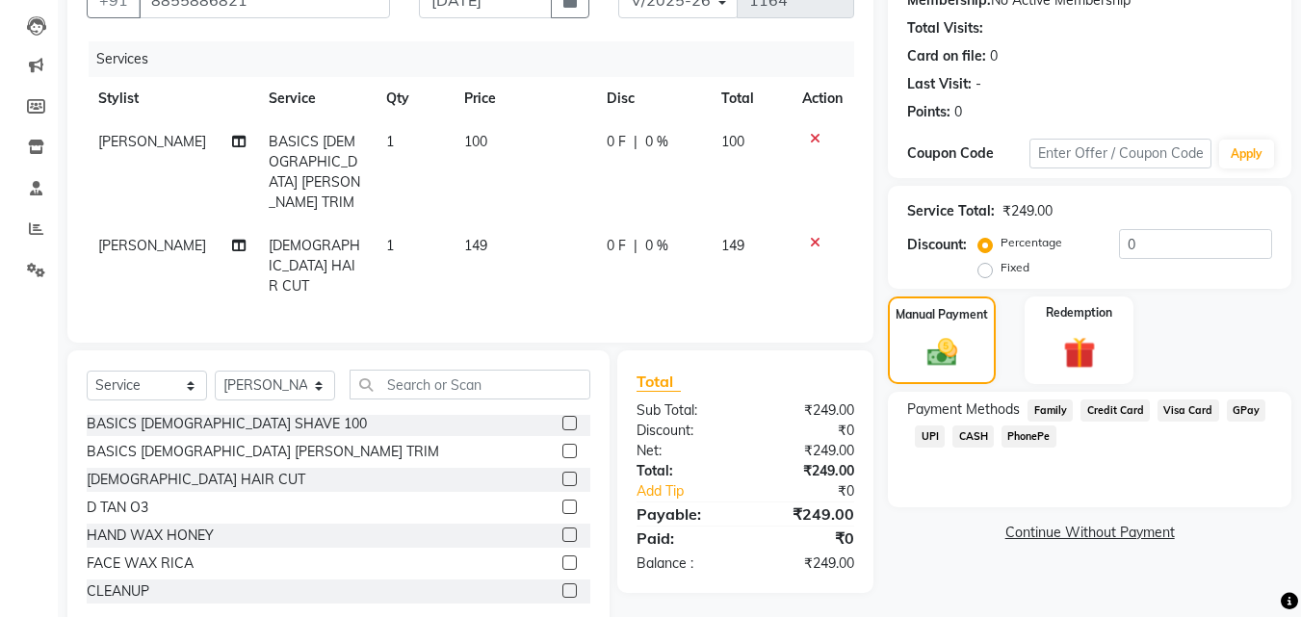
click at [976, 436] on span "CASH" at bounding box center [972, 437] width 41 height 22
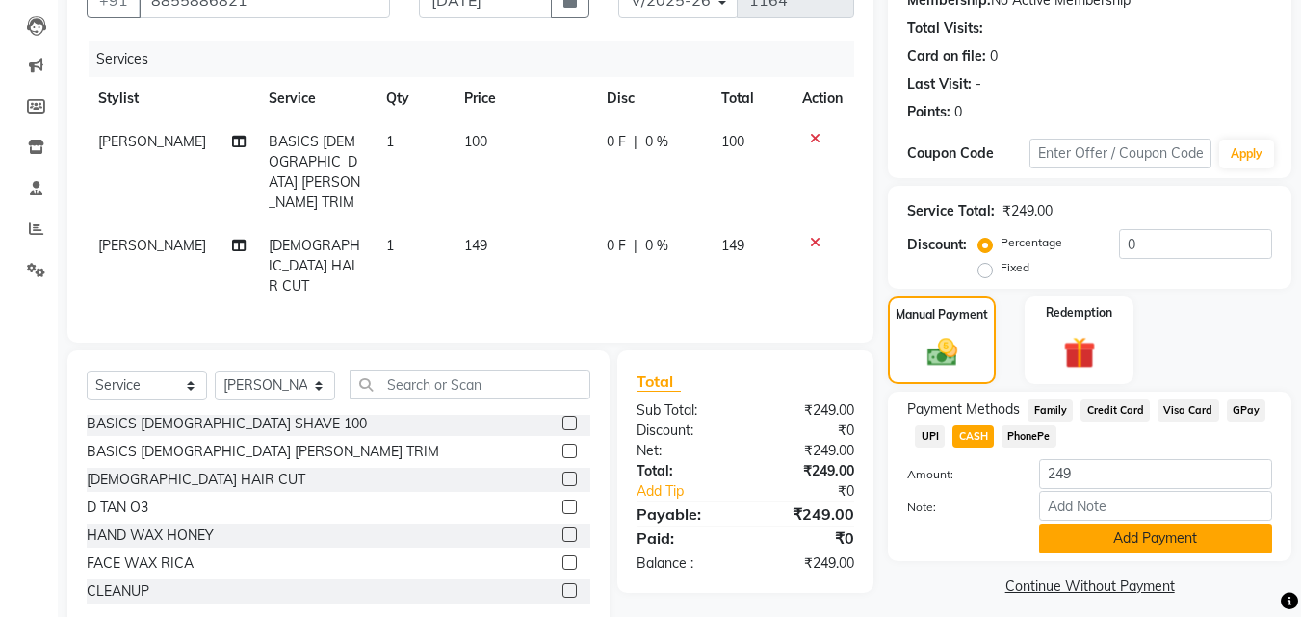
click at [1158, 537] on button "Add Payment" at bounding box center [1155, 539] width 233 height 30
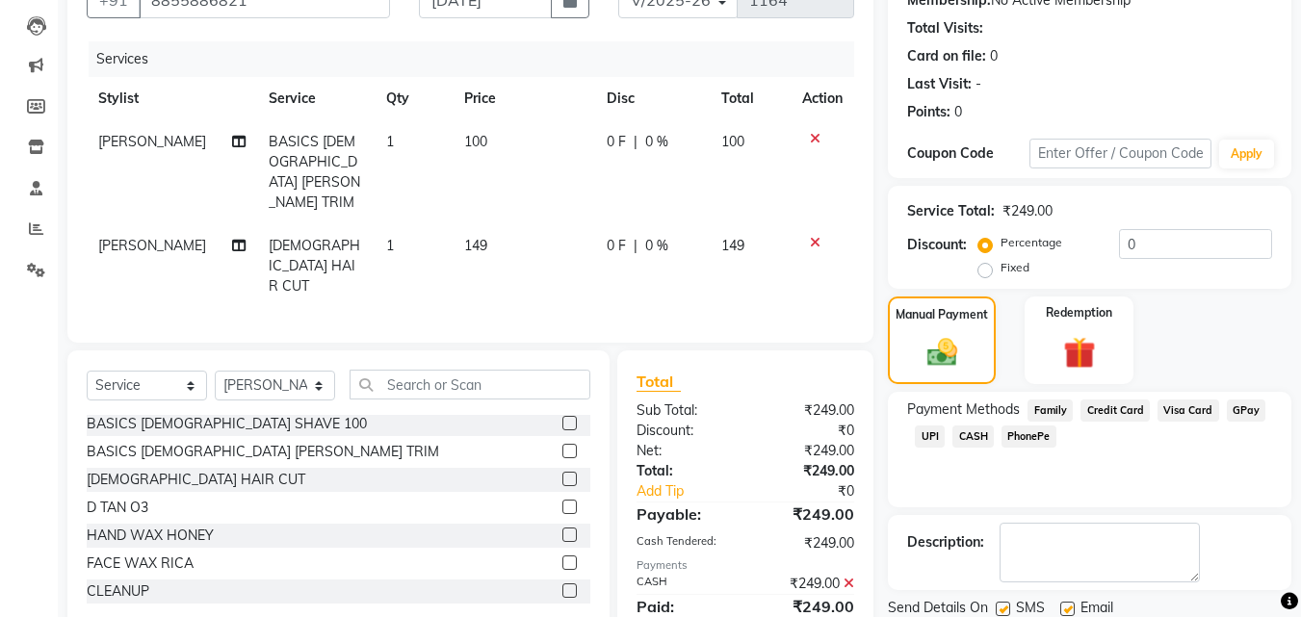
scroll to position [265, 0]
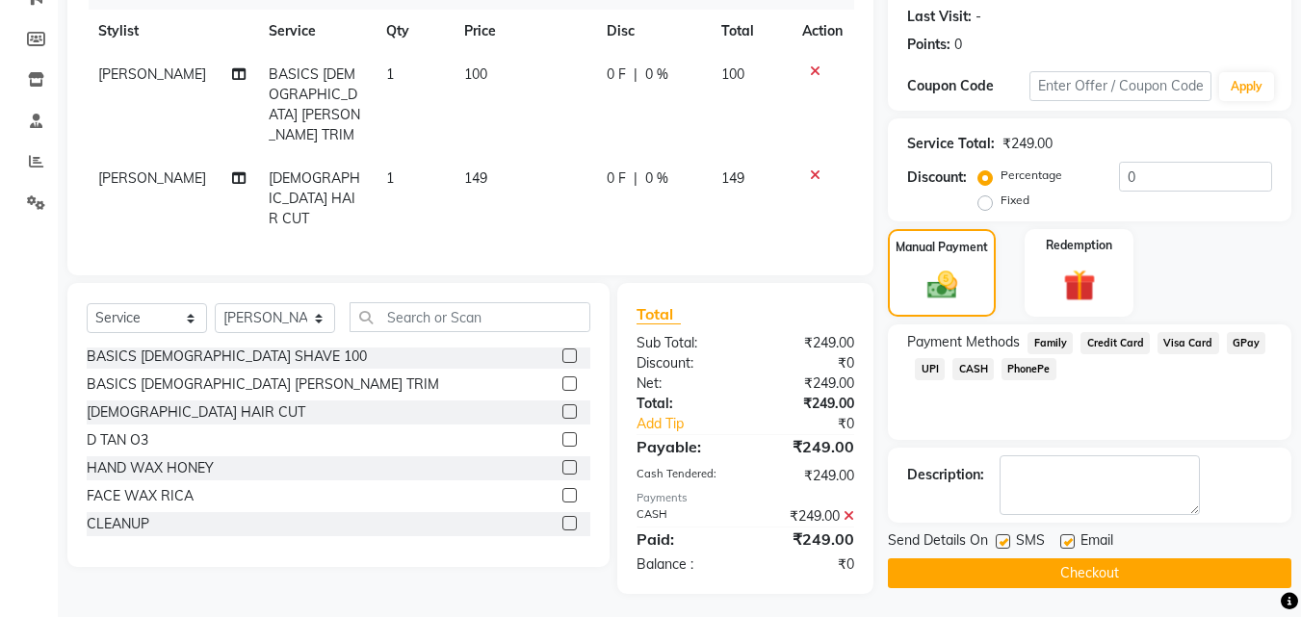
click at [1069, 577] on button "Checkout" at bounding box center [1089, 574] width 403 height 30
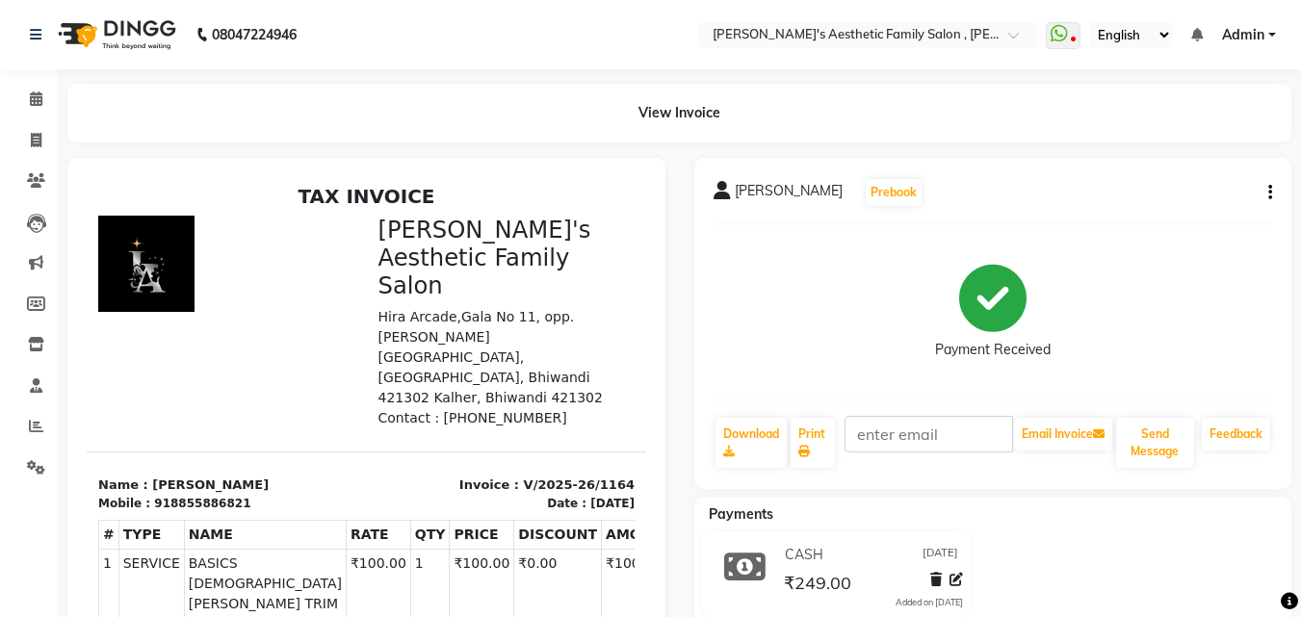
click at [1069, 577] on div "CASH [DATE] ₹249.00 Added on [DATE]" at bounding box center [993, 579] width 627 height 92
click at [44, 139] on span at bounding box center [36, 141] width 34 height 22
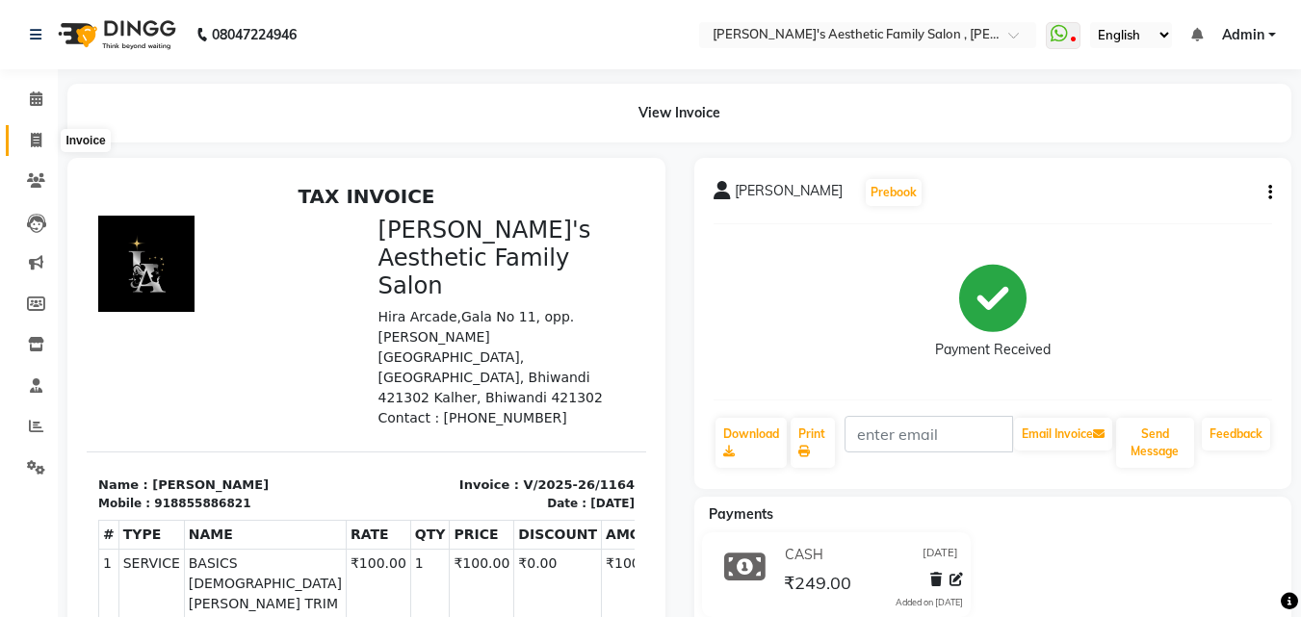
select select "7246"
select select "service"
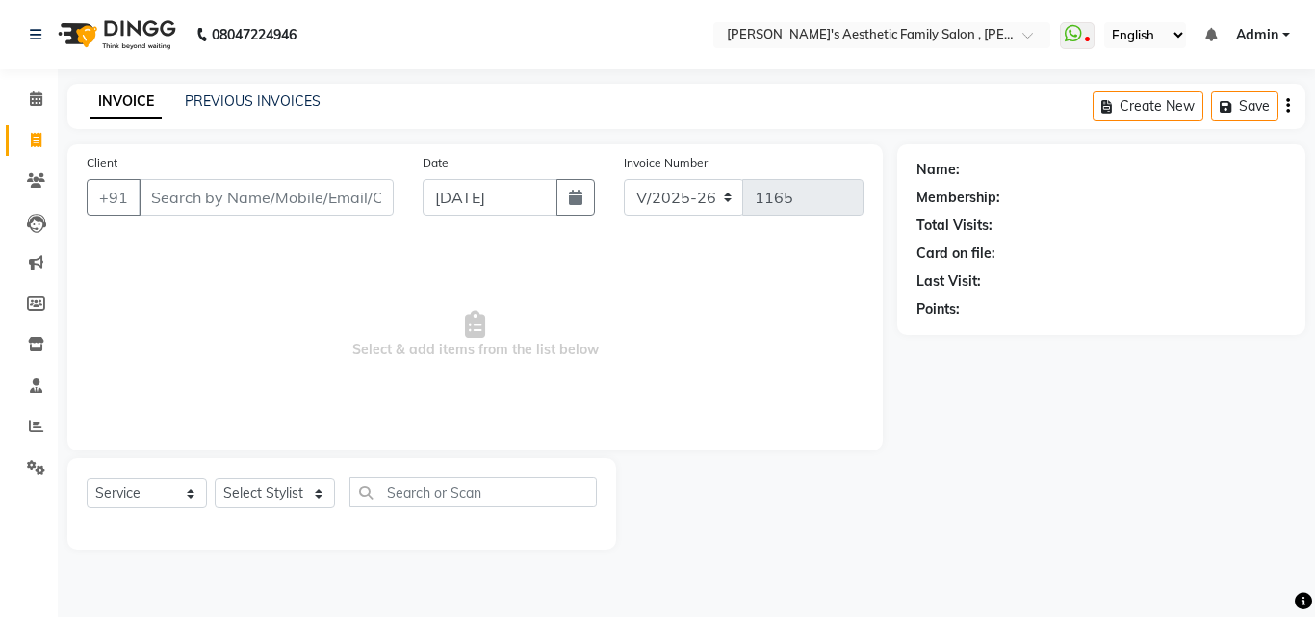
click at [102, 399] on span "Select & add items from the list below" at bounding box center [475, 335] width 777 height 193
click at [166, 203] on input "Client" at bounding box center [266, 197] width 255 height 37
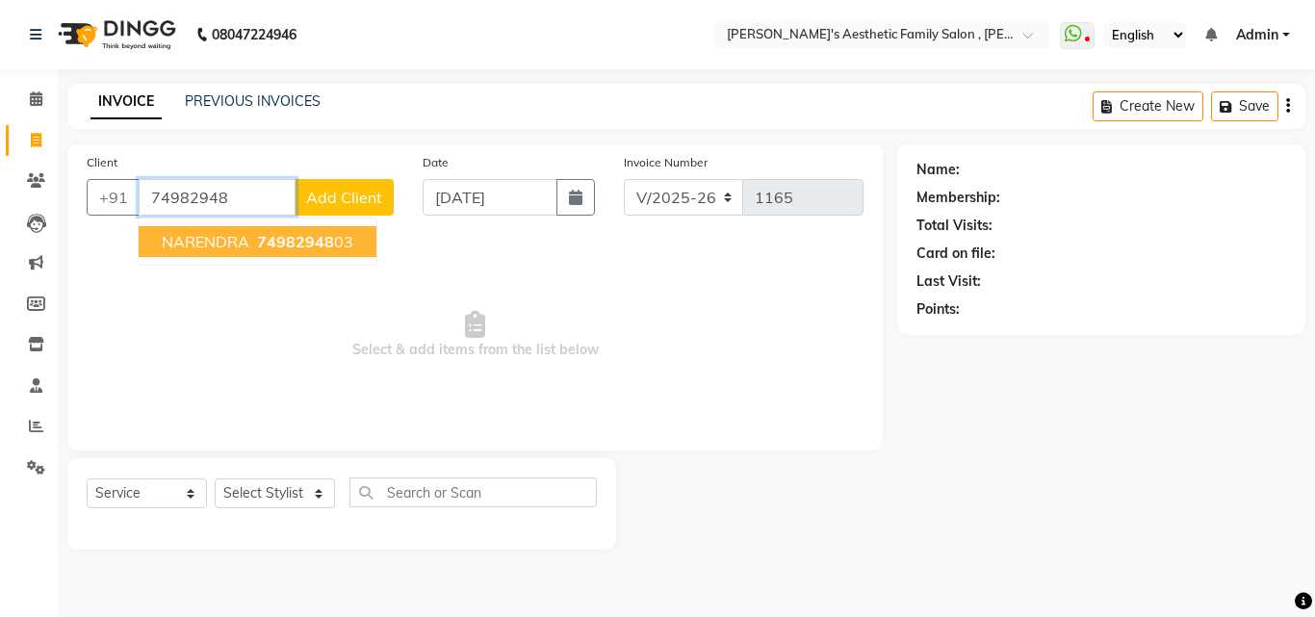
click at [178, 245] on span "NARENDRA" at bounding box center [206, 241] width 88 height 19
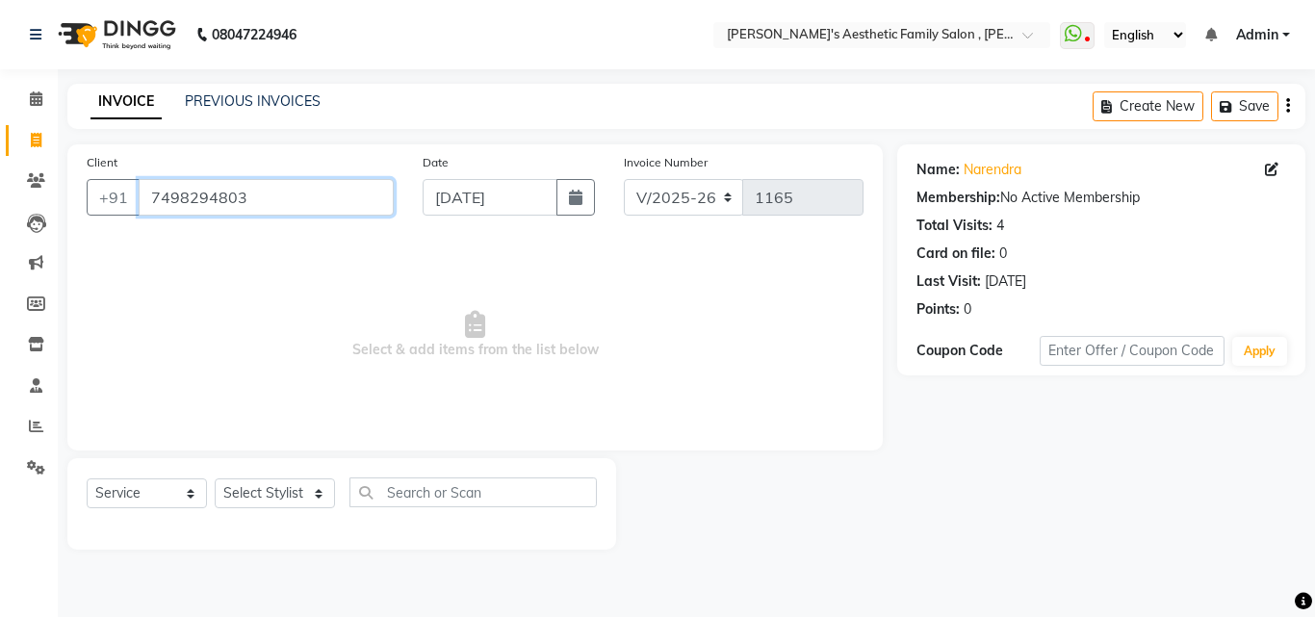
click at [261, 193] on input "7498294803" at bounding box center [266, 197] width 255 height 37
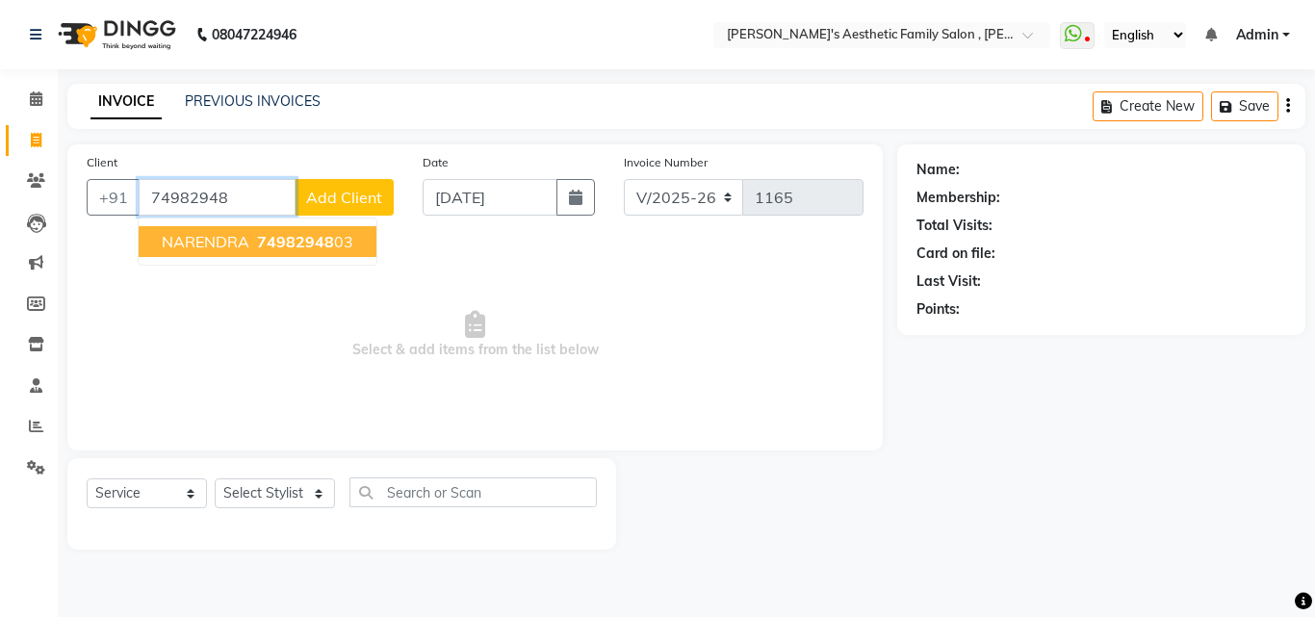
click at [225, 242] on span "NARENDRA" at bounding box center [206, 241] width 88 height 19
type input "7498294803"
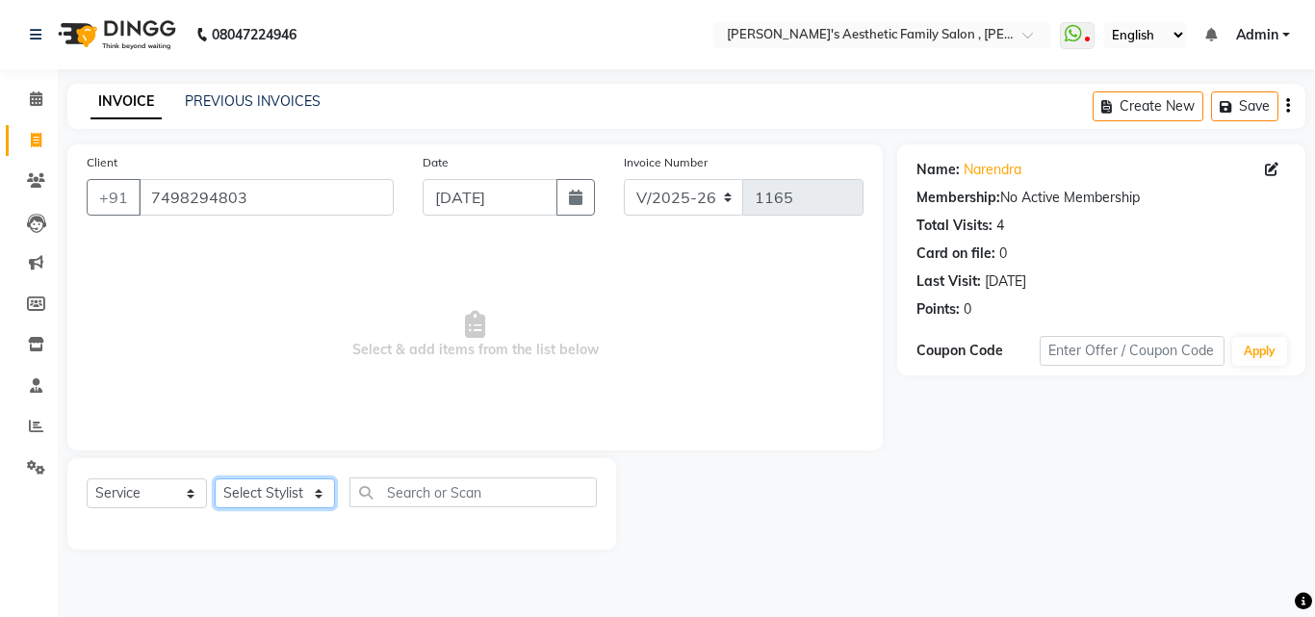
click at [292, 492] on select "Select Stylist aarti mam(owner) kaif sahakib [PERSON_NAME] [PERSON_NAME] [PERSO…" at bounding box center [275, 494] width 120 height 30
select select "62693"
click at [215, 479] on select "Select Stylist aarti mam(owner) kaif sahakib [PERSON_NAME] [PERSON_NAME] [PERSO…" at bounding box center [275, 494] width 120 height 30
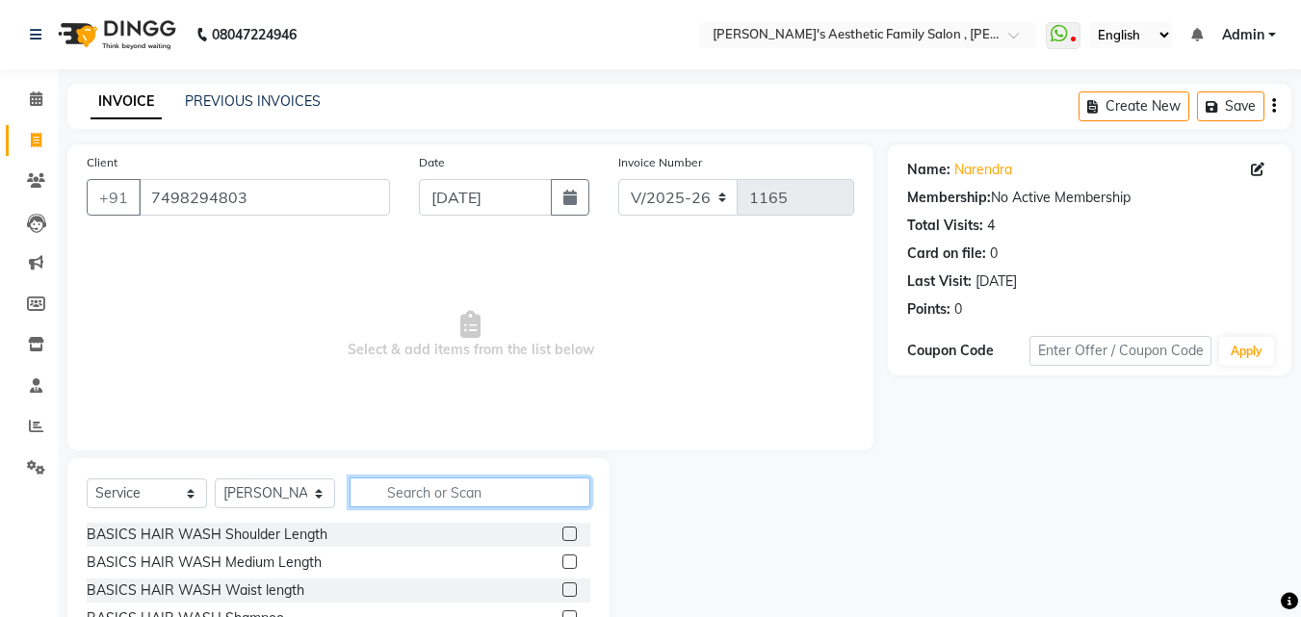
click at [420, 494] on input "text" at bounding box center [470, 493] width 241 height 30
type input "1"
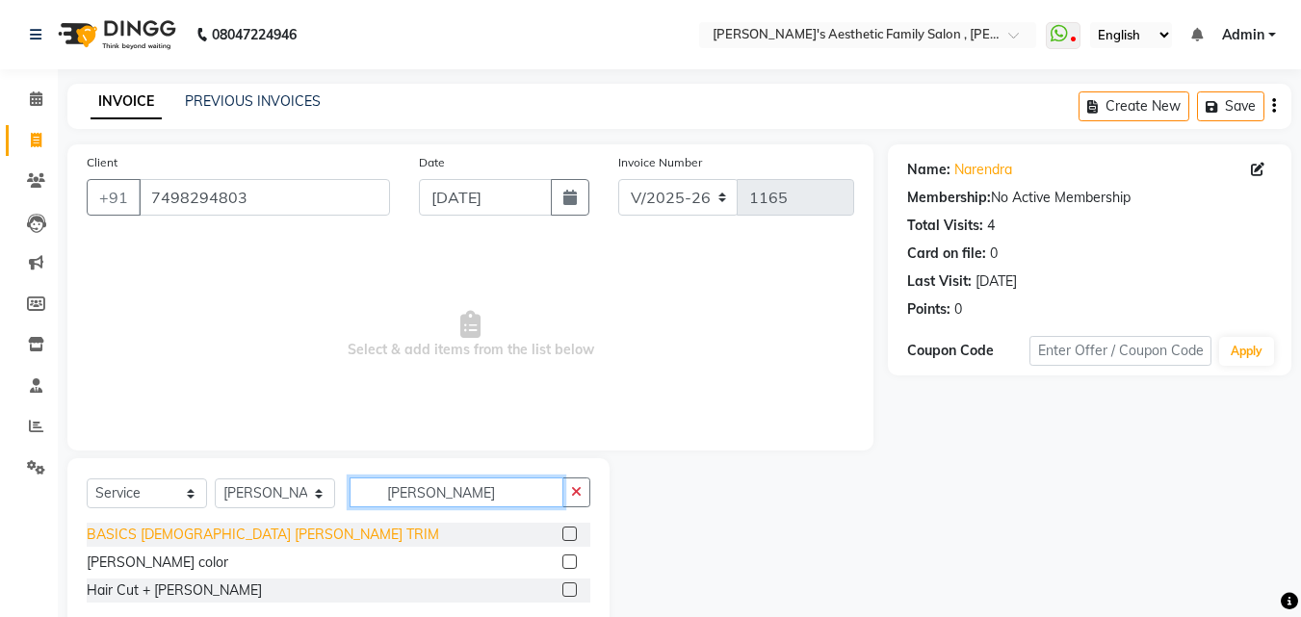
type input "[PERSON_NAME]"
click at [247, 528] on div "BASICS [DEMOGRAPHIC_DATA] [PERSON_NAME] TRIM" at bounding box center [263, 535] width 352 height 20
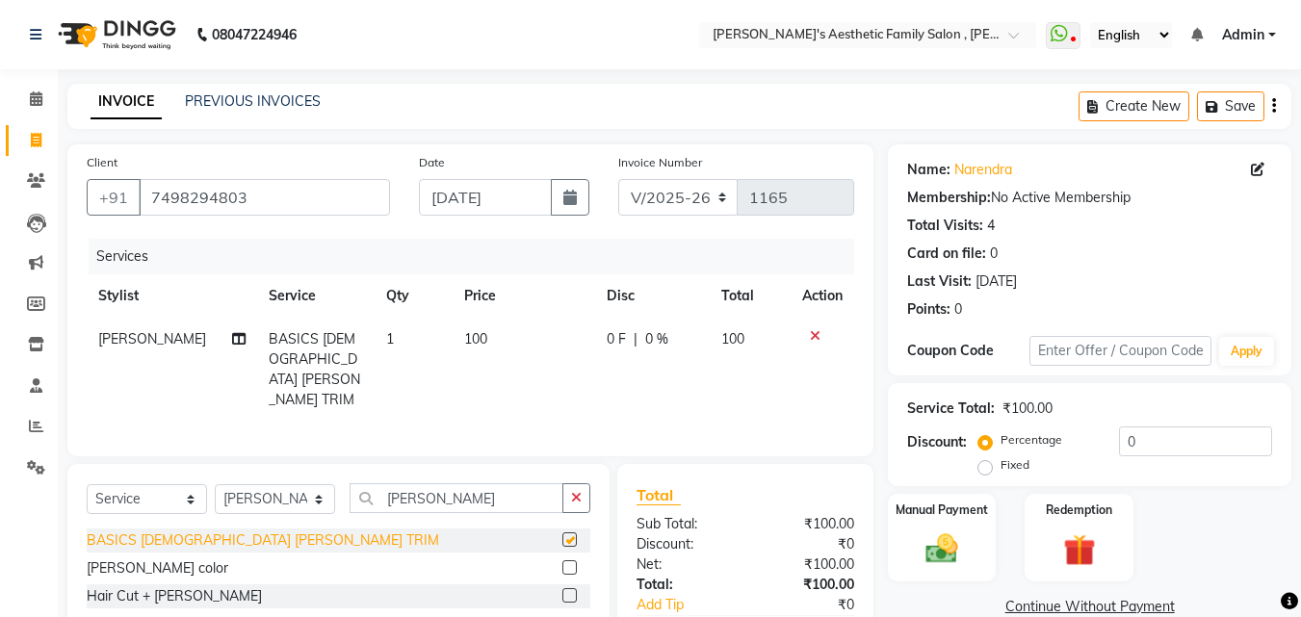
checkbox input "false"
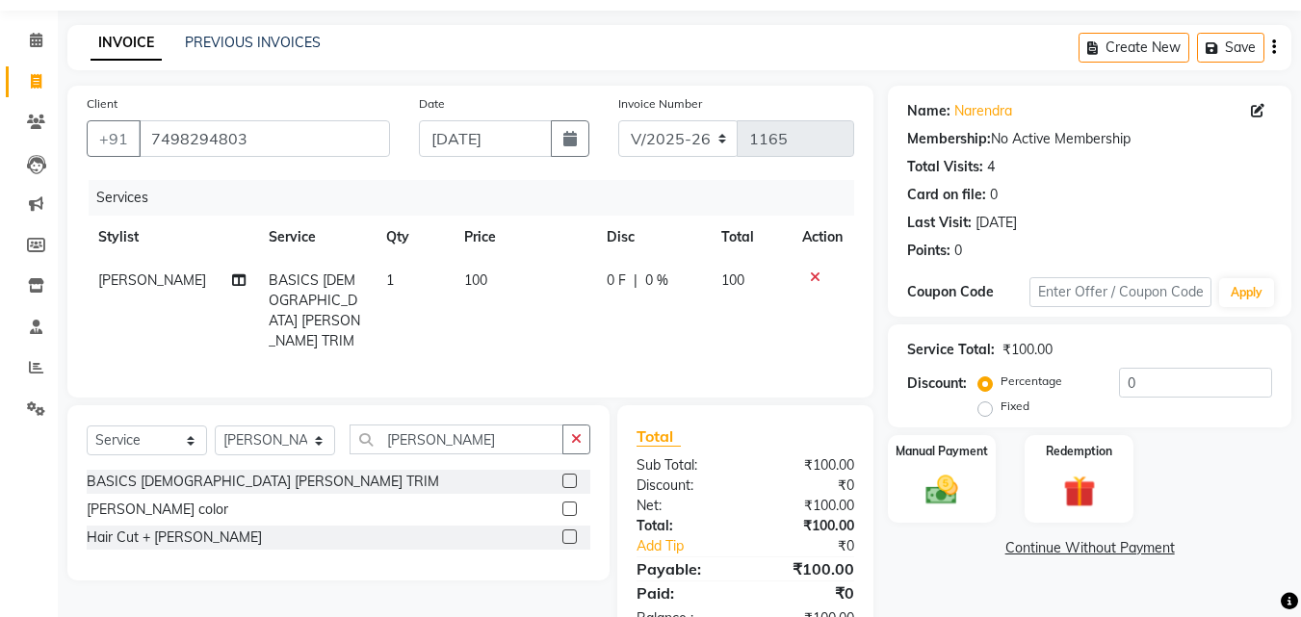
scroll to position [113, 0]
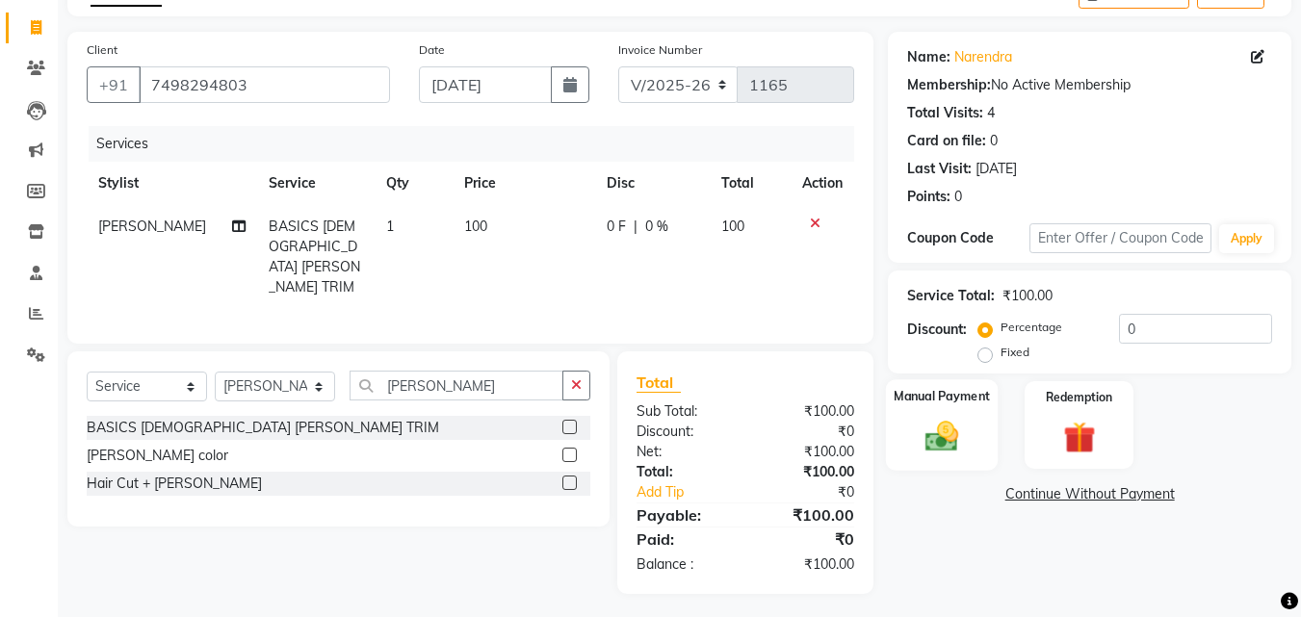
click at [926, 432] on img at bounding box center [942, 436] width 54 height 39
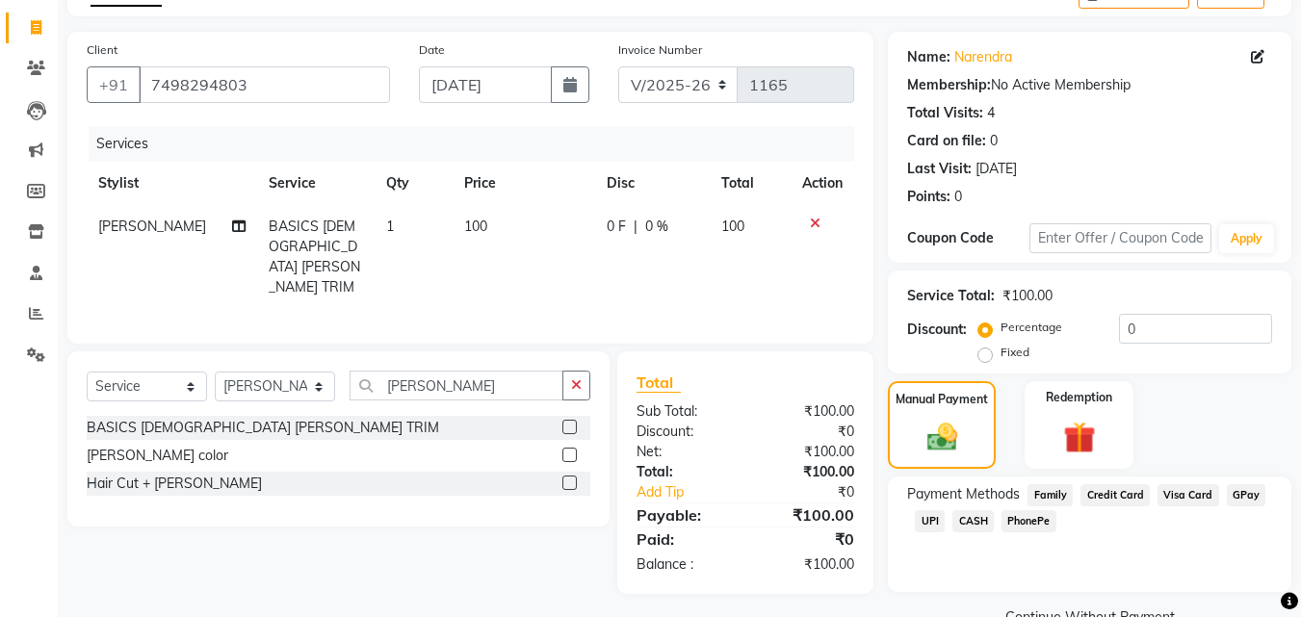
click at [1242, 495] on span "GPay" at bounding box center [1246, 495] width 39 height 22
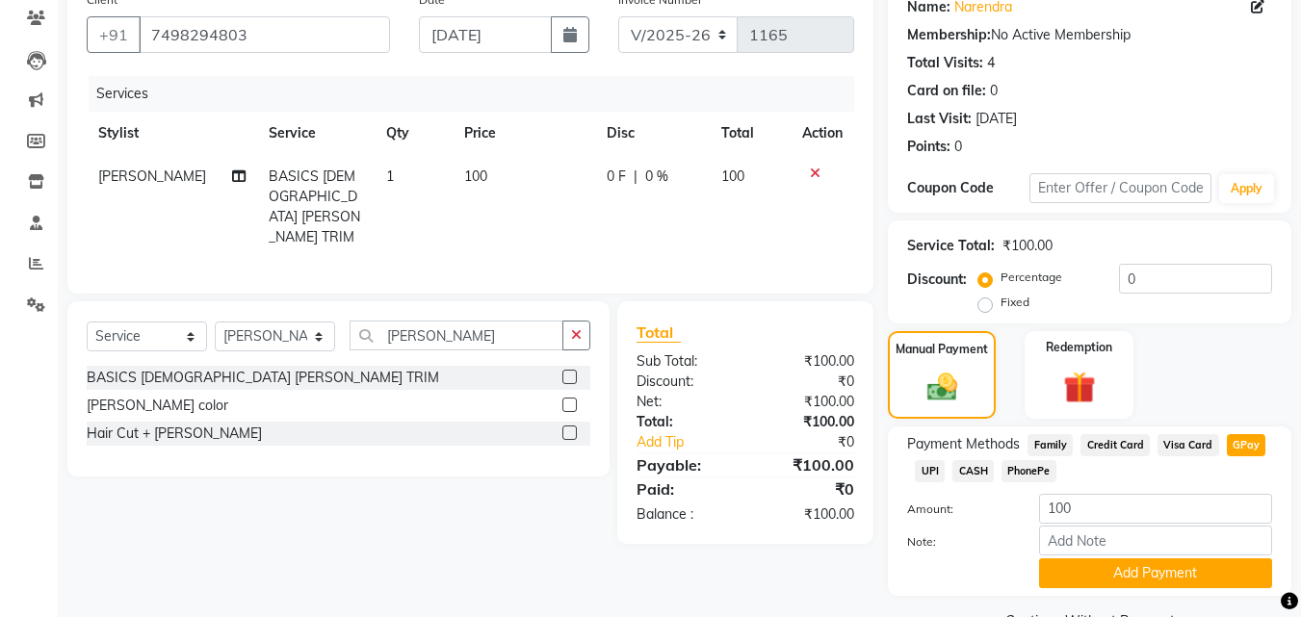
scroll to position [210, 0]
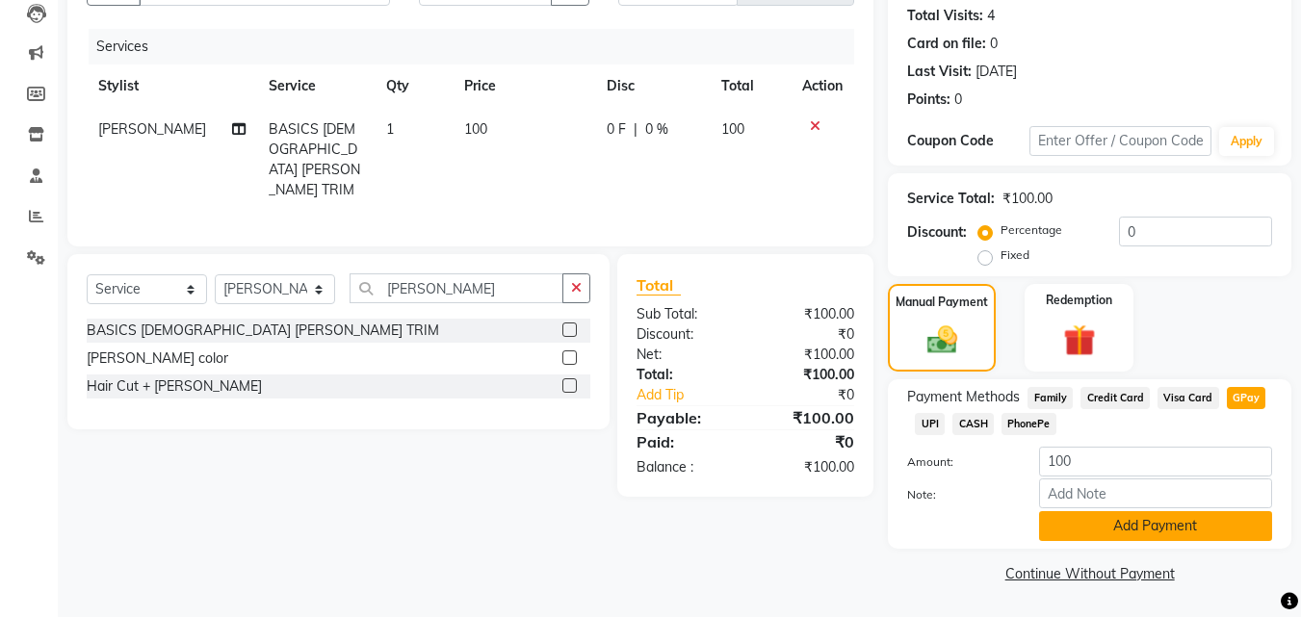
click at [1167, 535] on button "Add Payment" at bounding box center [1155, 526] width 233 height 30
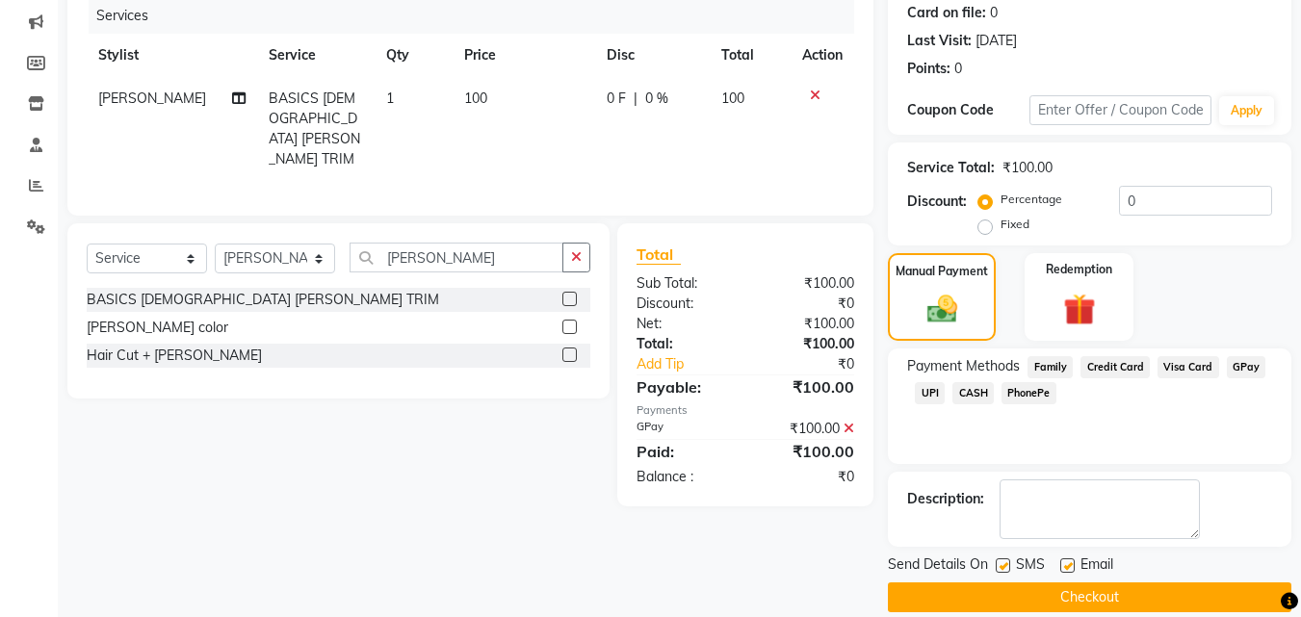
scroll to position [265, 0]
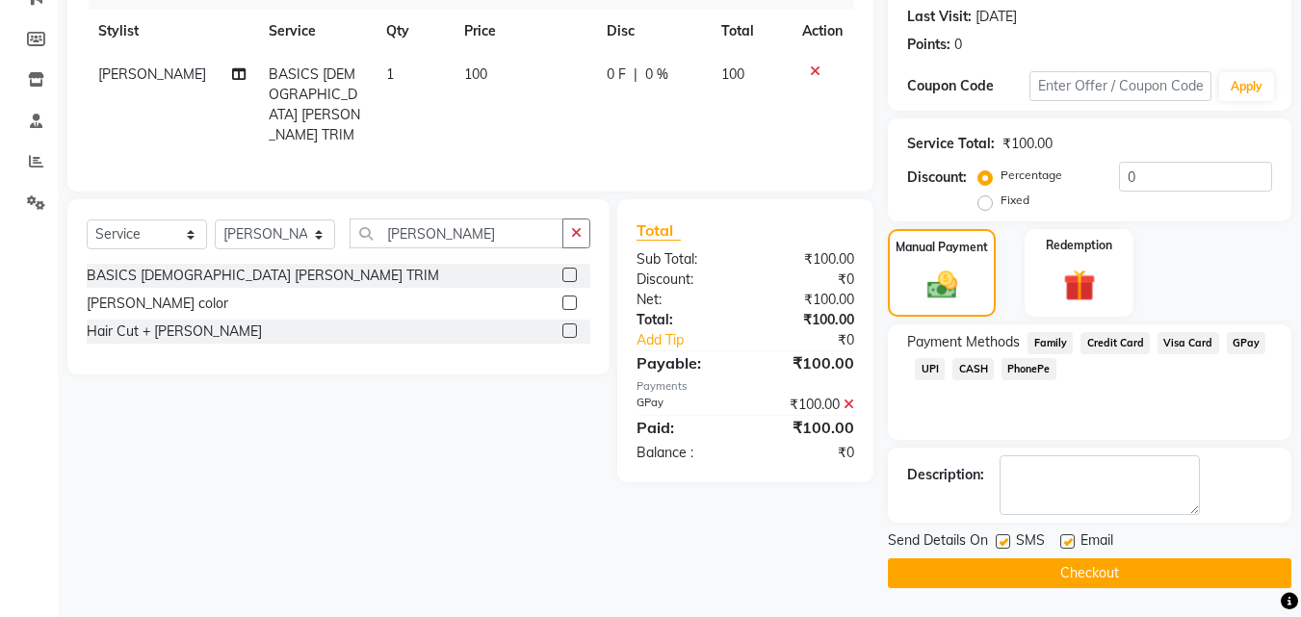
click at [1118, 559] on button "Checkout" at bounding box center [1089, 574] width 403 height 30
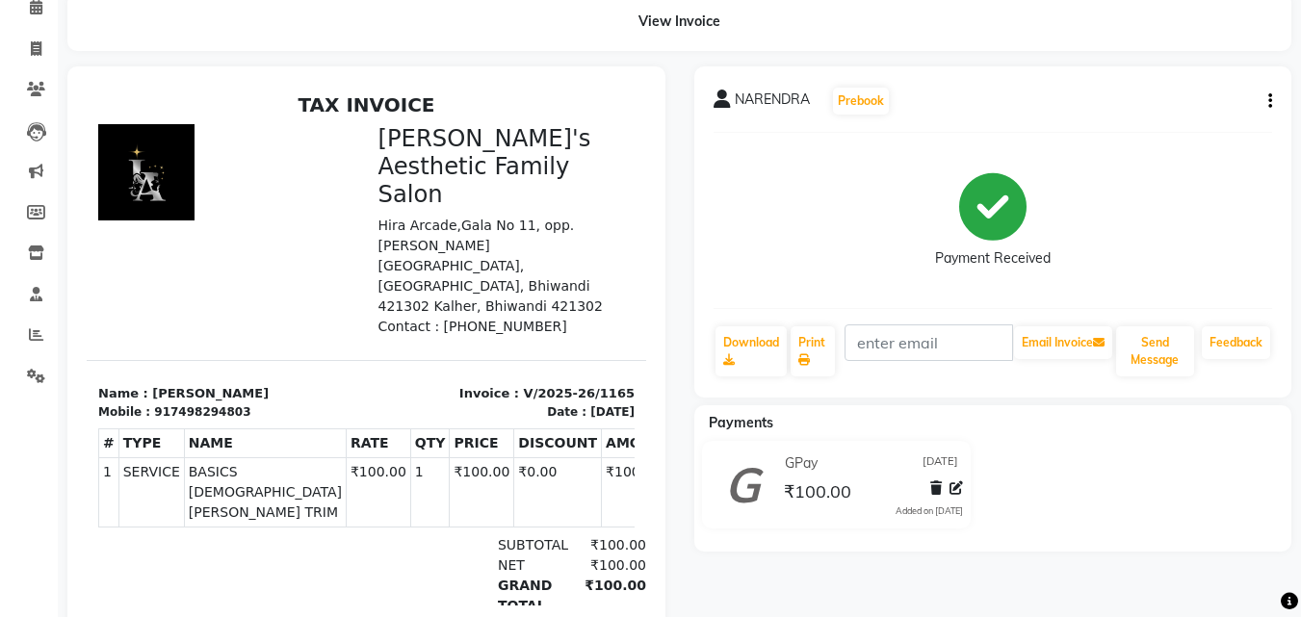
scroll to position [148, 0]
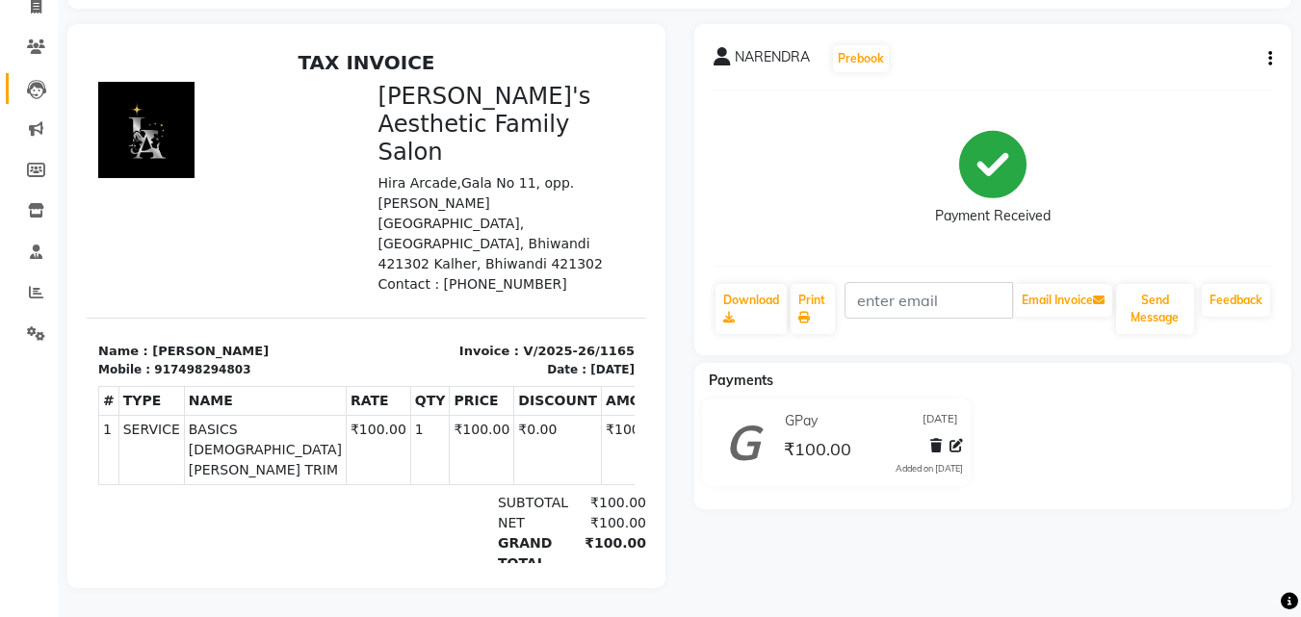
click at [37, 80] on icon at bounding box center [36, 89] width 19 height 19
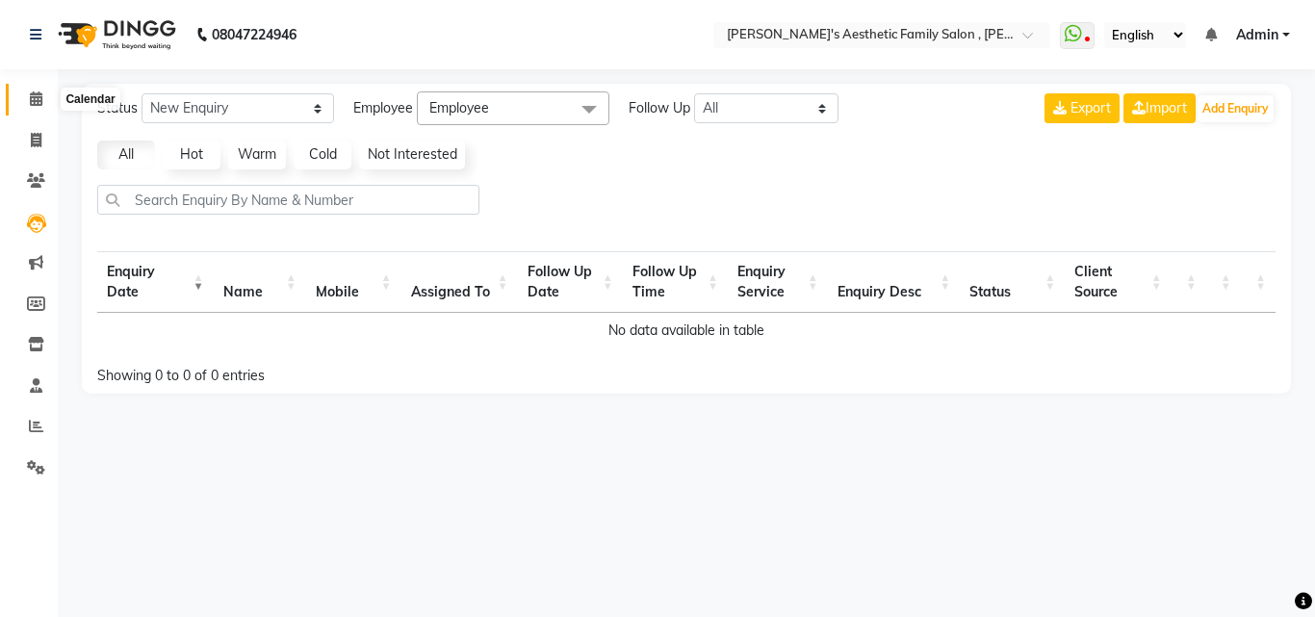
click at [38, 97] on icon at bounding box center [36, 98] width 13 height 14
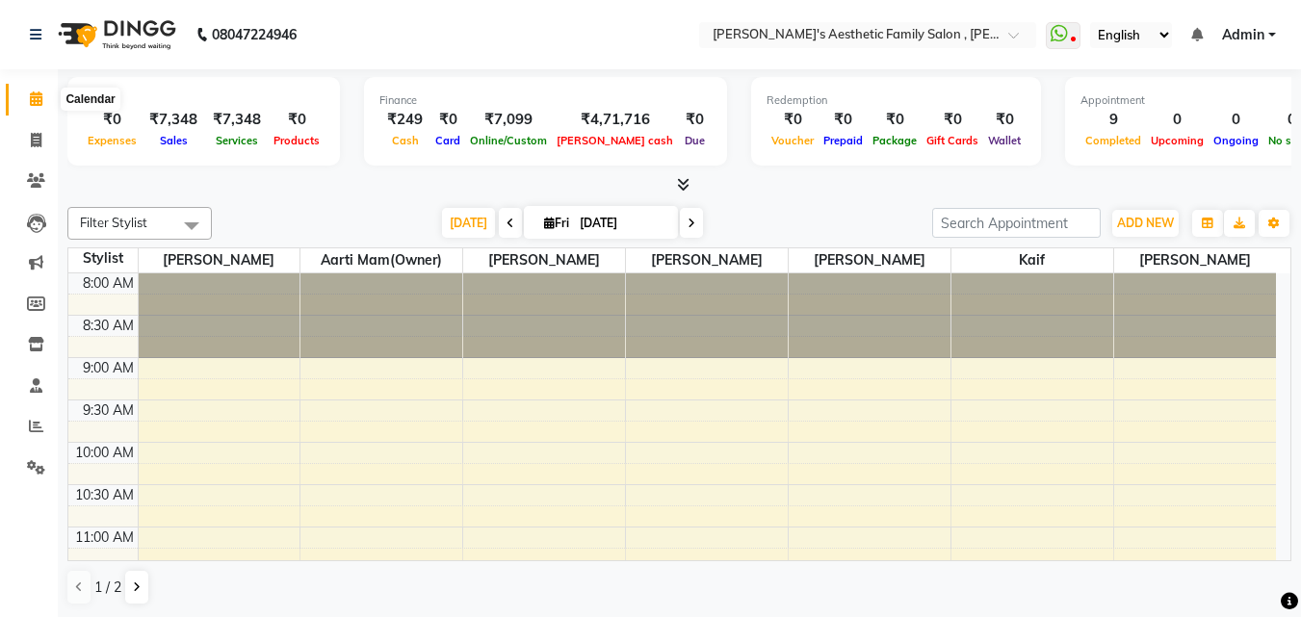
click at [38, 98] on icon at bounding box center [36, 98] width 13 height 14
click at [29, 143] on span at bounding box center [36, 141] width 34 height 22
select select "service"
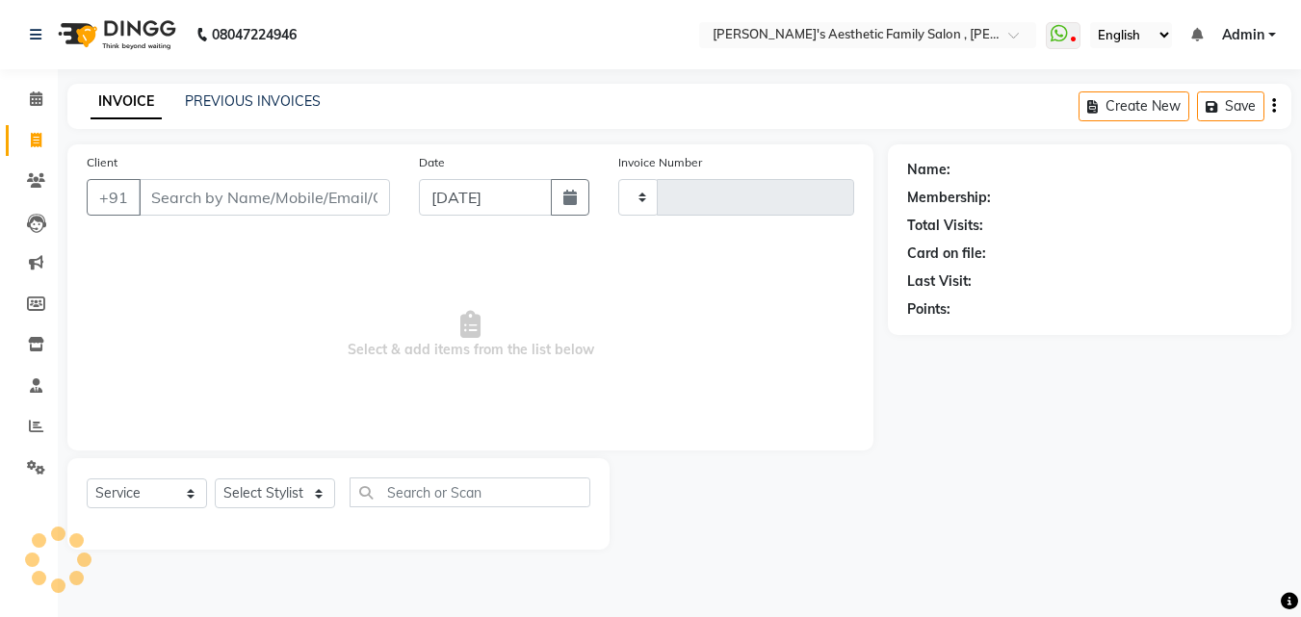
type input "1166"
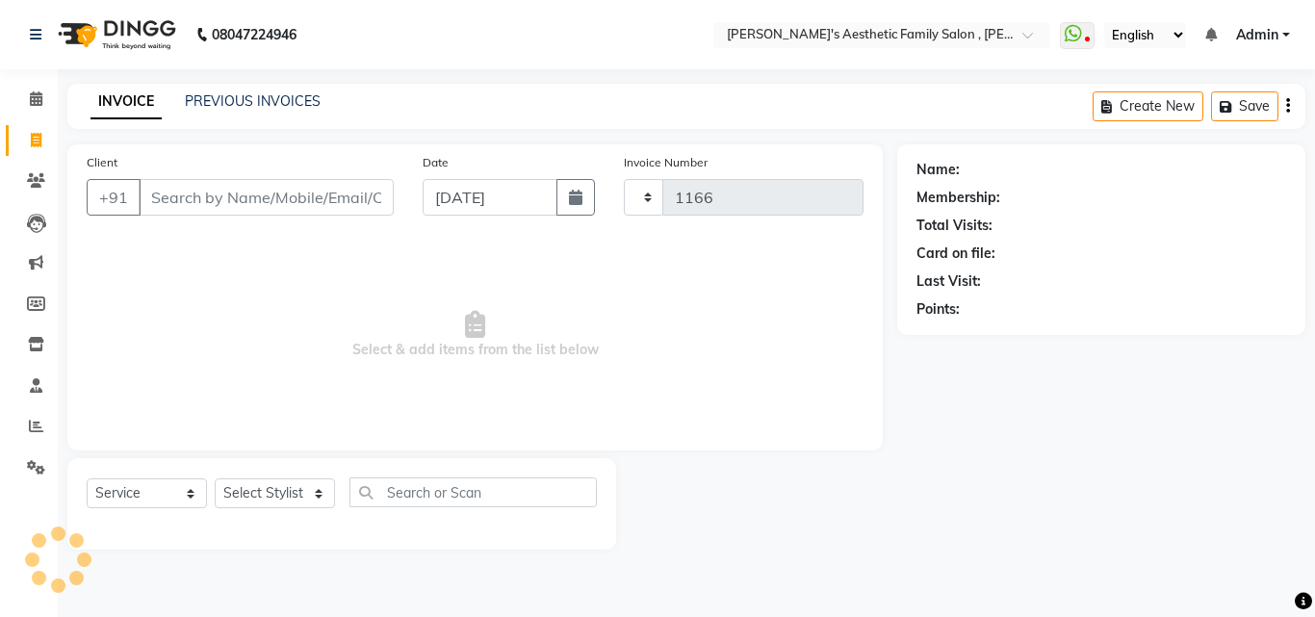
select select "7246"
click at [169, 200] on input "Client" at bounding box center [266, 197] width 255 height 37
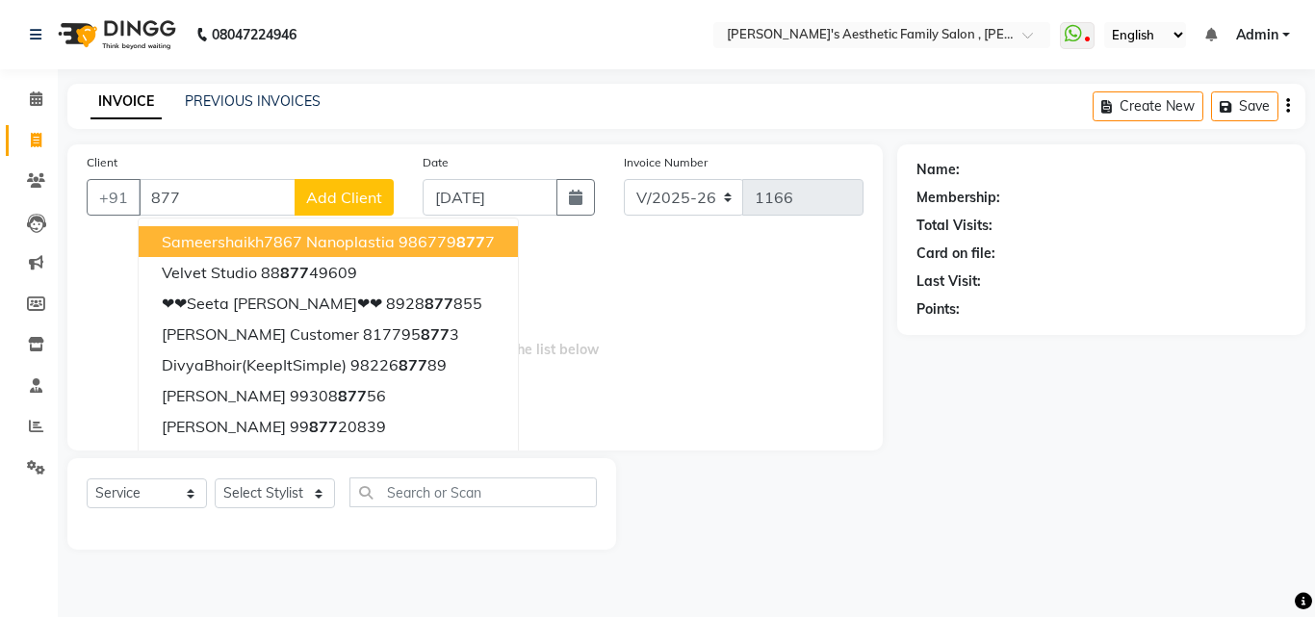
click at [212, 195] on input "877" at bounding box center [217, 197] width 157 height 37
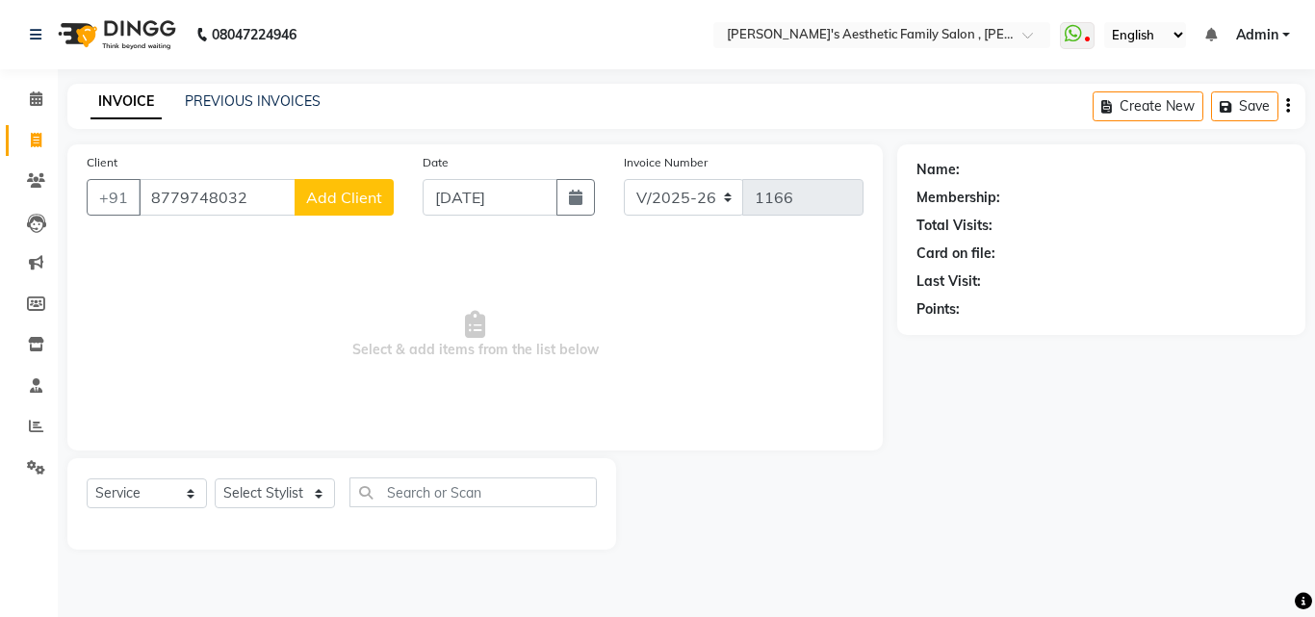
type input "8779748032"
click at [347, 195] on span "Add Client" at bounding box center [344, 197] width 76 height 19
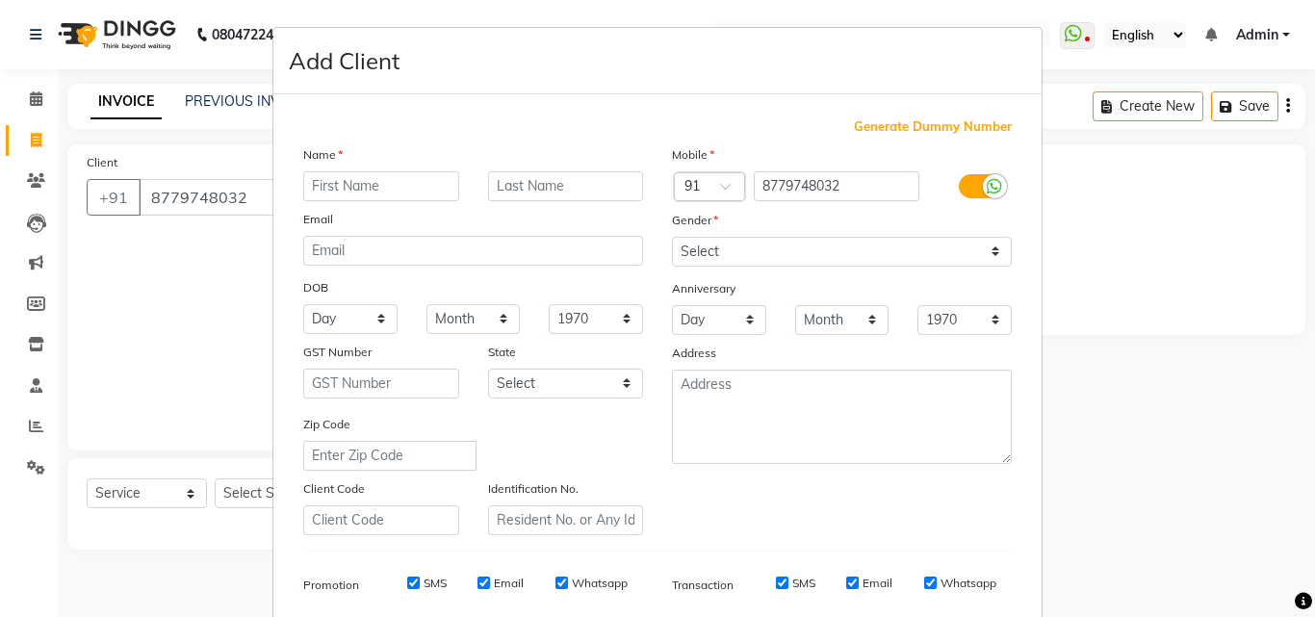
click at [325, 189] on input "text" at bounding box center [381, 186] width 156 height 30
type input "tammana"
click at [988, 254] on select "Select [DEMOGRAPHIC_DATA] [DEMOGRAPHIC_DATA] Other Prefer Not To Say" at bounding box center [842, 252] width 340 height 30
select select "[DEMOGRAPHIC_DATA]"
click at [672, 237] on select "Select [DEMOGRAPHIC_DATA] [DEMOGRAPHIC_DATA] Other Prefer Not To Say" at bounding box center [842, 252] width 340 height 30
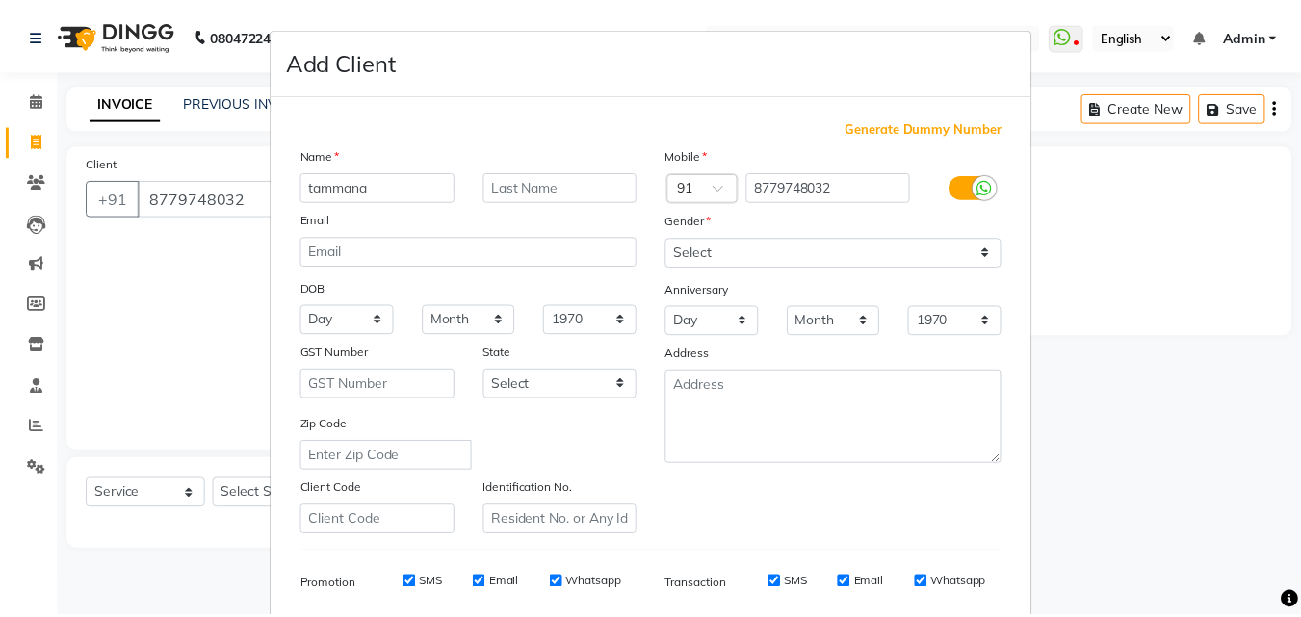
scroll to position [272, 0]
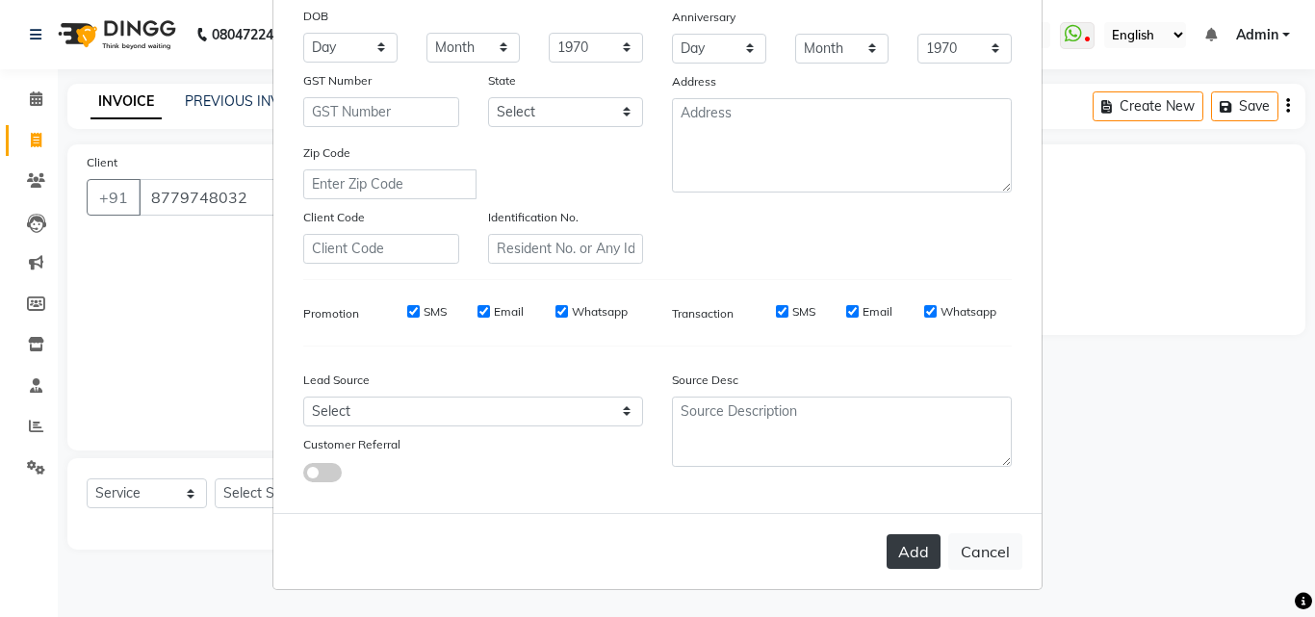
click at [901, 554] on button "Add" at bounding box center [914, 551] width 54 height 35
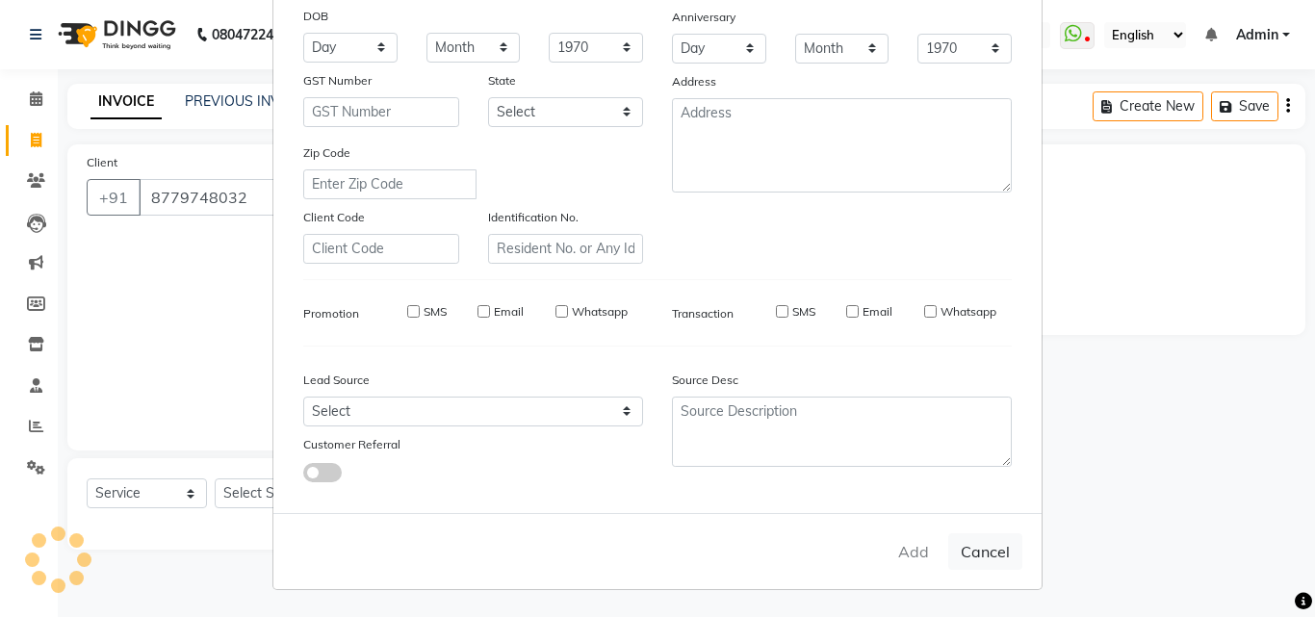
select select
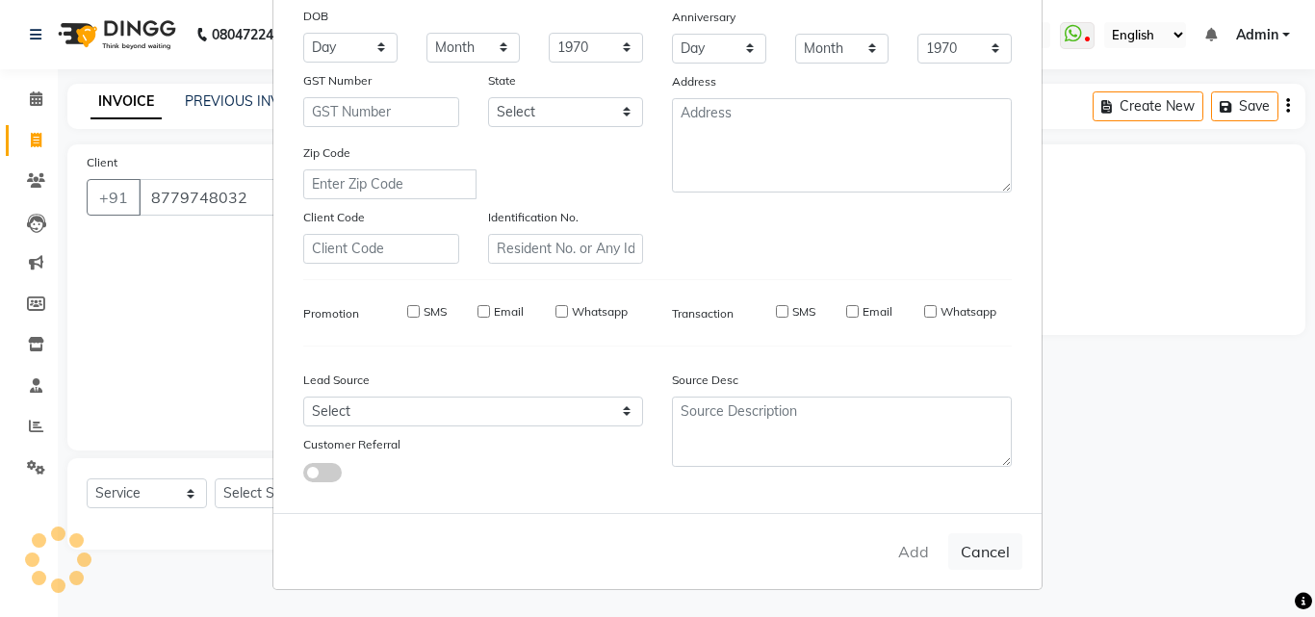
select select
checkbox input "false"
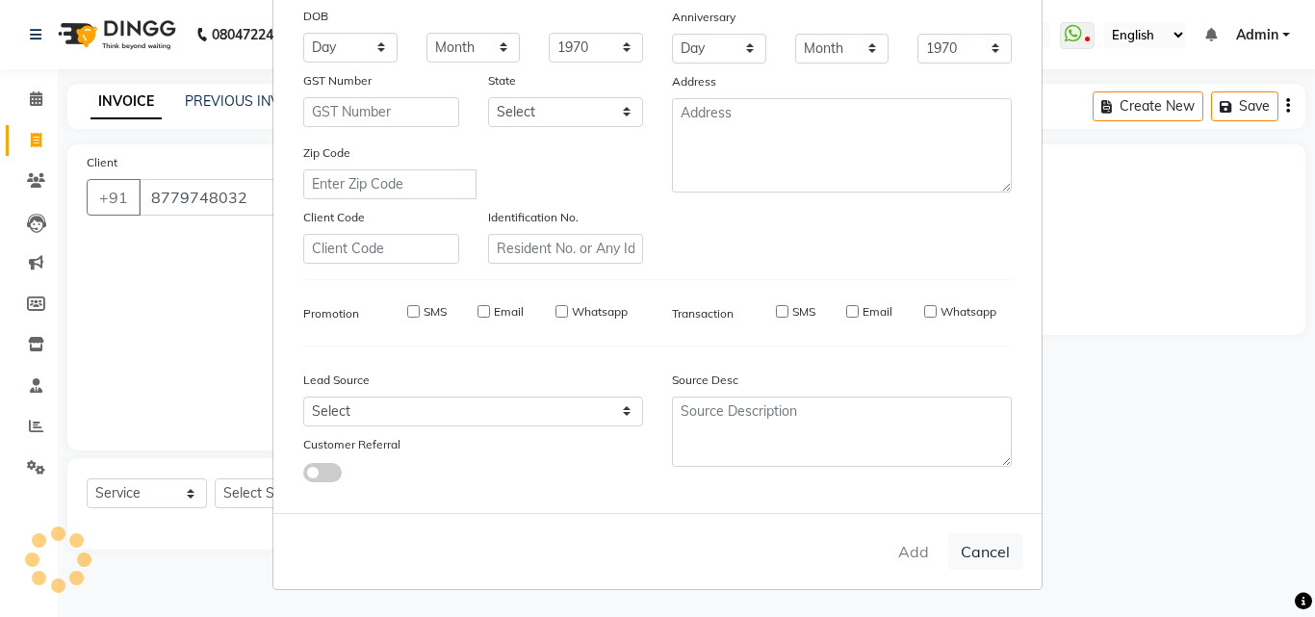
checkbox input "false"
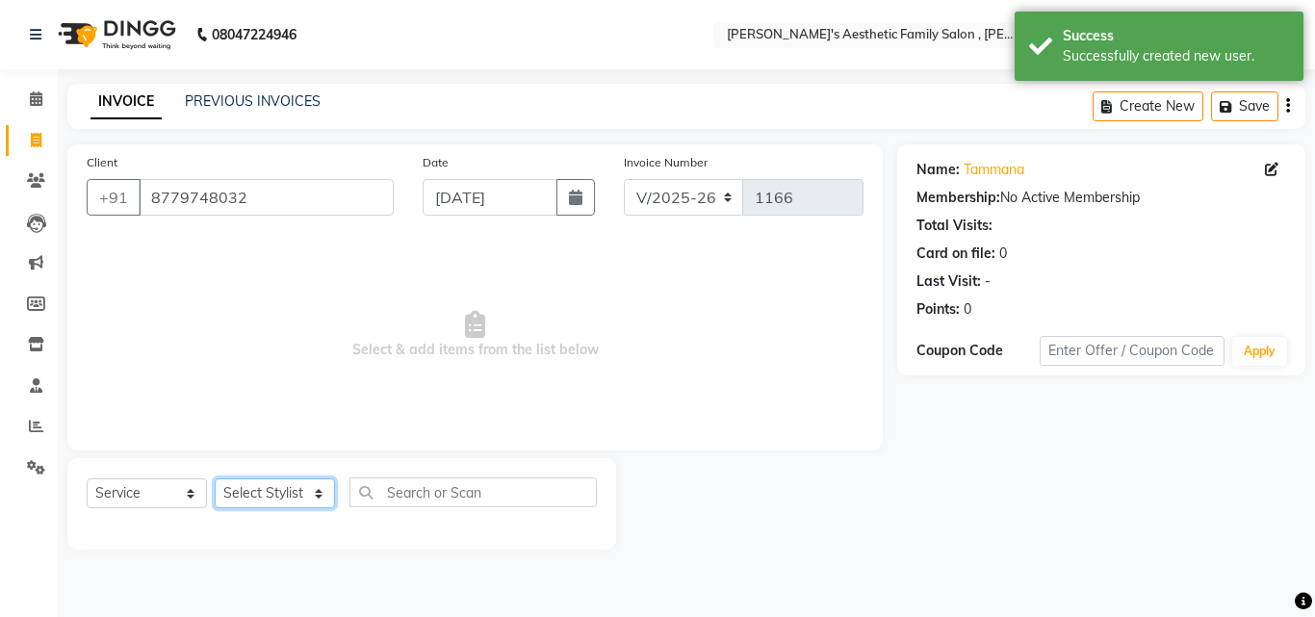
click at [293, 496] on select "Select Stylist aarti mam(owner) kaif sahakib [PERSON_NAME] [PERSON_NAME] [PERSO…" at bounding box center [275, 494] width 120 height 30
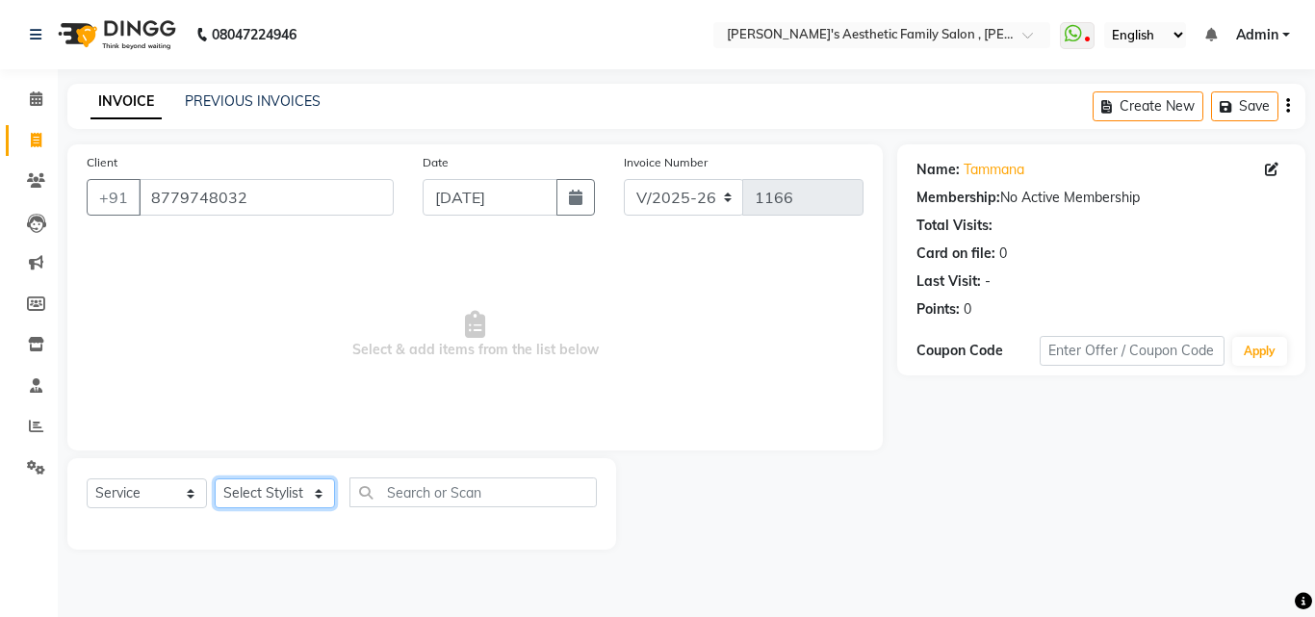
select select "76849"
click at [215, 479] on select "Select Stylist aarti mam(owner) kaif sahakib [PERSON_NAME] [PERSON_NAME] [PERSO…" at bounding box center [275, 494] width 120 height 30
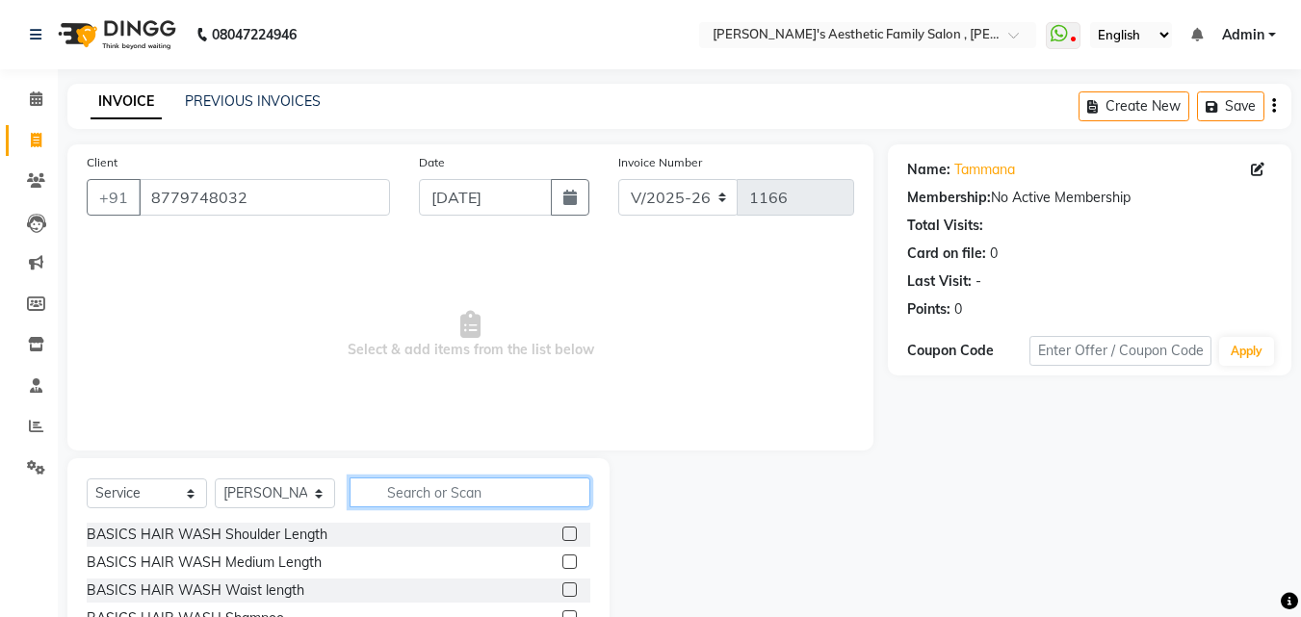
click at [399, 490] on input "text" at bounding box center [470, 493] width 241 height 30
click at [383, 498] on input "text" at bounding box center [470, 493] width 241 height 30
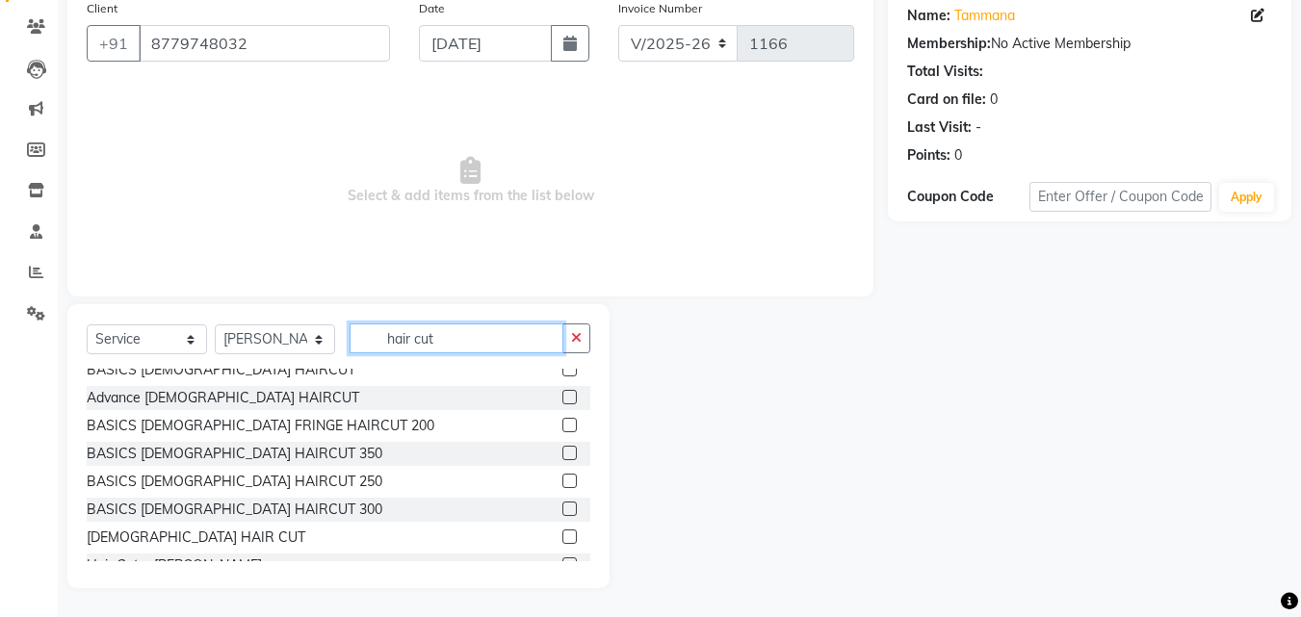
scroll to position [0, 0]
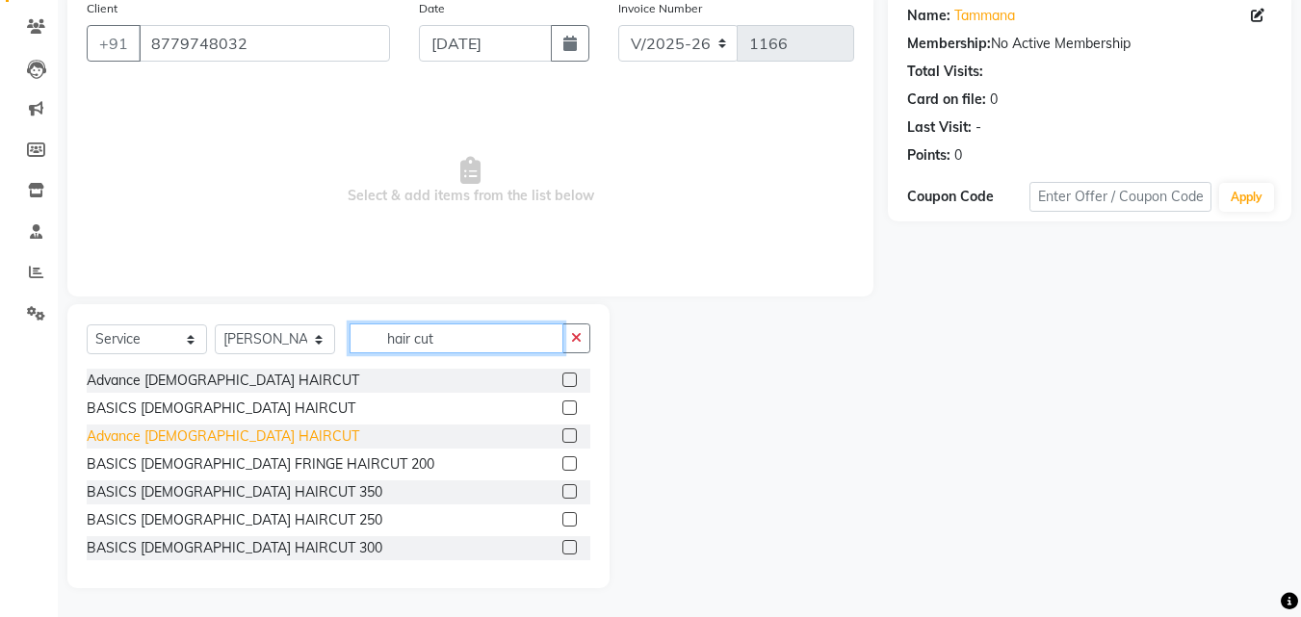
type input "hair cut"
click at [178, 433] on div "Advance [DEMOGRAPHIC_DATA] HAIRCUT" at bounding box center [223, 437] width 273 height 20
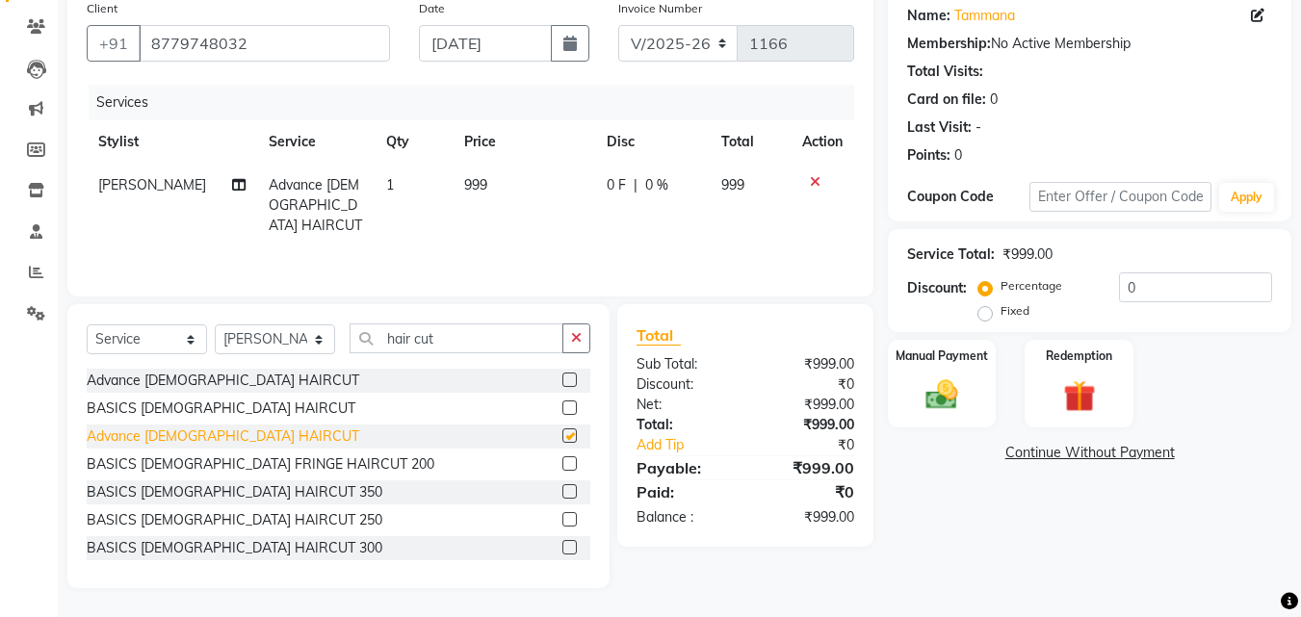
checkbox input "false"
click at [196, 407] on div "BASICS [DEMOGRAPHIC_DATA] HAIRCUT" at bounding box center [221, 409] width 269 height 20
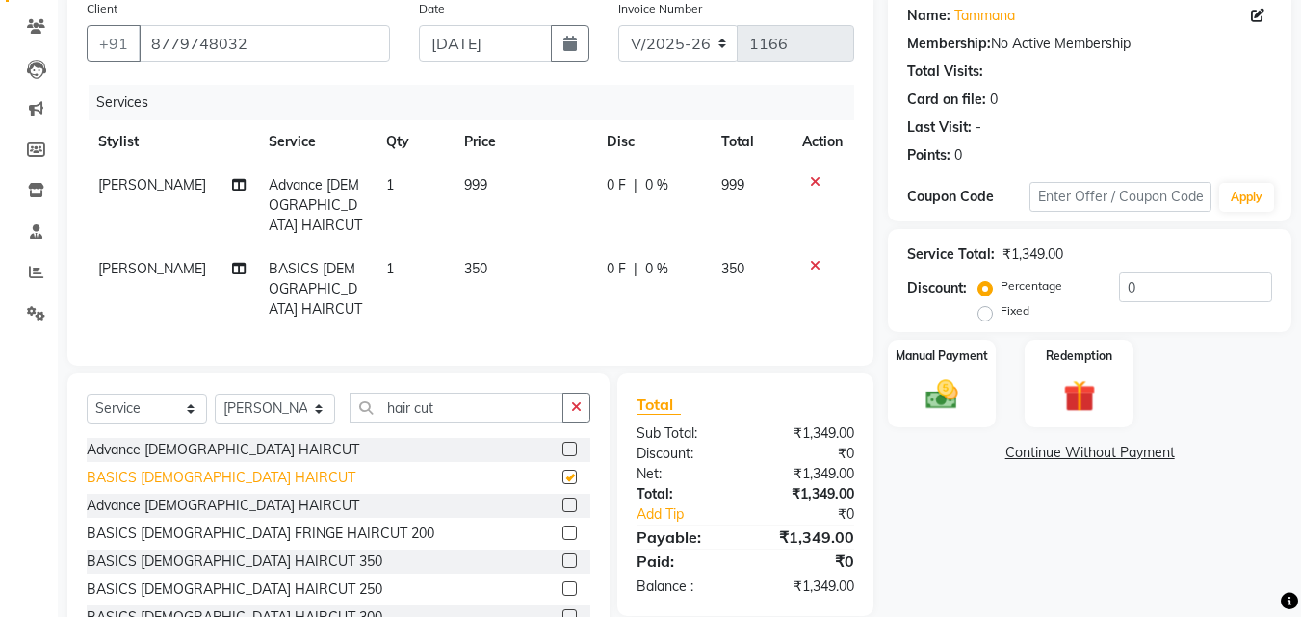
checkbox input "false"
click at [180, 440] on div "Advance [DEMOGRAPHIC_DATA] HAIRCUT" at bounding box center [223, 450] width 273 height 20
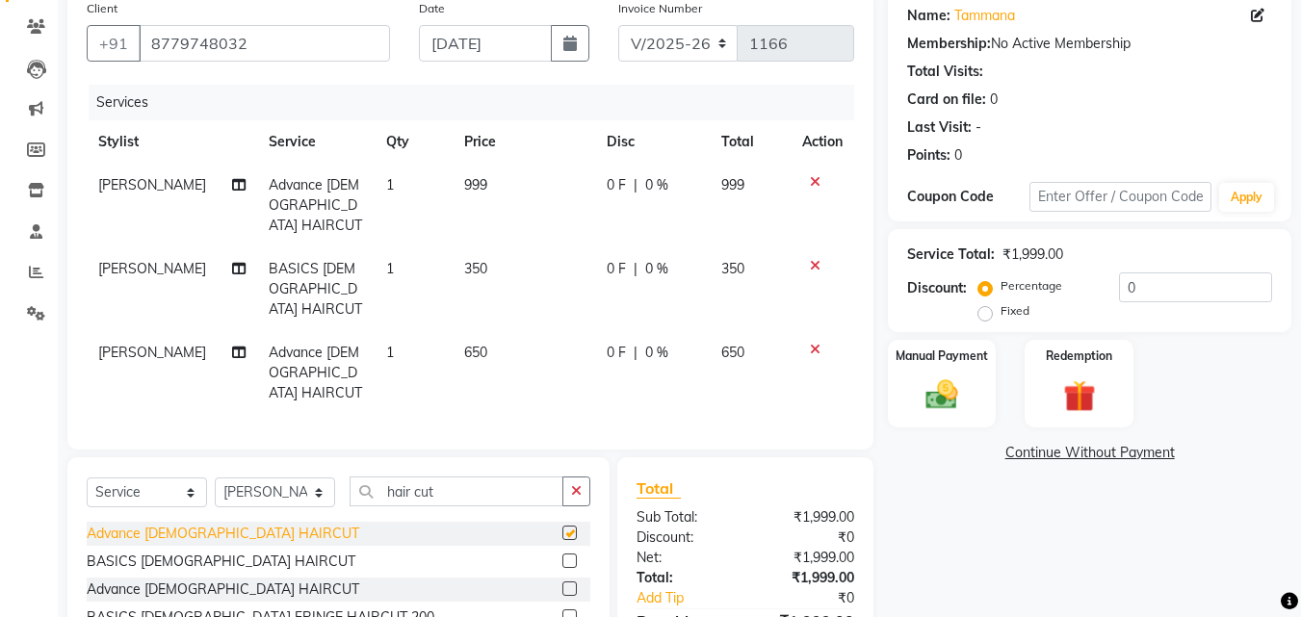
checkbox input "false"
click at [815, 259] on icon at bounding box center [815, 265] width 11 height 13
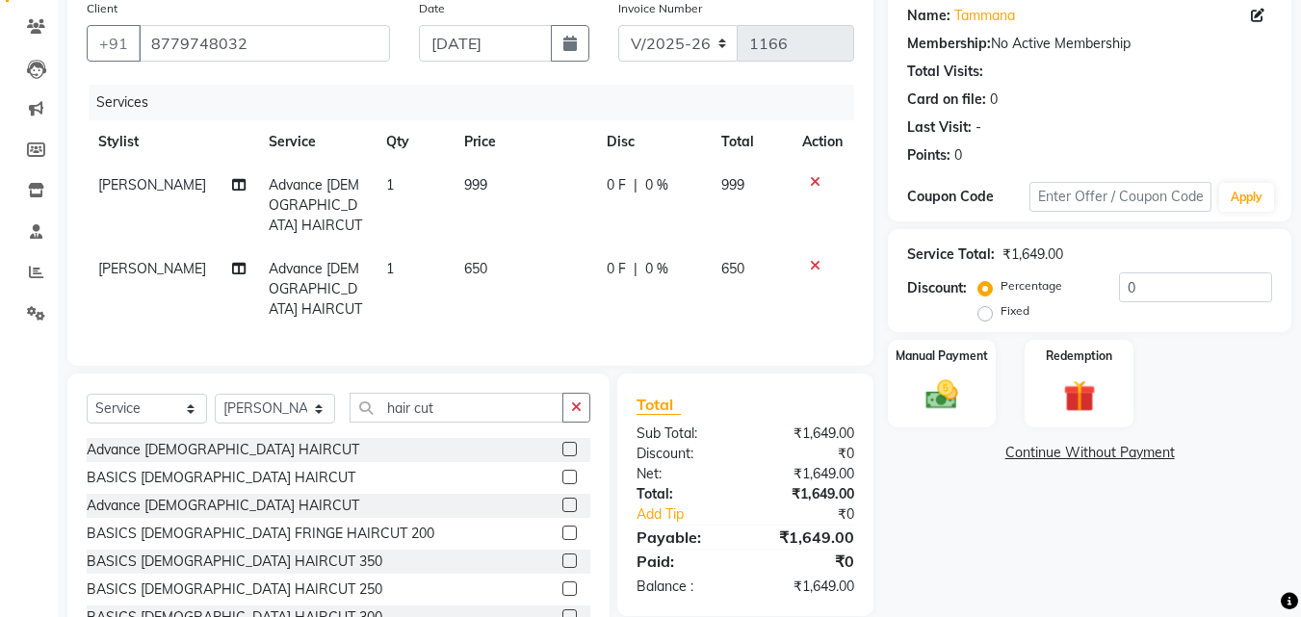
click at [810, 183] on icon at bounding box center [815, 181] width 11 height 13
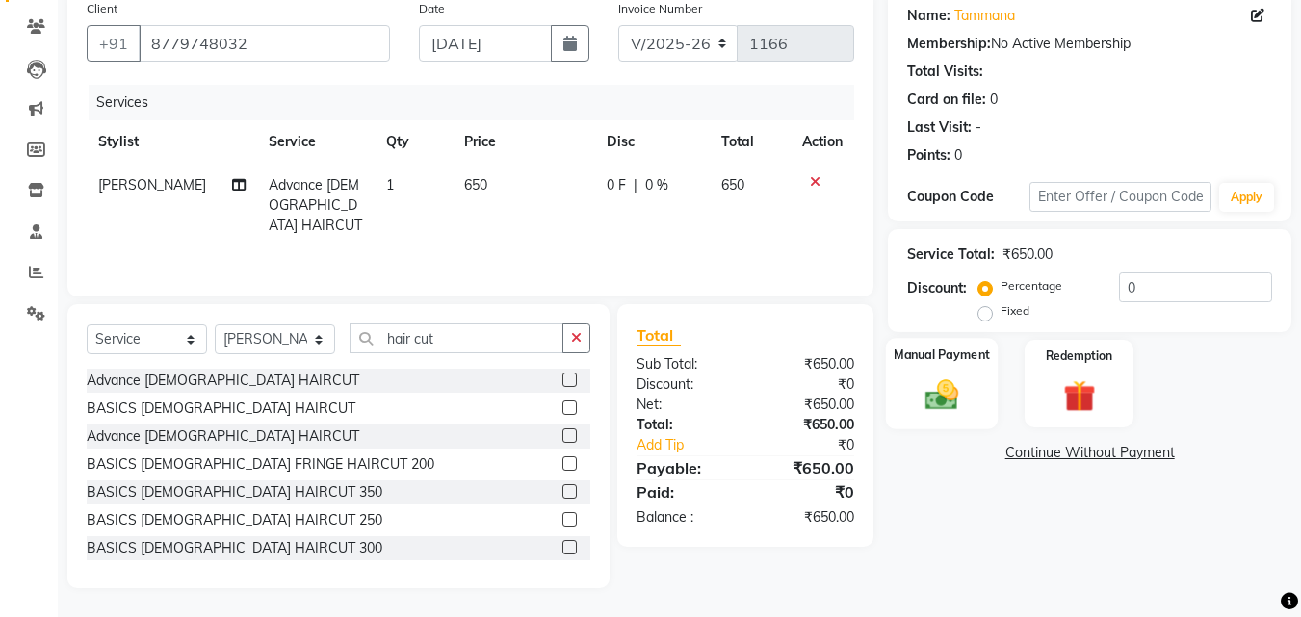
click at [923, 376] on img at bounding box center [942, 395] width 54 height 39
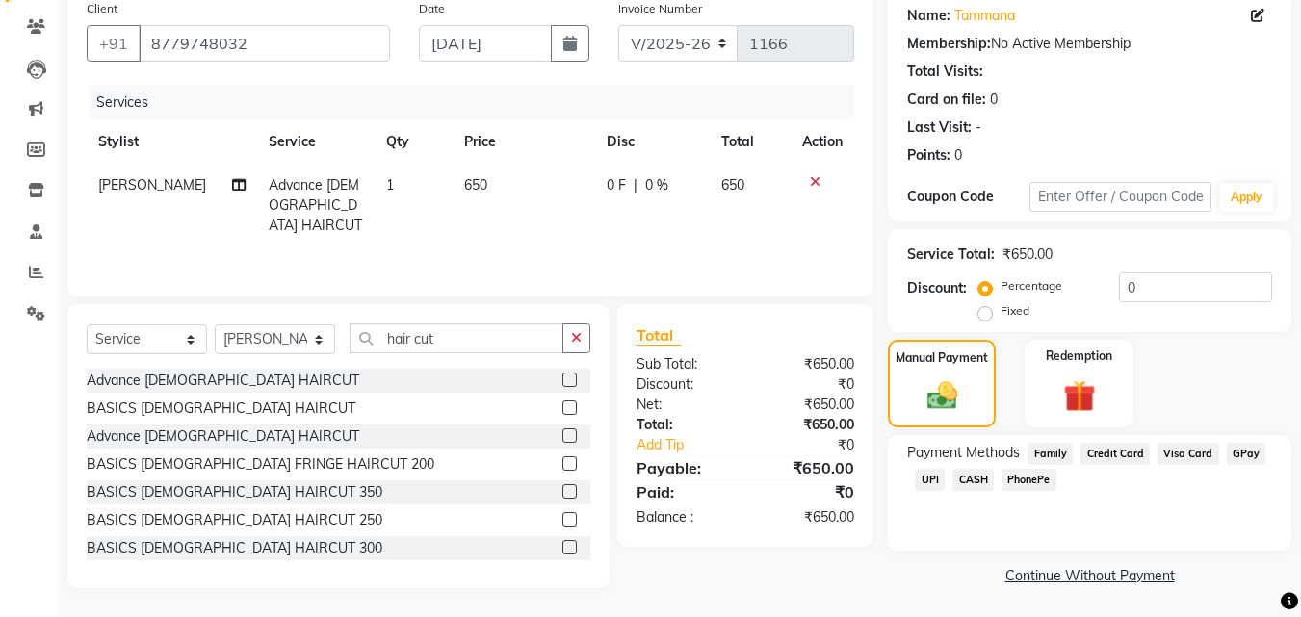
click at [1238, 460] on span "GPay" at bounding box center [1246, 454] width 39 height 22
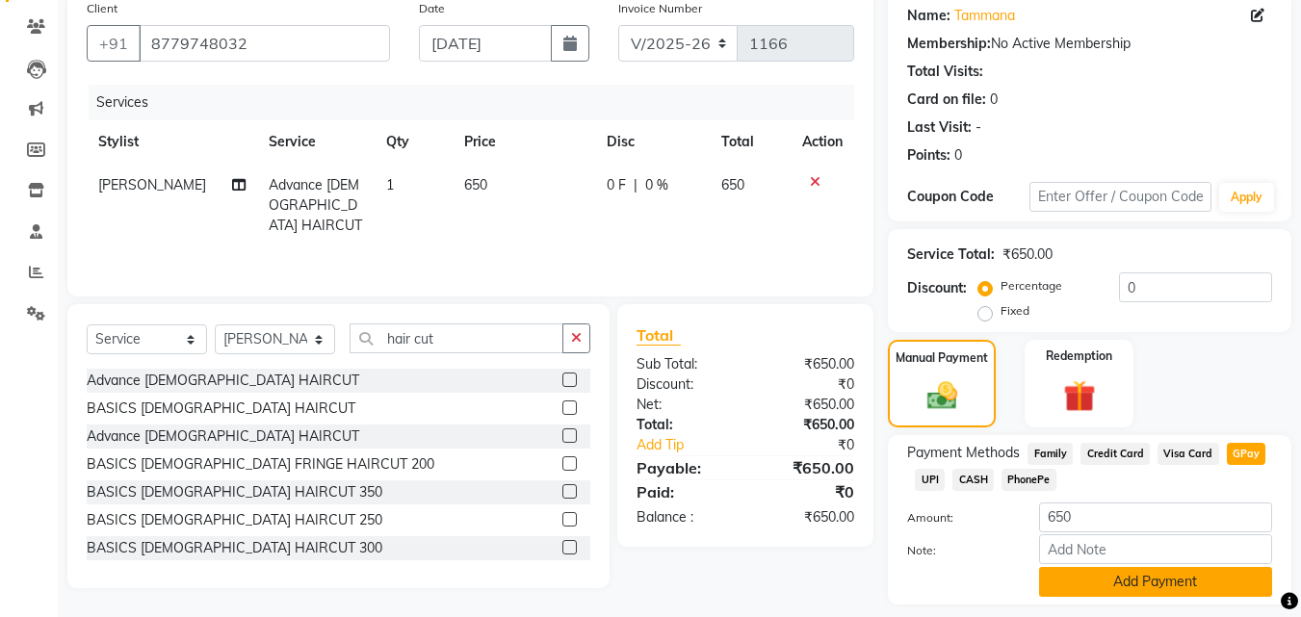
click at [1108, 579] on button "Add Payment" at bounding box center [1155, 582] width 233 height 30
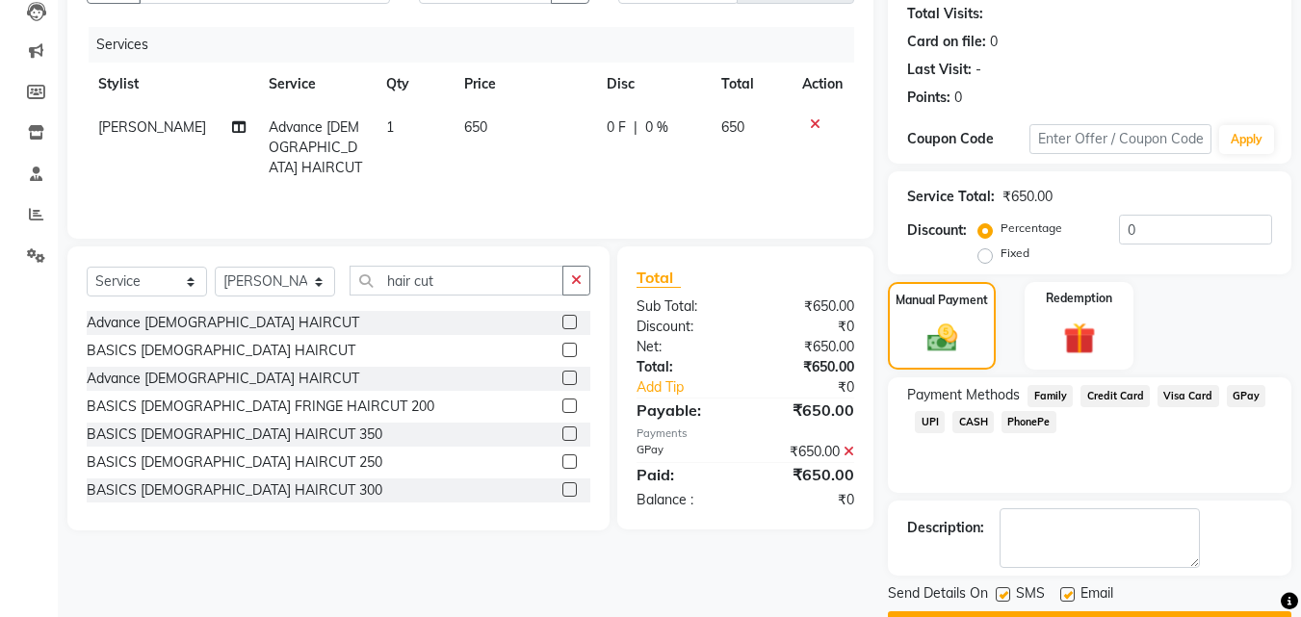
scroll to position [265, 0]
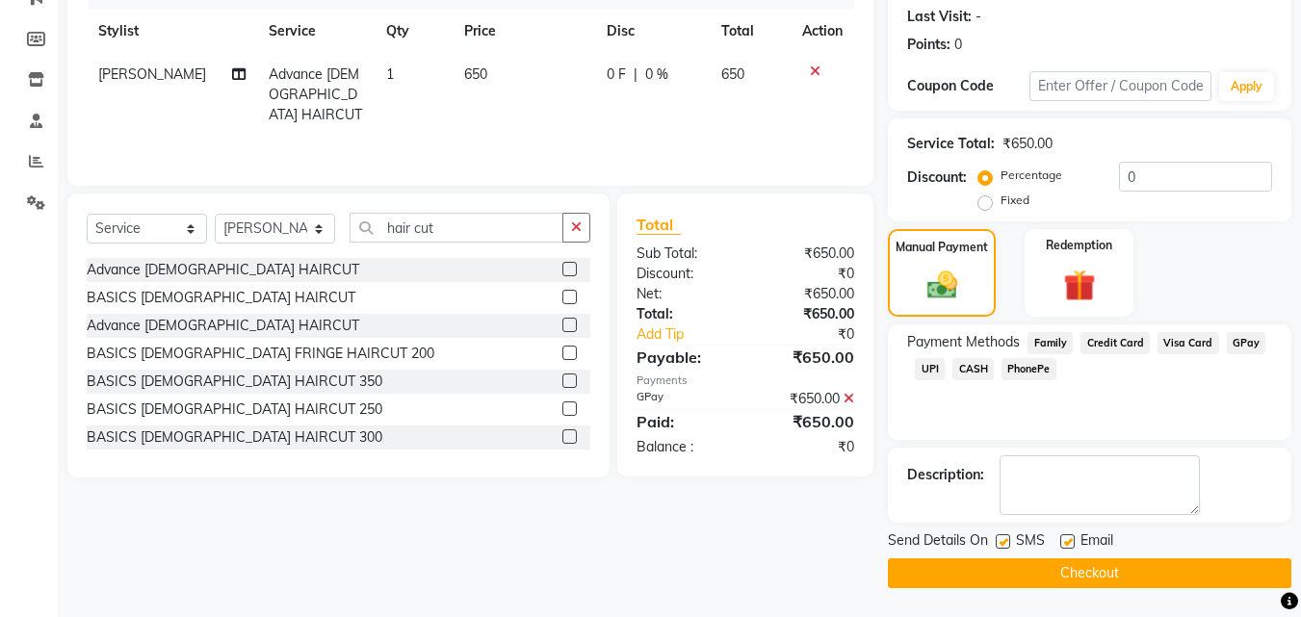
click at [1057, 570] on button "Checkout" at bounding box center [1089, 574] width 403 height 30
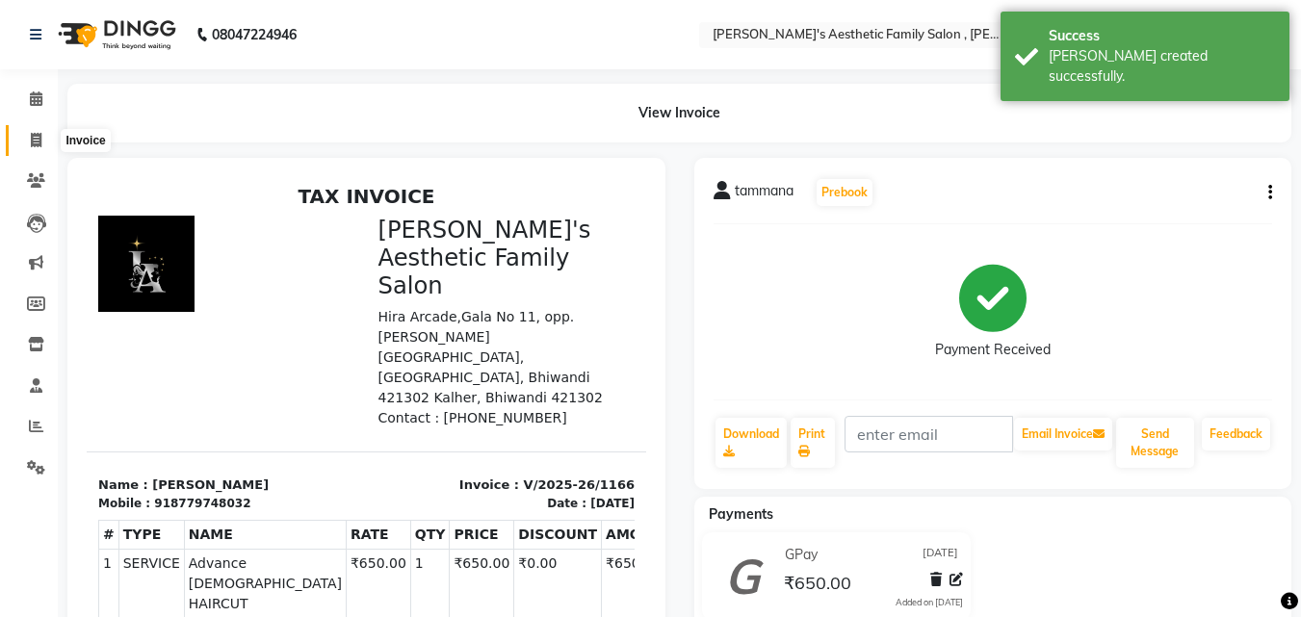
click at [36, 137] on icon at bounding box center [36, 140] width 11 height 14
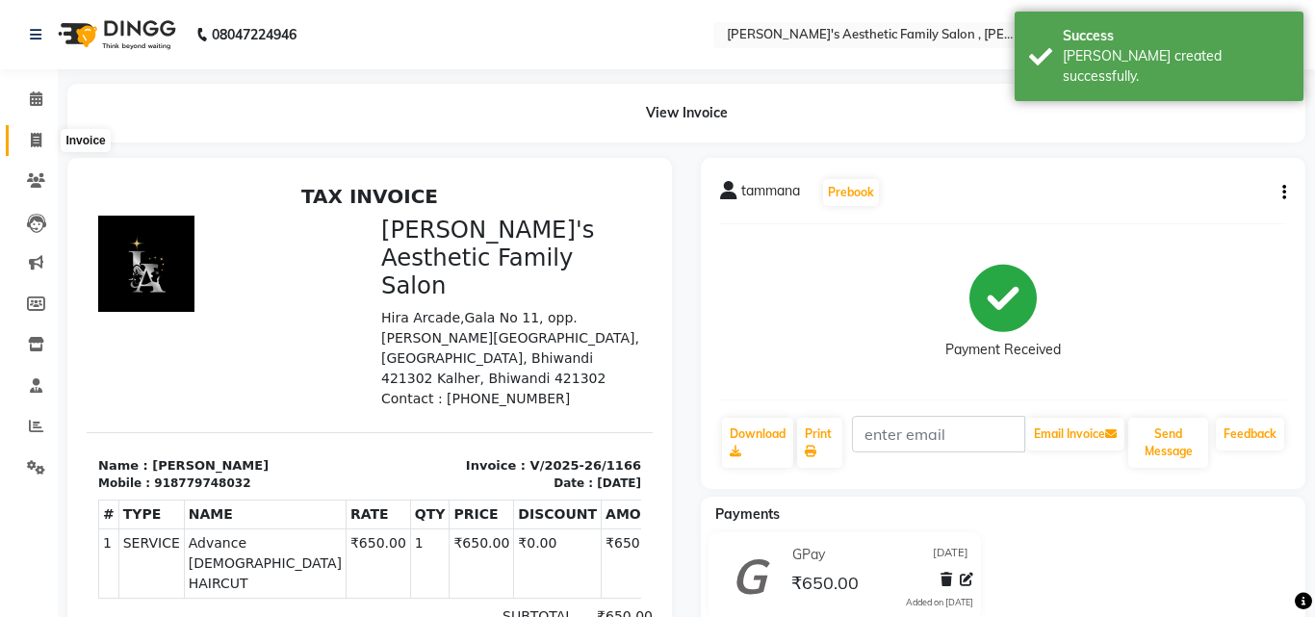
select select "7246"
select select "service"
